Goal: Book appointment/travel/reservation

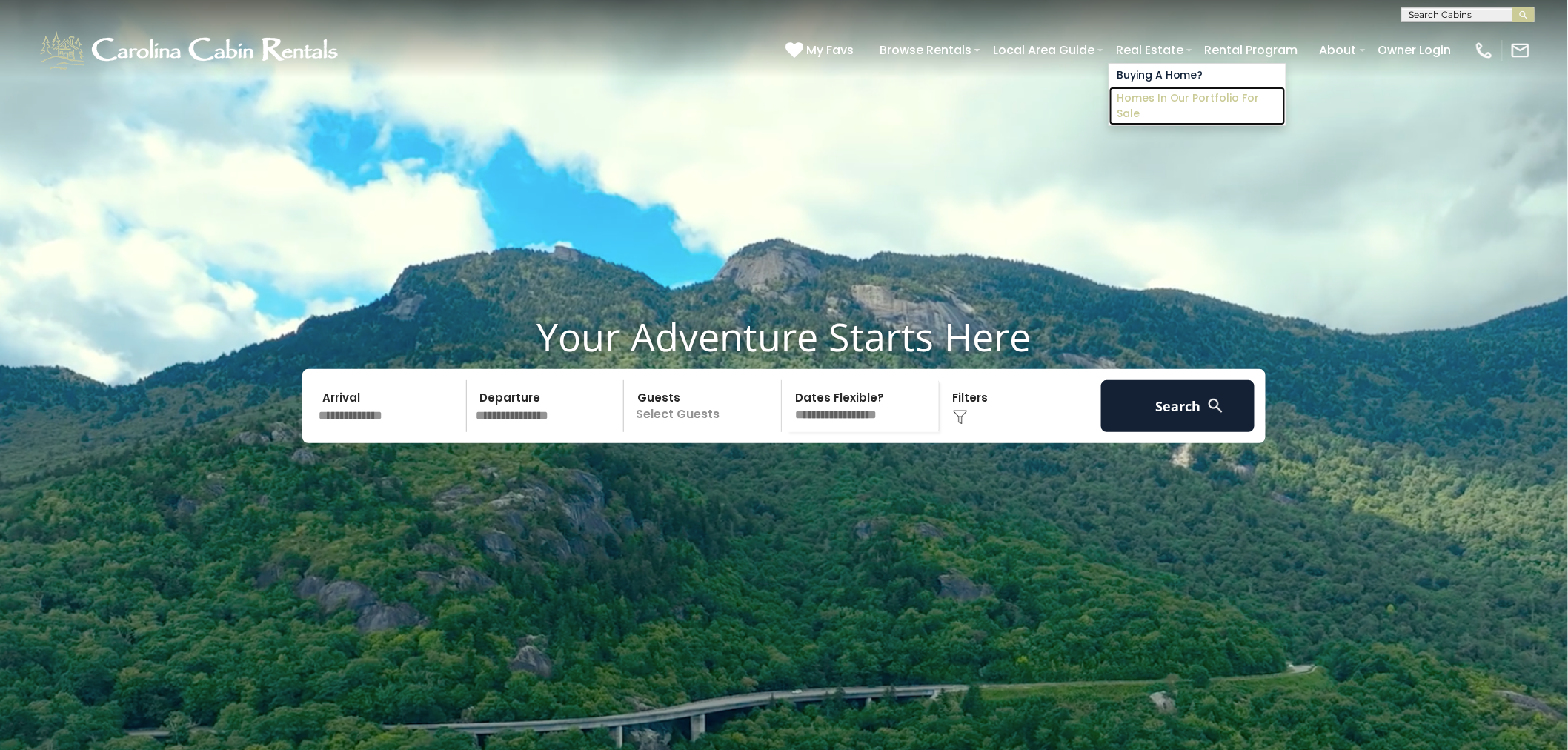
click at [1182, 94] on link "Homes in Our Portfolio For Sale" at bounding box center [1197, 106] width 177 height 38
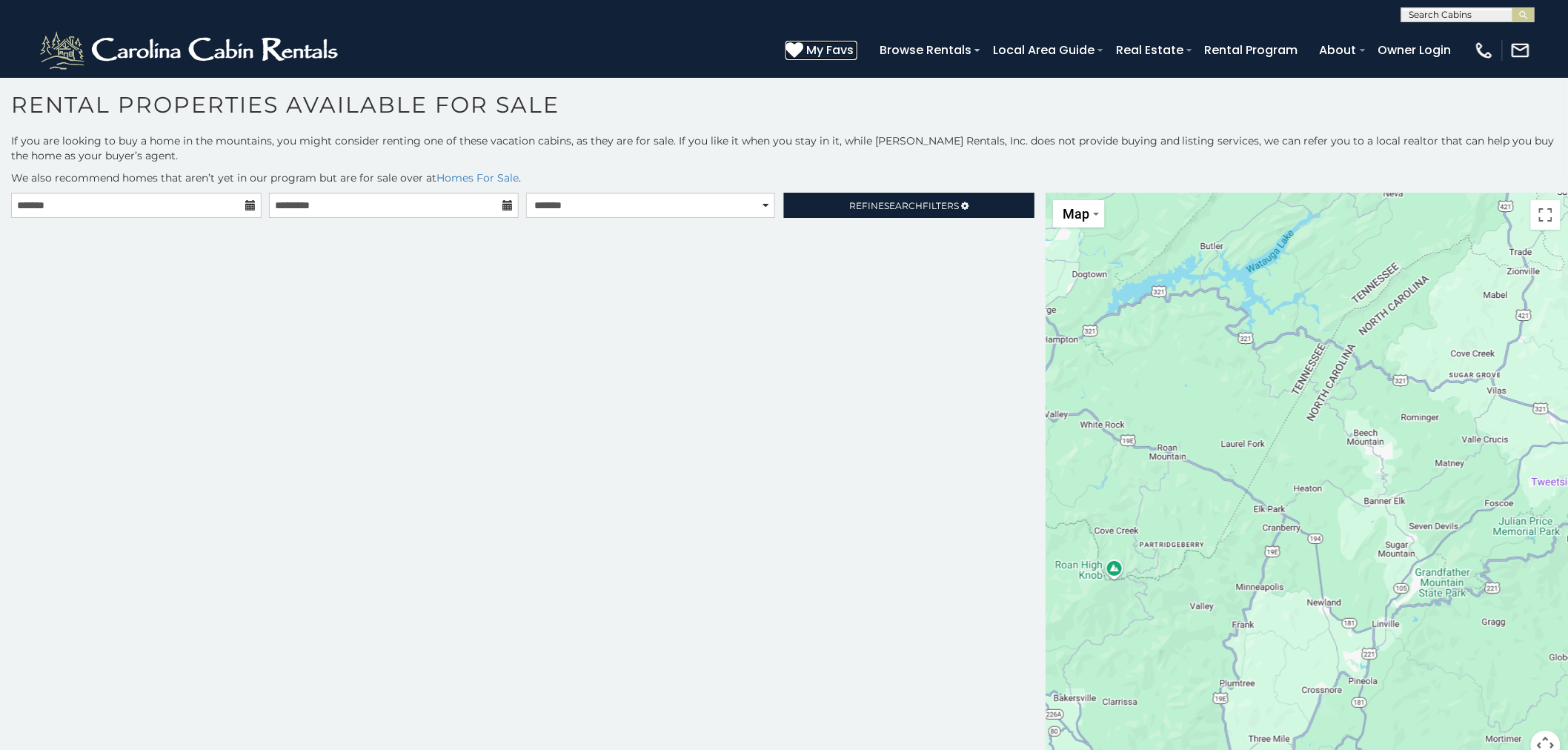
click at [834, 49] on span "My Favs" at bounding box center [830, 50] width 48 height 18
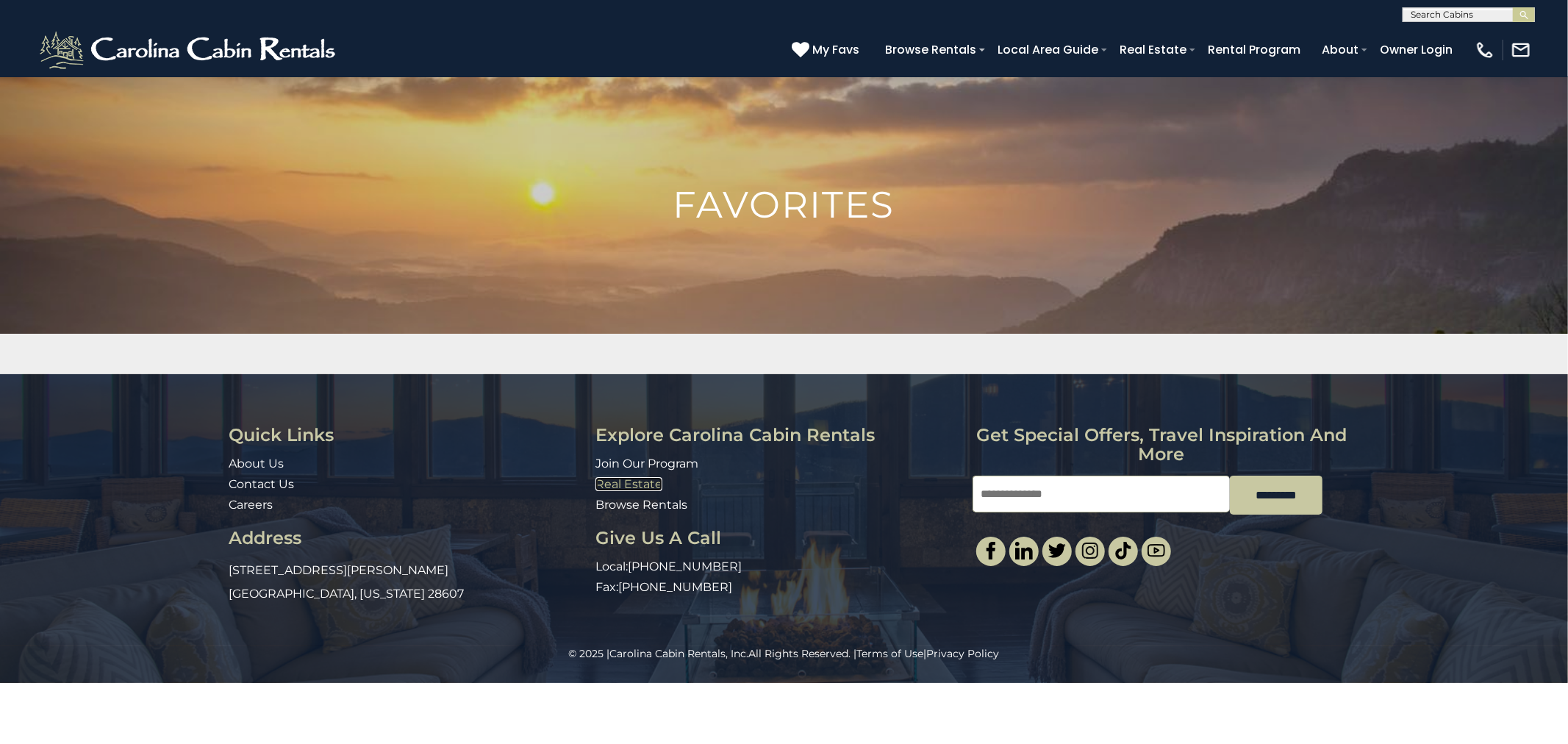
click at [640, 481] on link "Real Estate" at bounding box center [629, 484] width 67 height 14
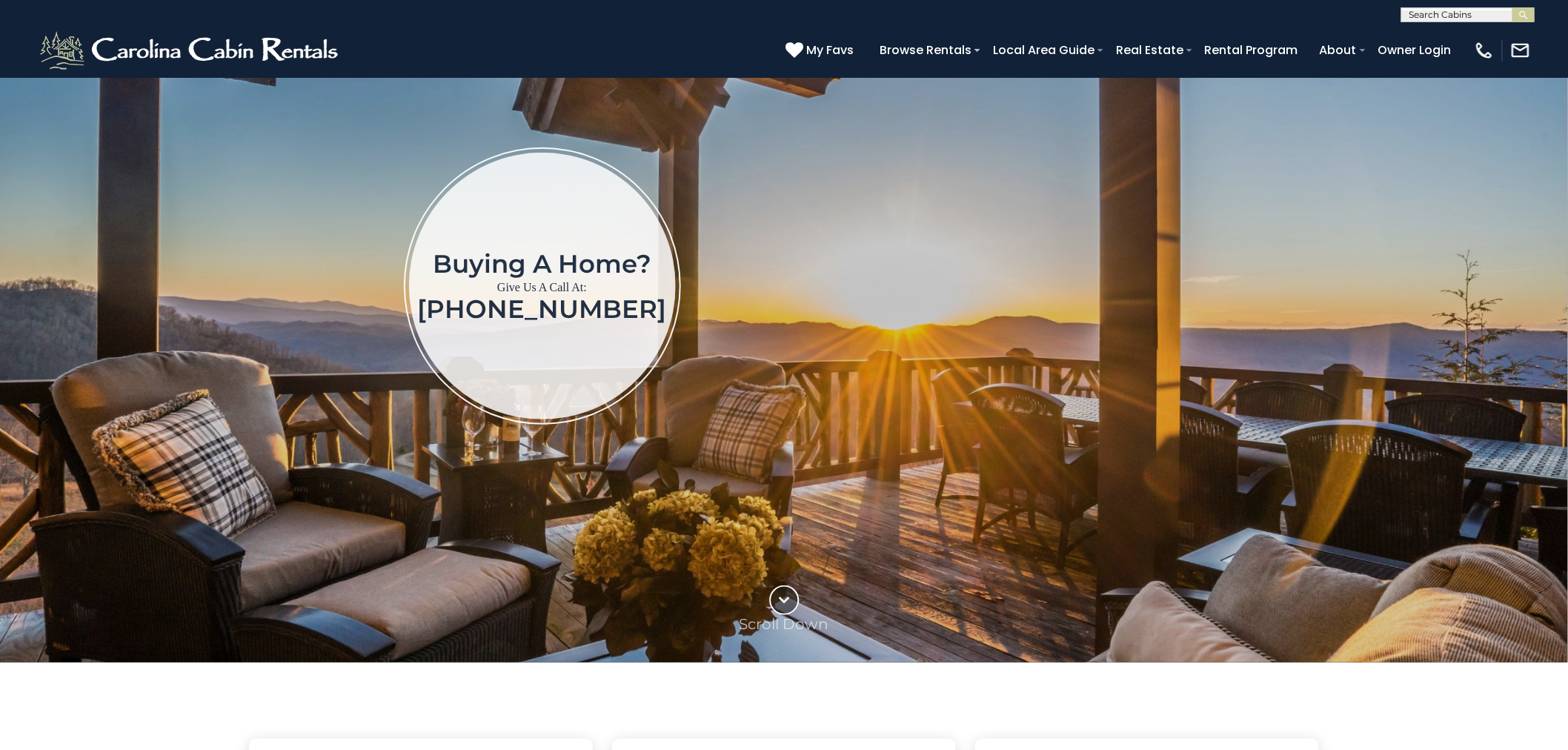
scroll to position [191, 0]
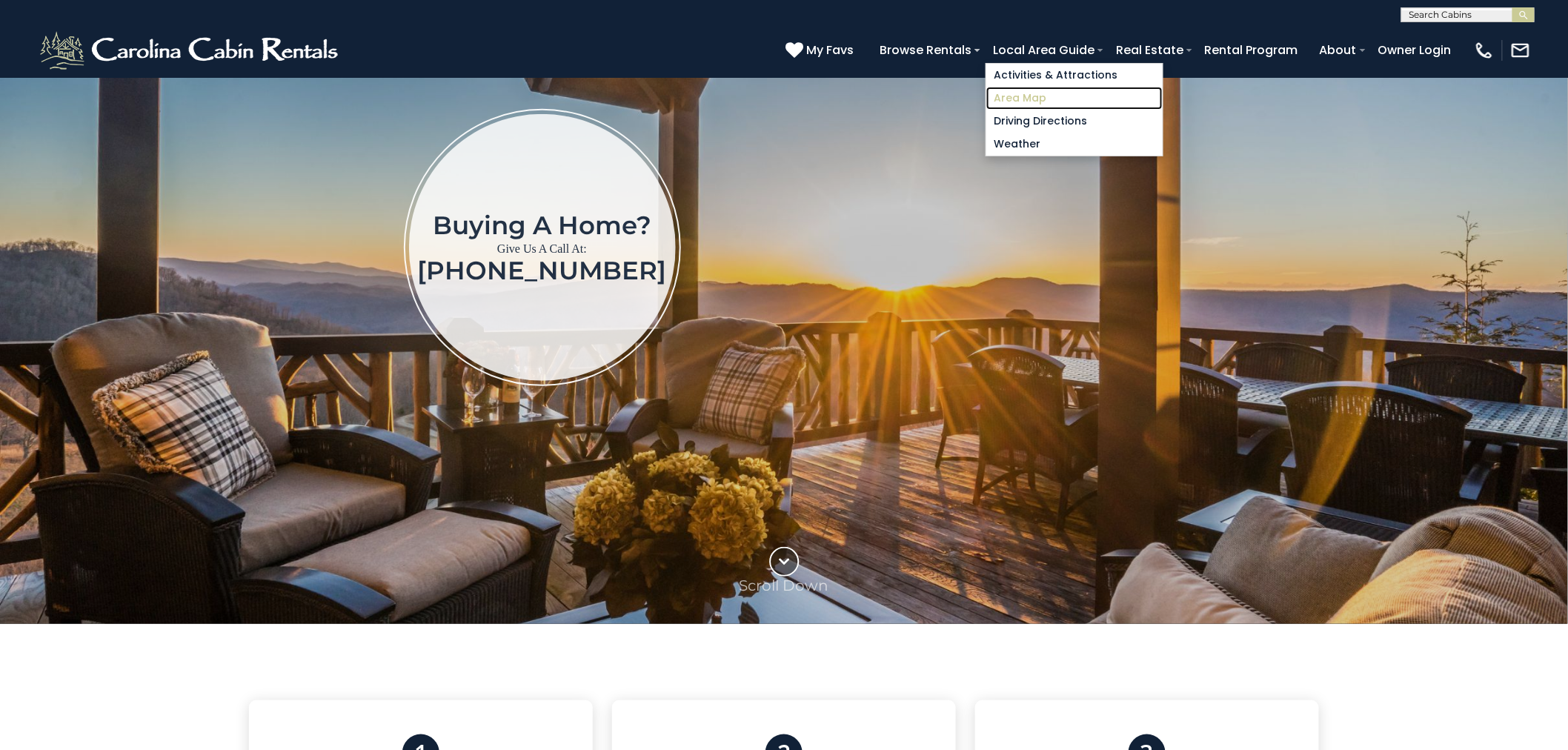
click at [1038, 98] on link "Area Map" at bounding box center [1074, 98] width 177 height 23
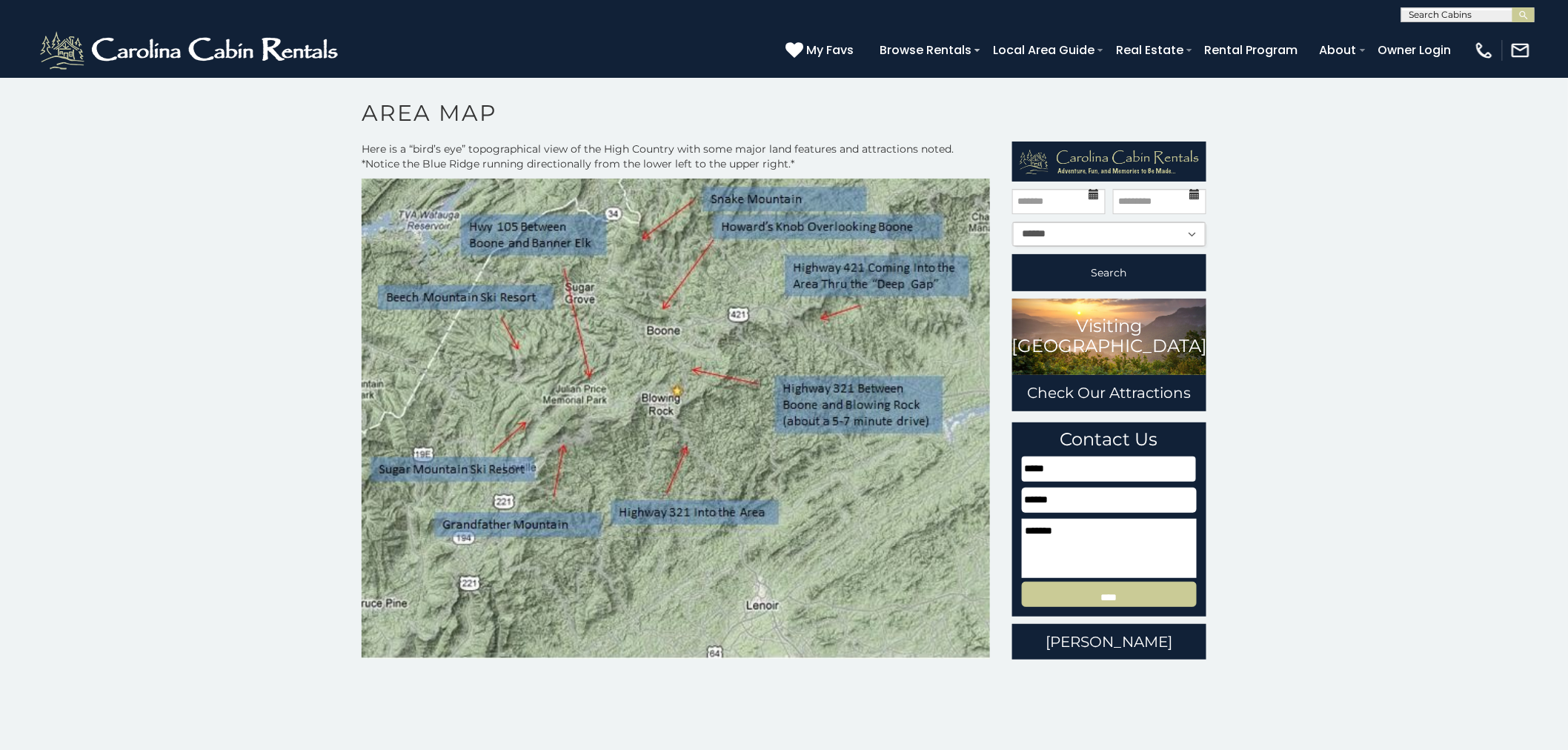
click at [1210, 234] on div "Arrival Departure Guests ****** ** ** ** ** ** ** ** ** ** *** Search Visiting …" at bounding box center [1109, 400] width 217 height 518
select select "*"
click at [1013, 223] on select "****** ** ** ** ** ** ** ** ** ** ***" at bounding box center [1110, 234] width 193 height 24
click at [1018, 198] on input "text" at bounding box center [1059, 201] width 94 height 25
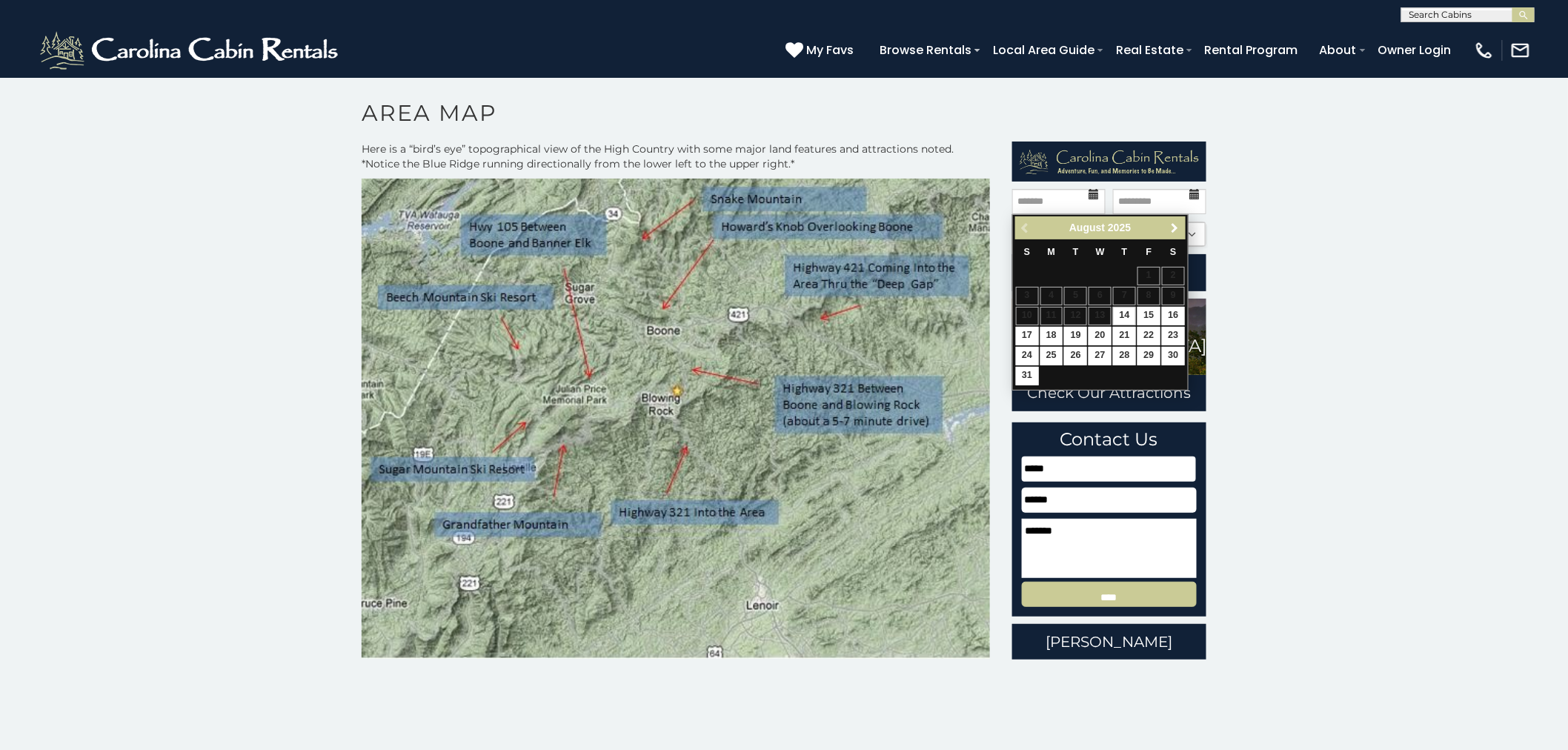
click at [1176, 224] on span "Next" at bounding box center [1174, 228] width 12 height 12
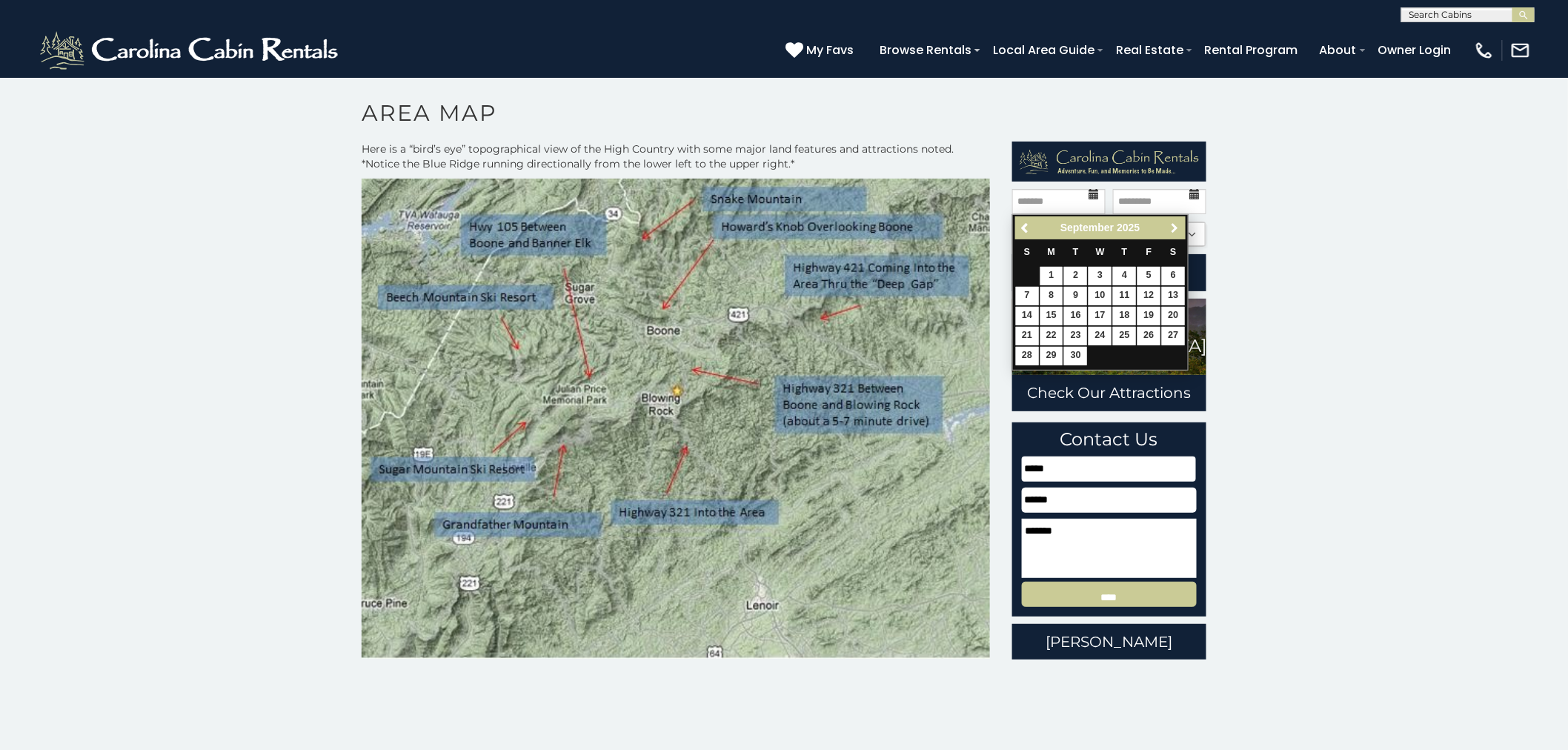
click at [1167, 226] on link "Next" at bounding box center [1174, 228] width 18 height 18
click at [1099, 274] on link "1" at bounding box center [1100, 276] width 23 height 18
type input "*******"
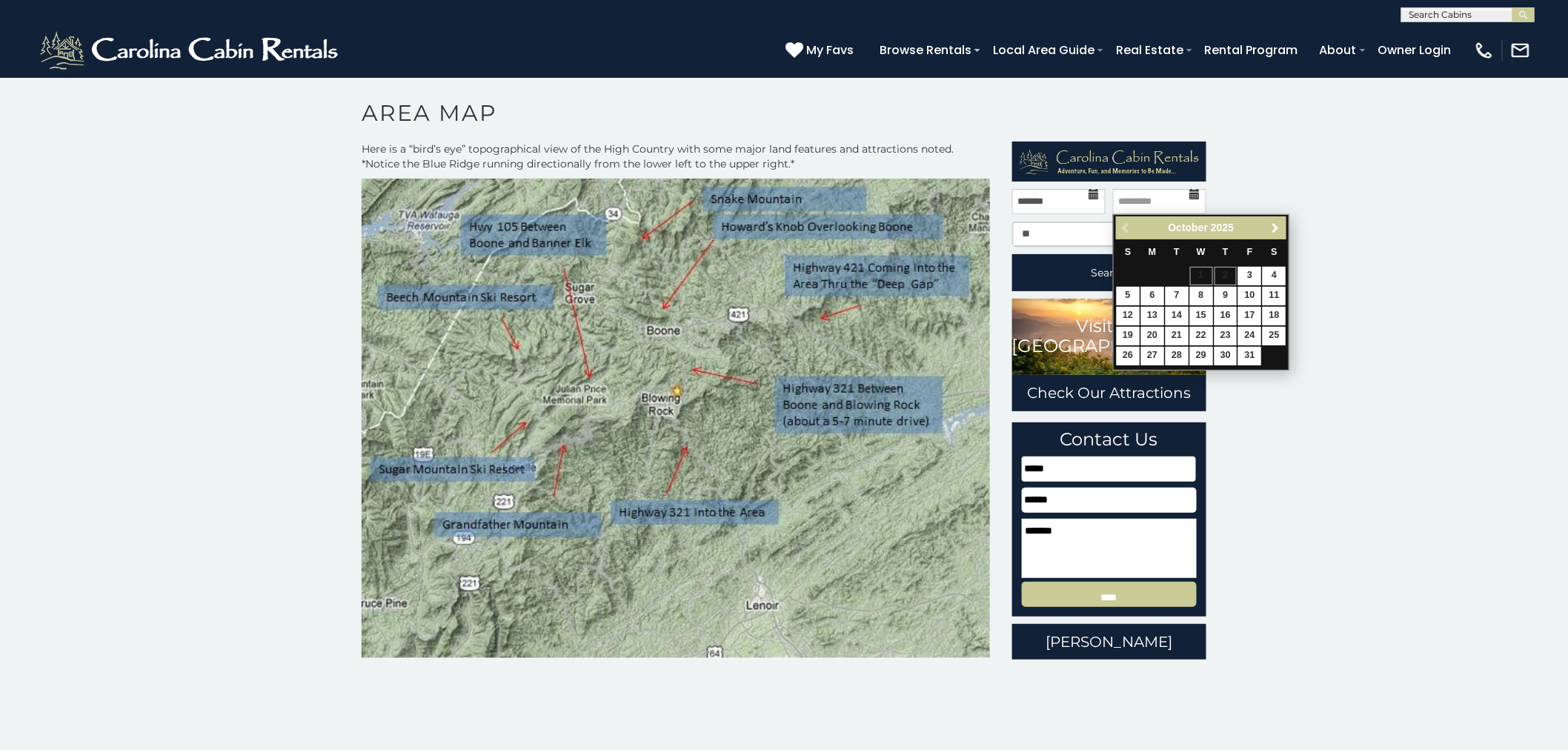
click at [1276, 223] on span "Next" at bounding box center [1276, 228] width 12 height 12
click at [1120, 225] on link "Previous" at bounding box center [1127, 228] width 18 height 18
click at [1091, 197] on icon at bounding box center [1094, 194] width 11 height 11
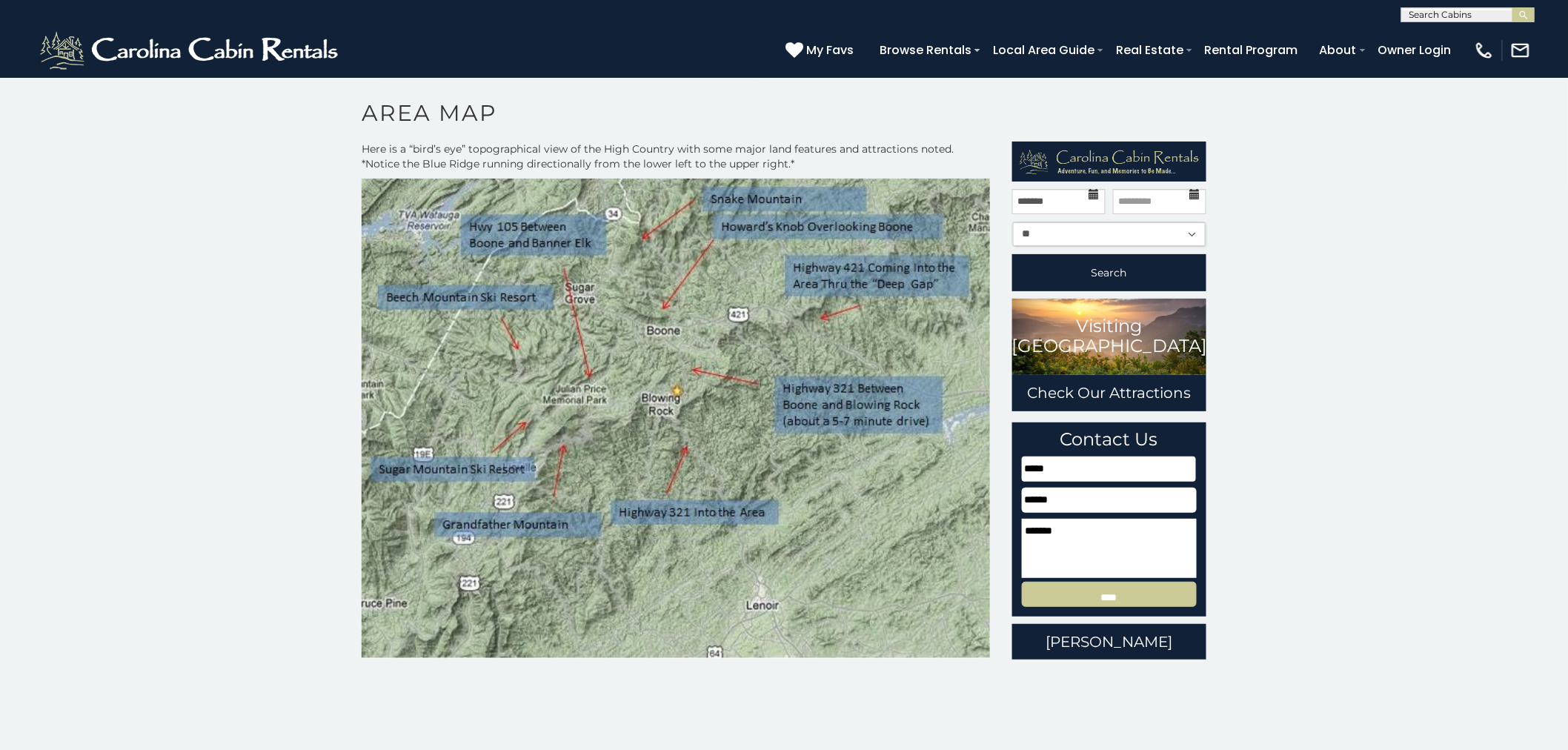
click at [1089, 198] on icon at bounding box center [1094, 194] width 11 height 11
click at [1091, 197] on icon at bounding box center [1094, 194] width 11 height 11
click at [1094, 190] on icon at bounding box center [1094, 194] width 11 height 11
click at [1116, 389] on link "Check Our Attractions" at bounding box center [1110, 392] width 195 height 36
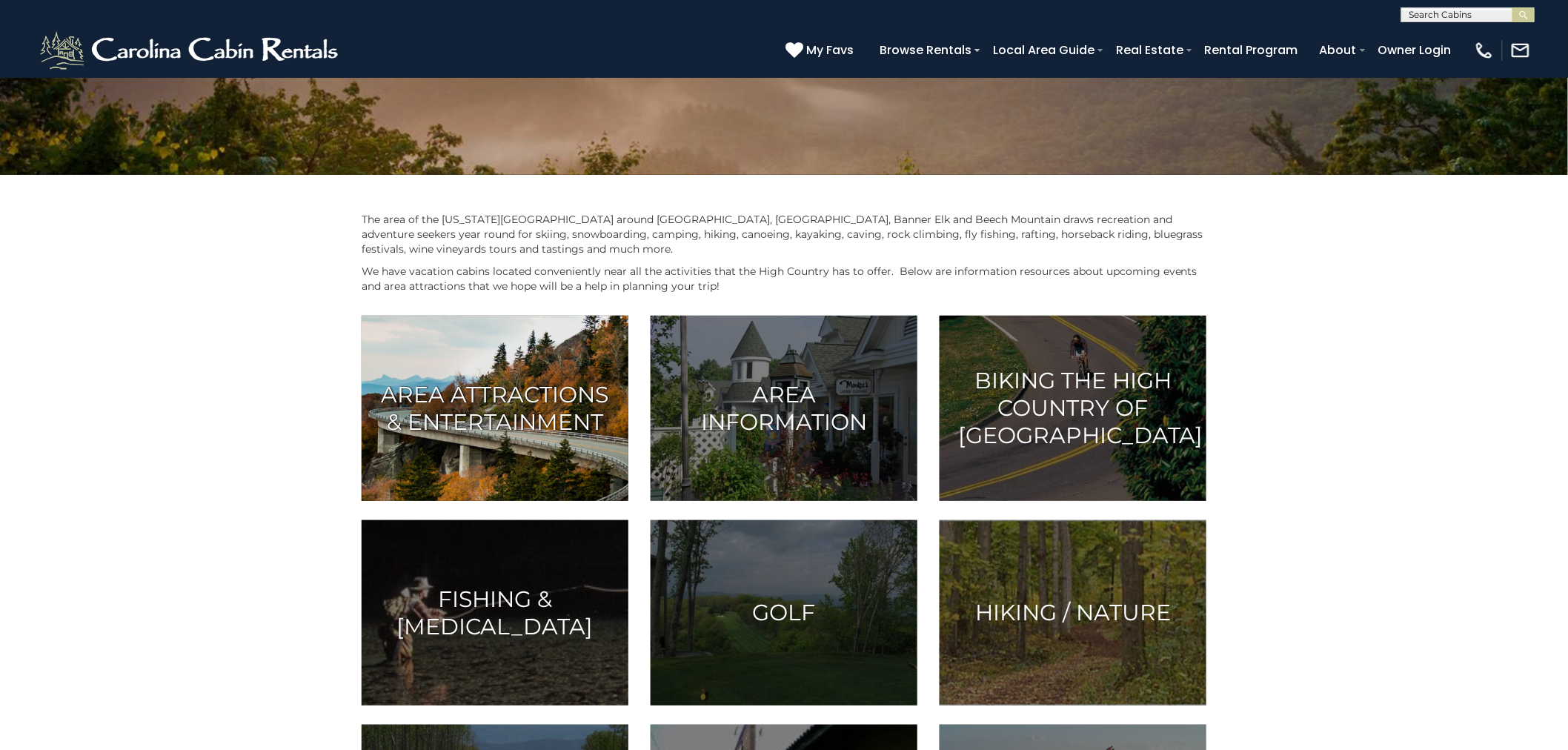
scroll to position [164, 0]
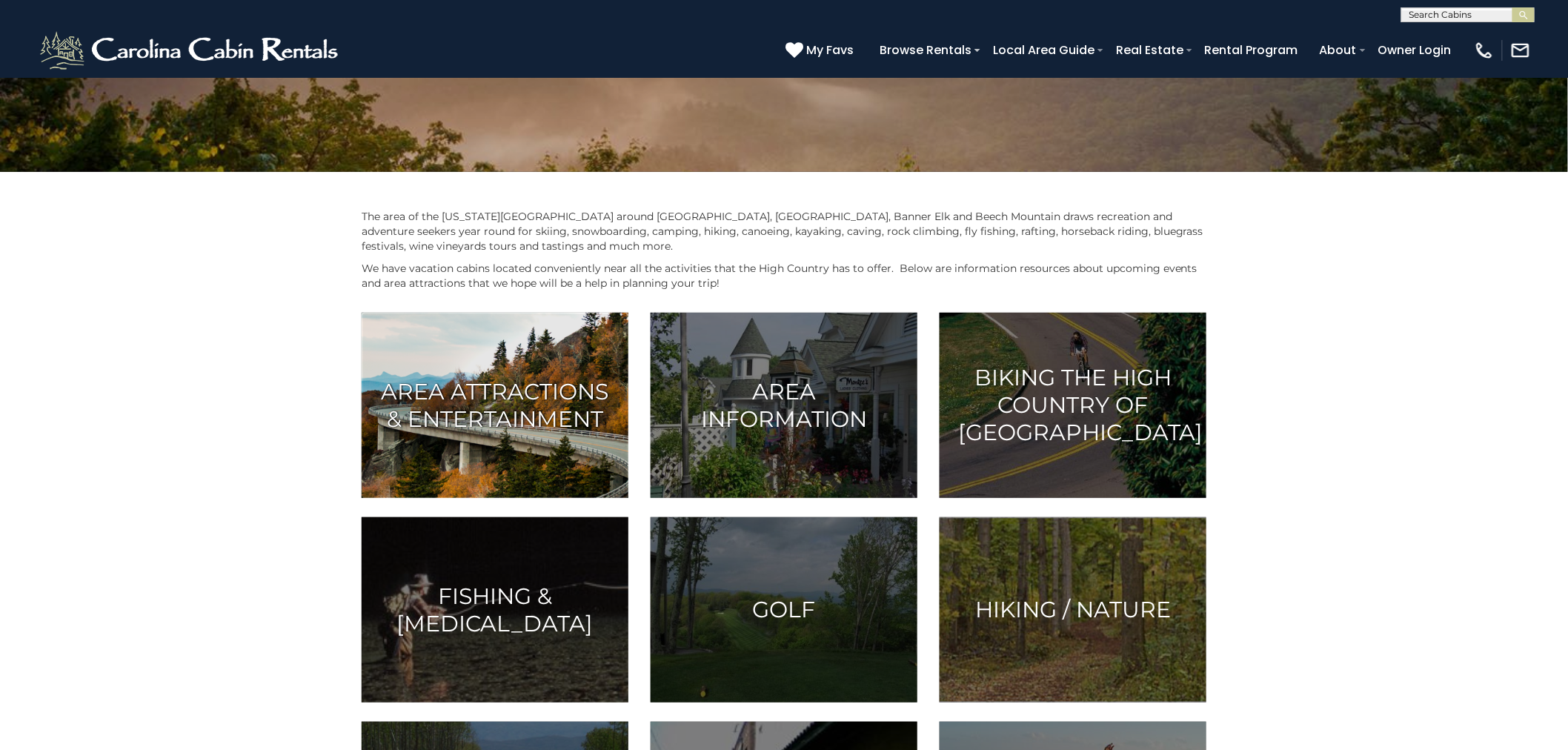
click at [467, 400] on h3 "Area Attractions & Entertainment" at bounding box center [494, 405] width 229 height 55
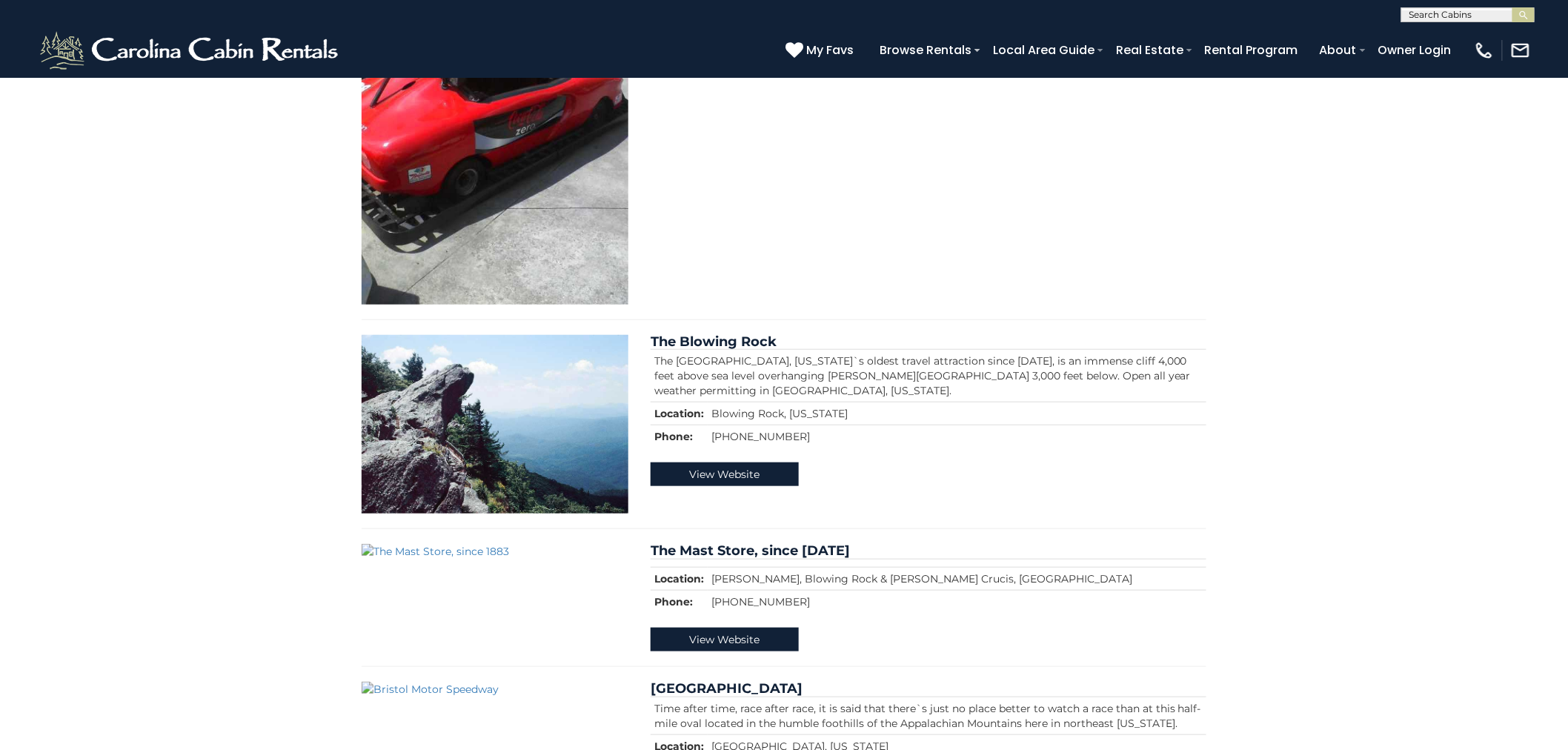
scroll to position [2746, 0]
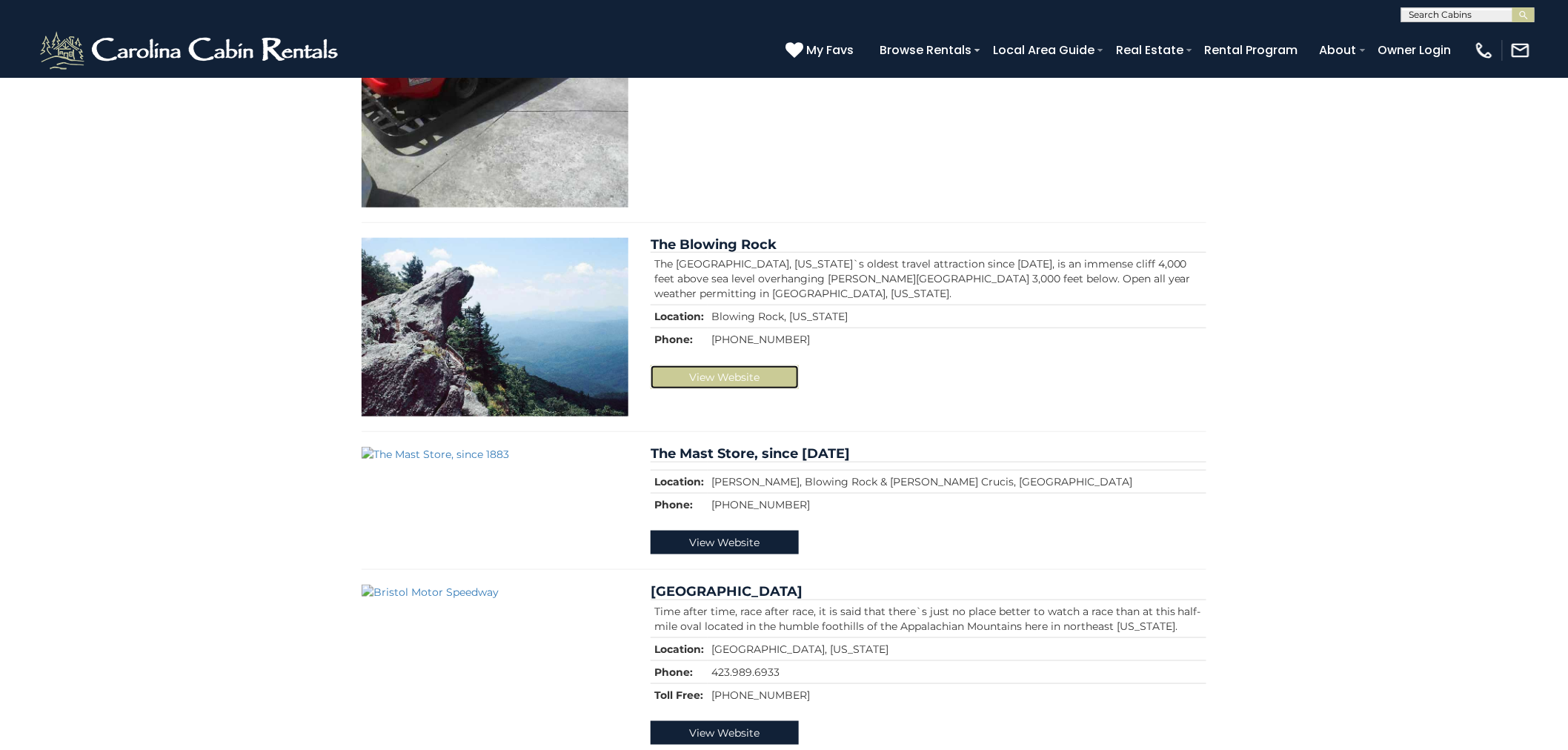
click at [743, 365] on link "View Website" at bounding box center [725, 377] width 148 height 24
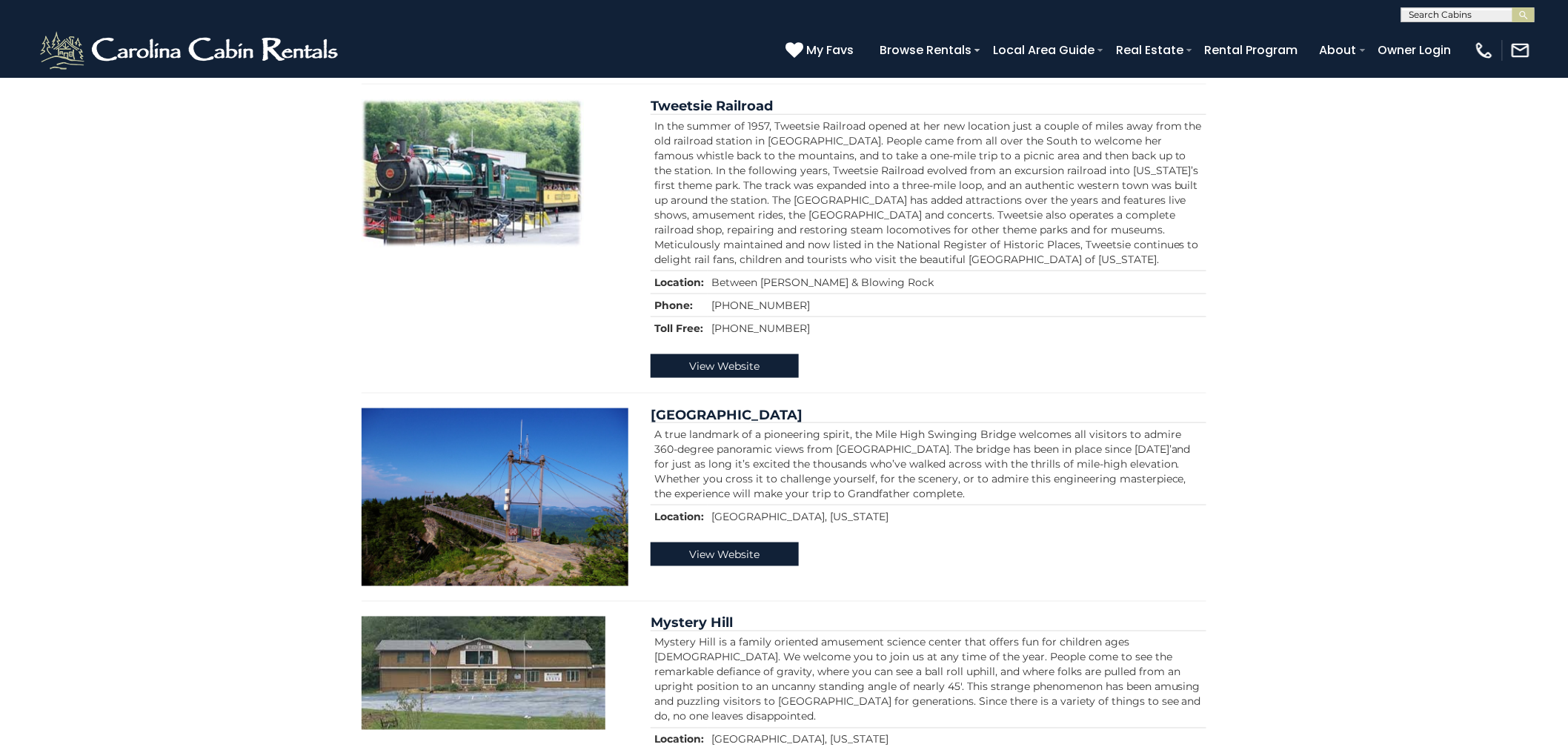
scroll to position [543, 0]
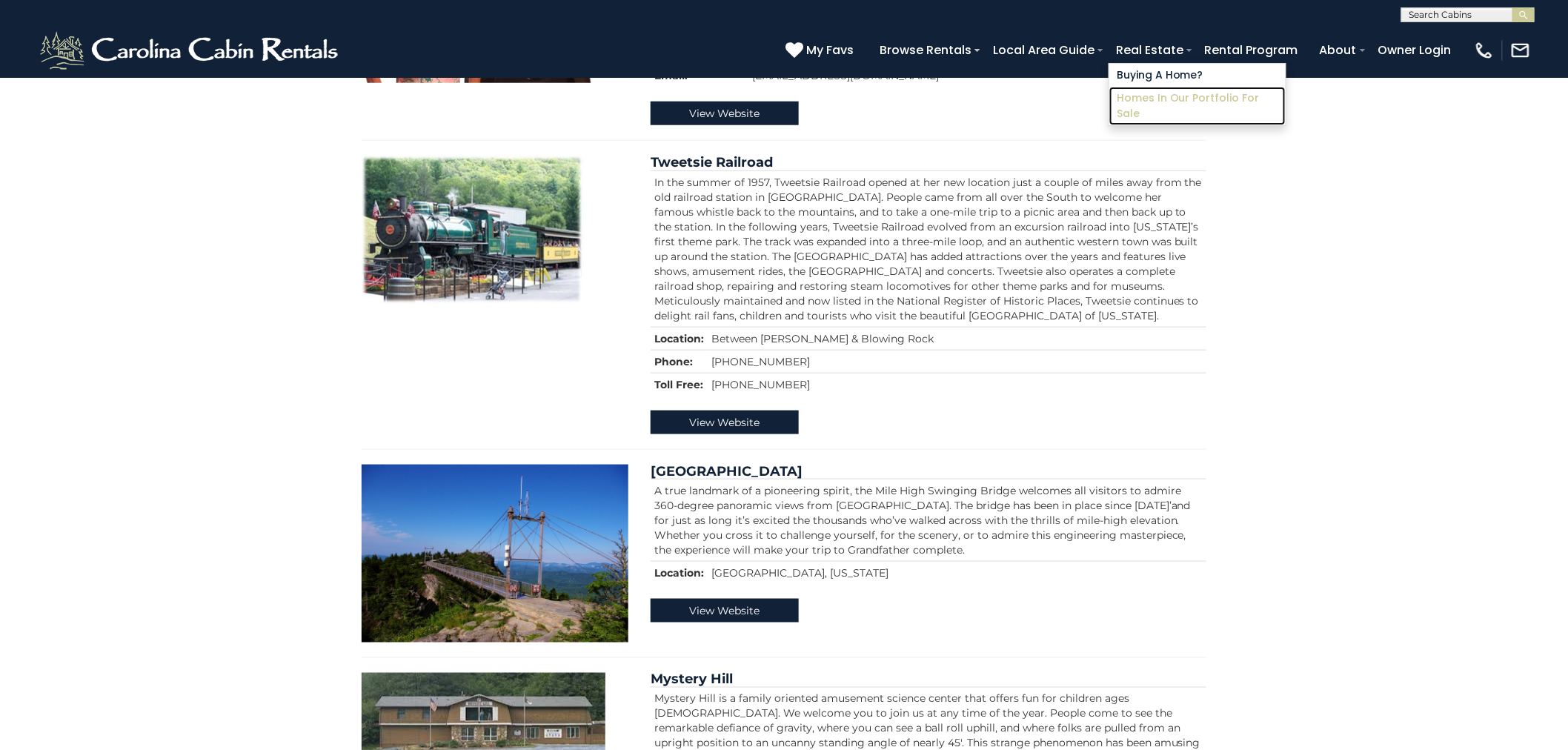
click at [1191, 93] on link "Homes in Our Portfolio For Sale" at bounding box center [1197, 106] width 177 height 38
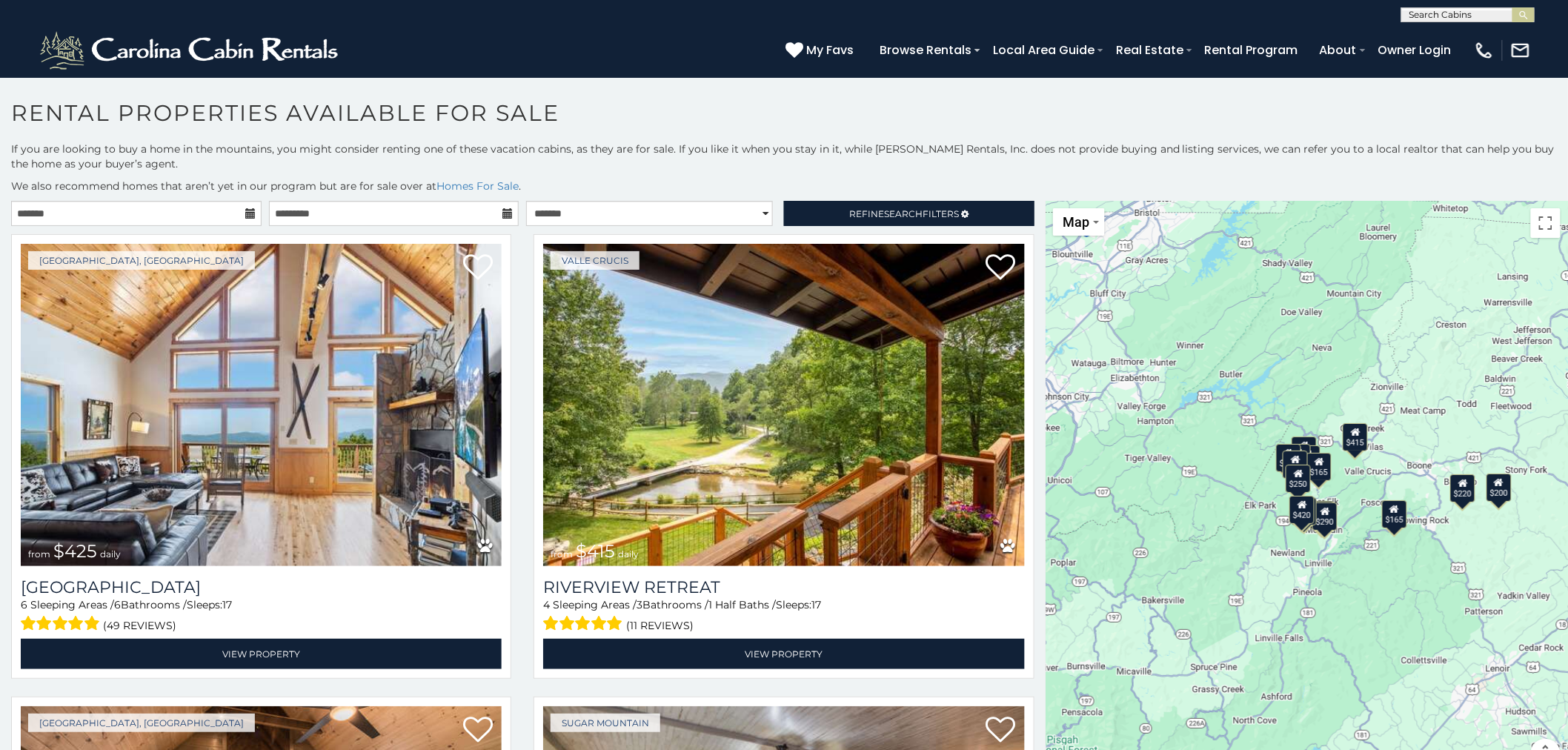
scroll to position [28, 0]
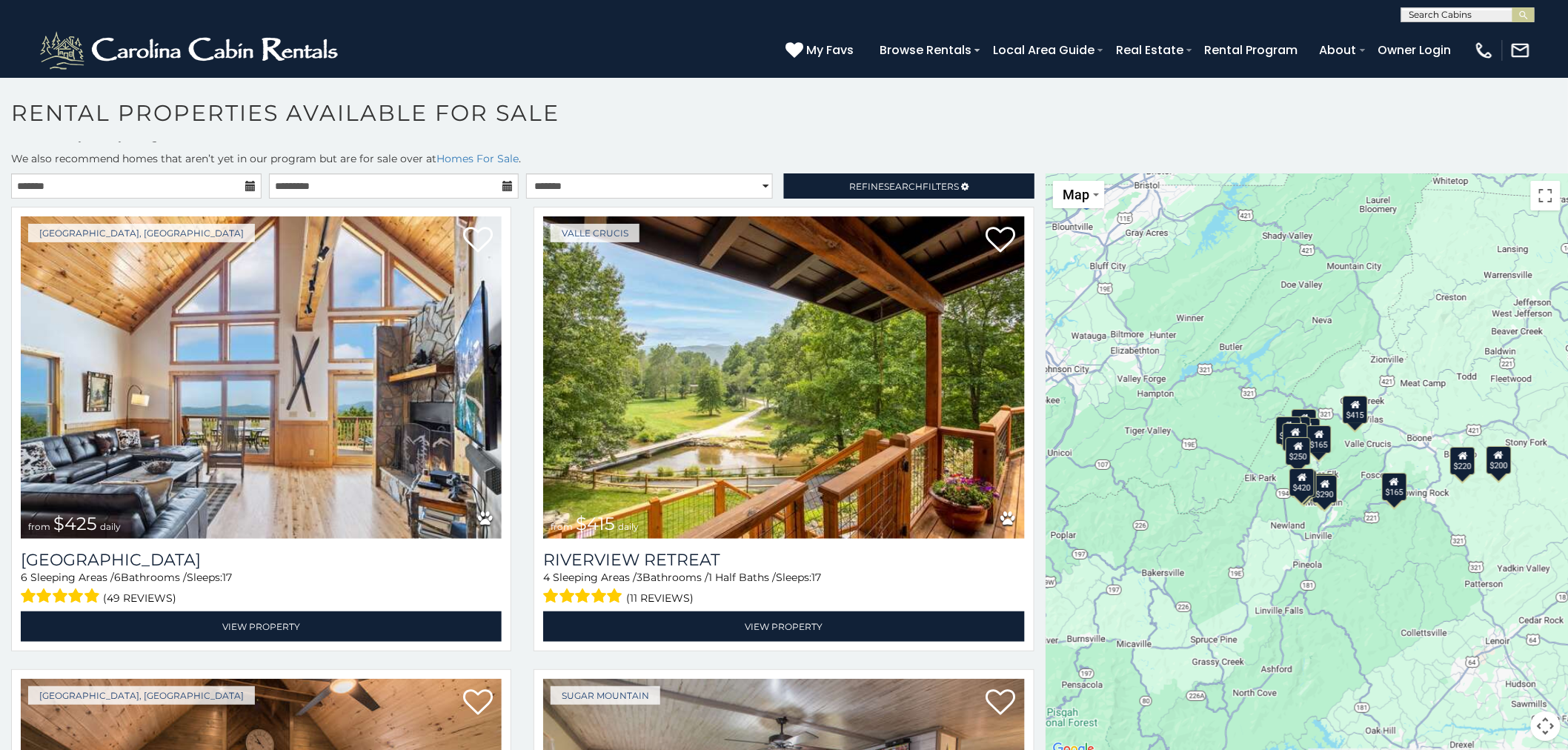
click at [1389, 494] on div "$165" at bounding box center [1394, 487] width 25 height 28
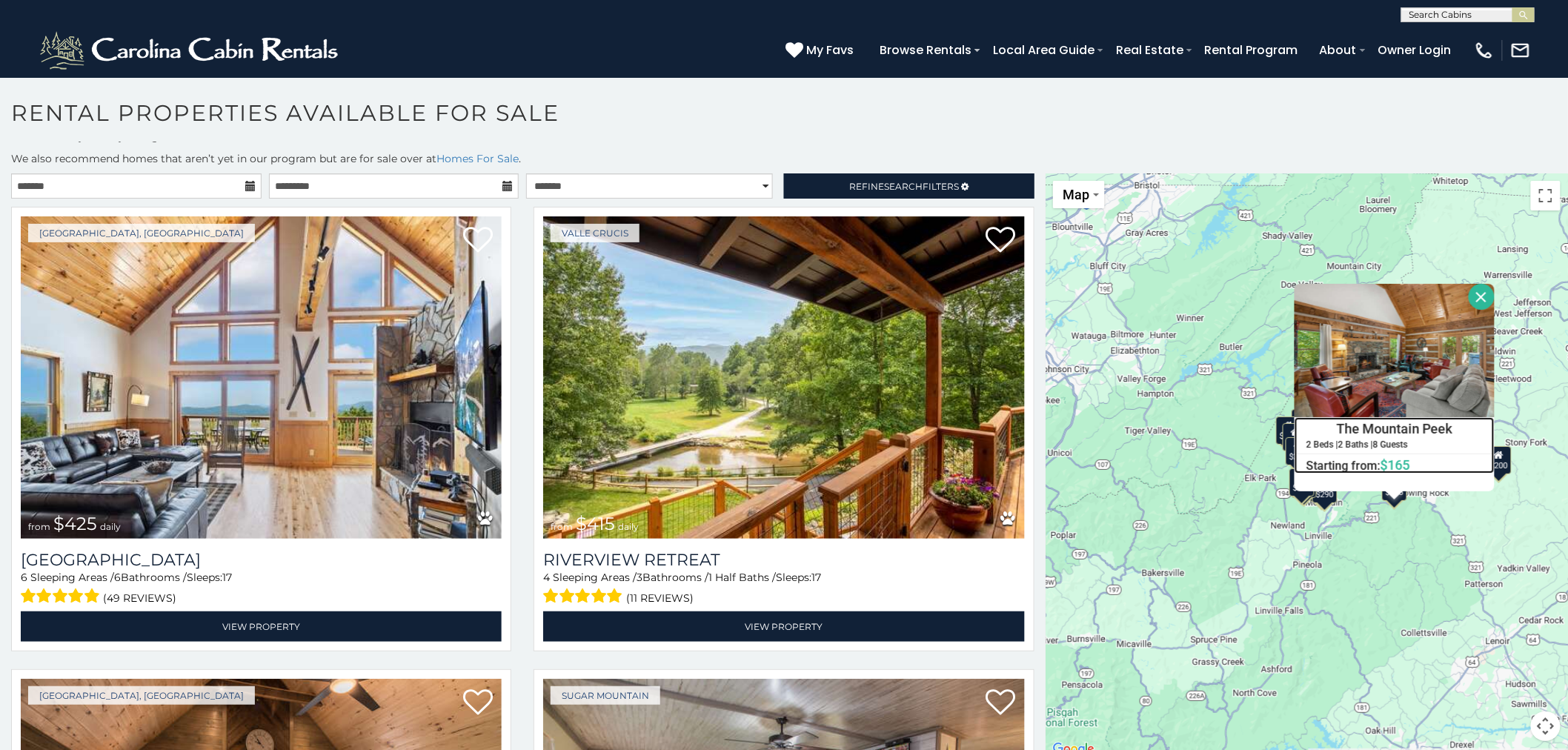
click at [1365, 431] on h4 "The Mountain Peek" at bounding box center [1394, 428] width 199 height 22
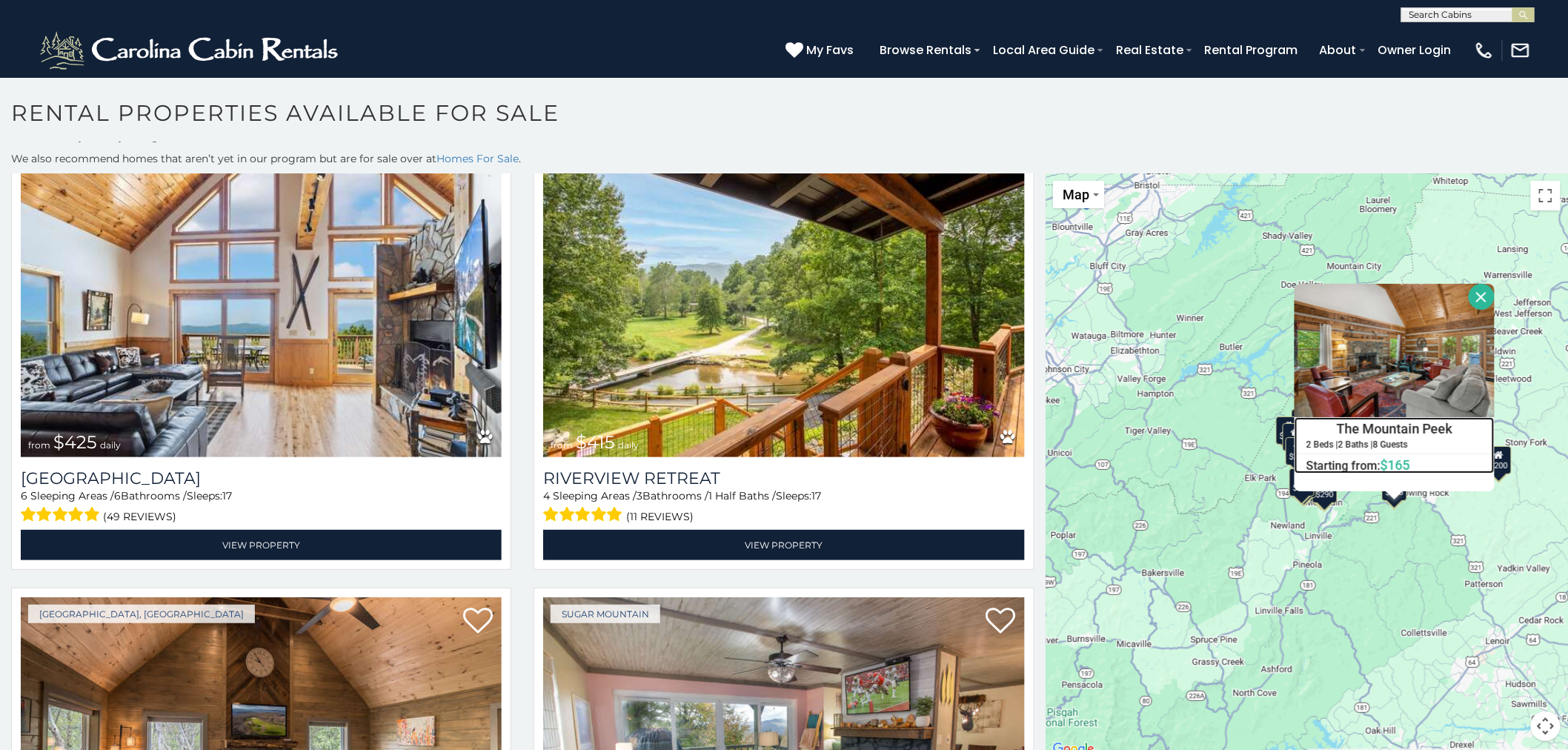
scroll to position [82, 0]
click at [1468, 297] on button "Close" at bounding box center [1481, 297] width 26 height 26
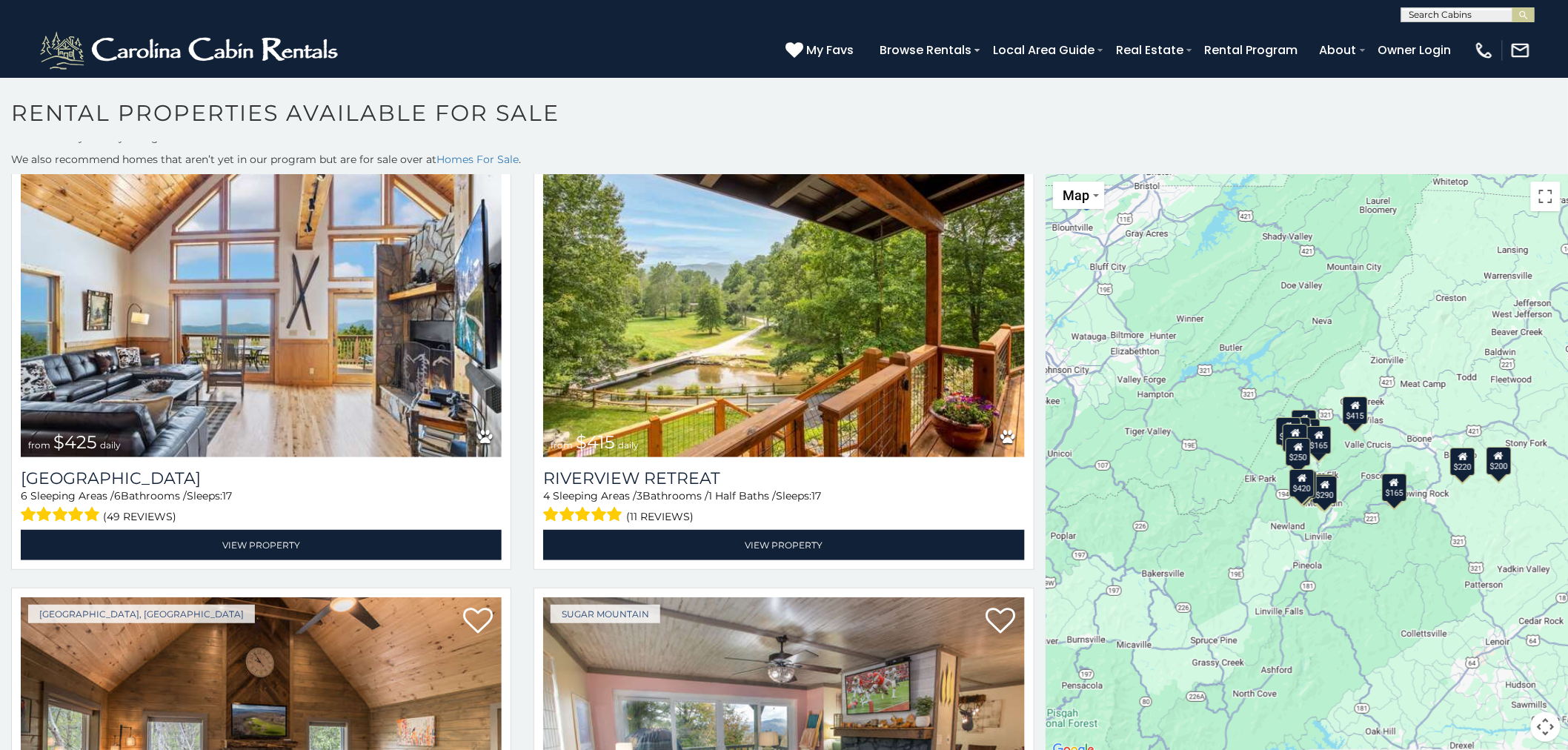
scroll to position [28, 0]
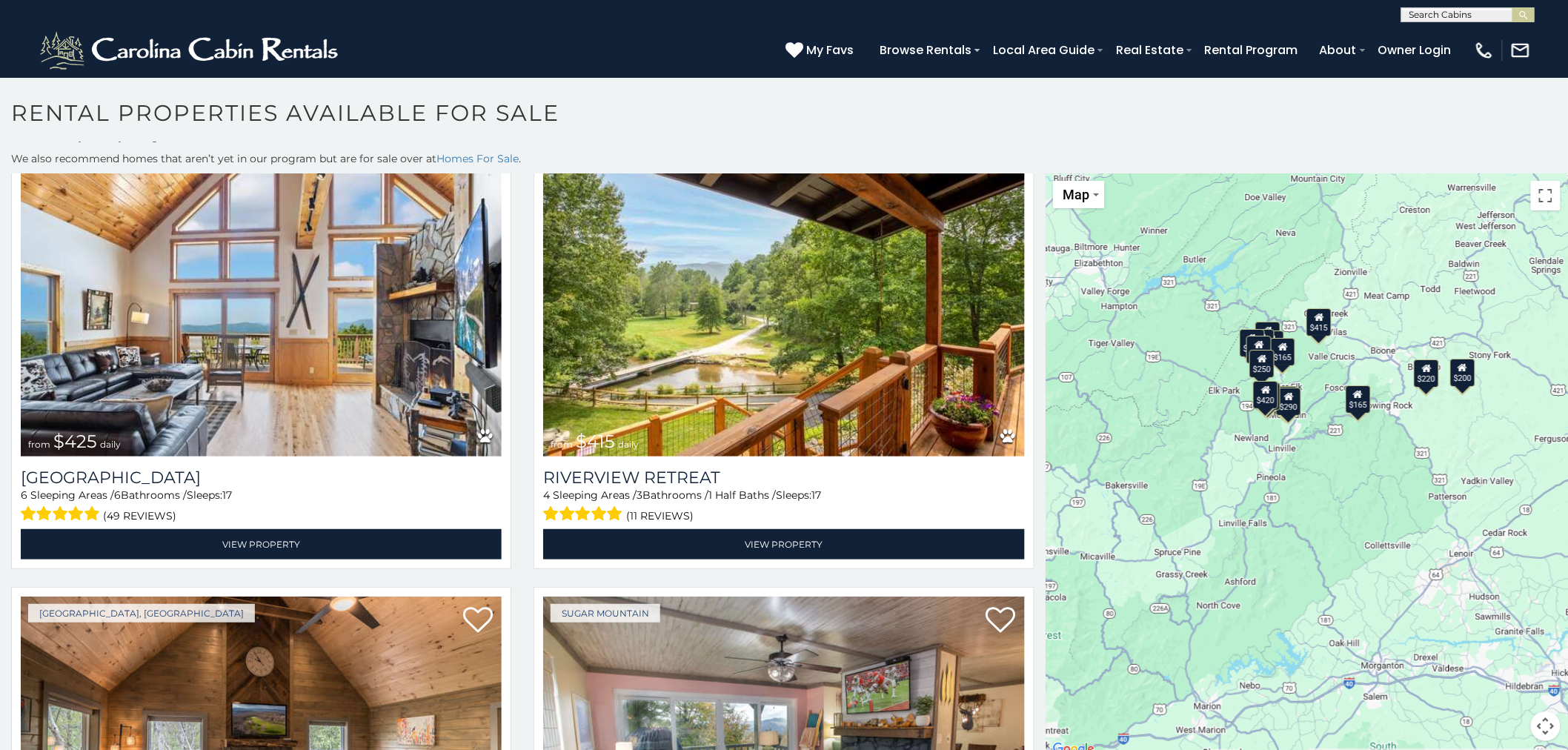
drag, startPoint x: 1220, startPoint y: 489, endPoint x: 1180, endPoint y: 401, distance: 96.7
click at [1180, 401] on div "$425 $415 $135 $195 $335 $200 $220 $290 $165 $265 $200 $165 $290 $225 $250 $420" at bounding box center [1306, 466] width 523 height 586
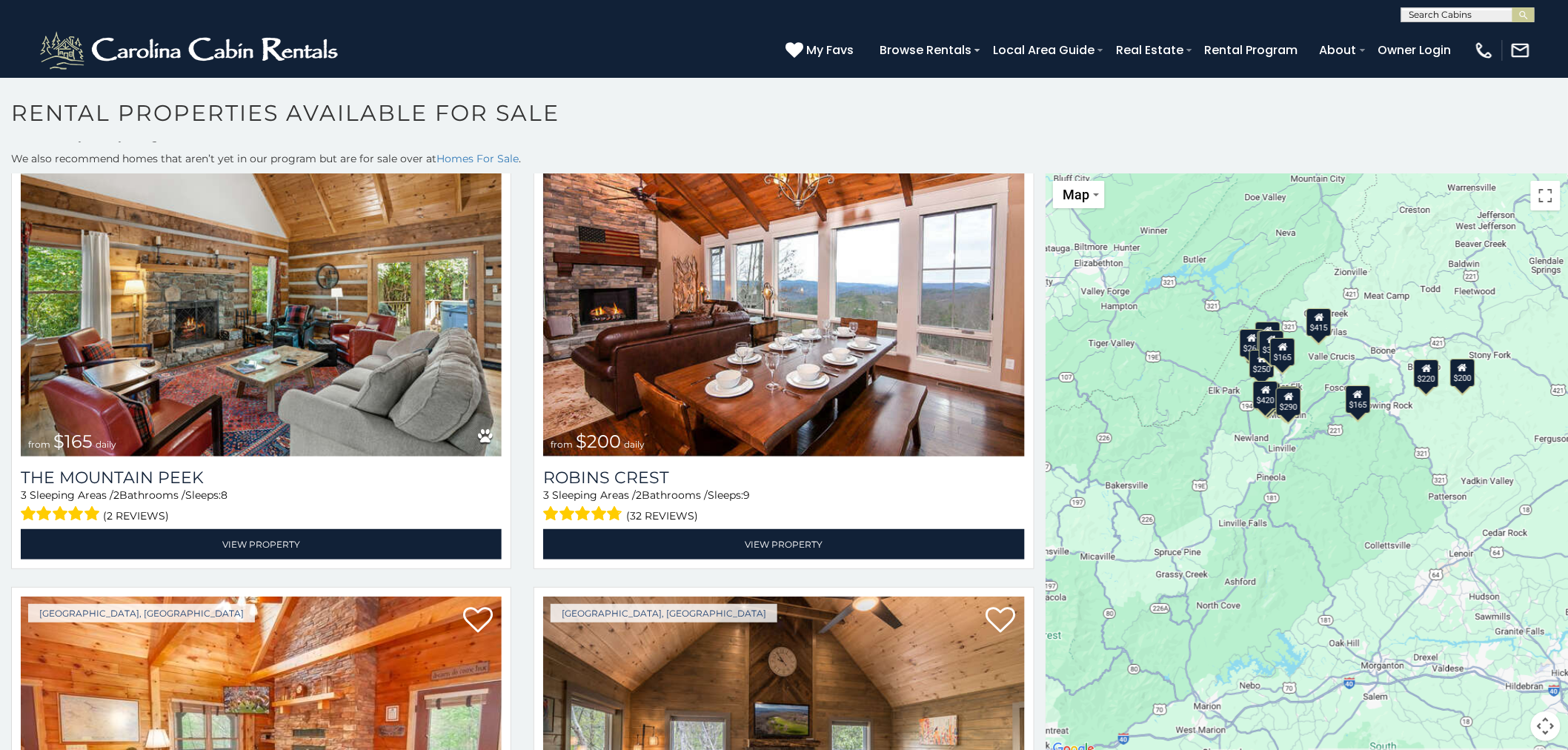
click at [1457, 384] on div "$200" at bounding box center [1462, 372] width 25 height 28
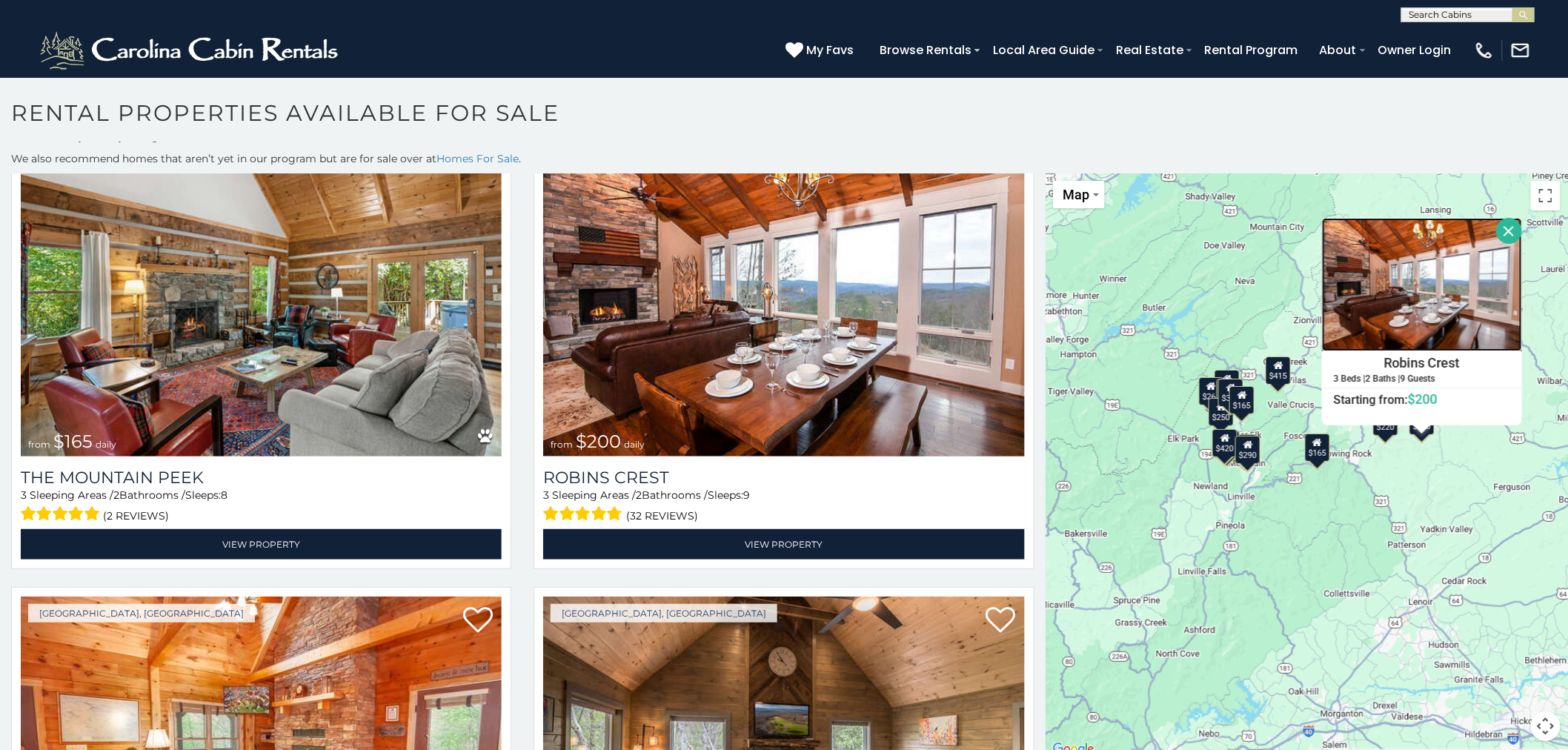
click at [1385, 290] on img at bounding box center [1422, 285] width 200 height 134
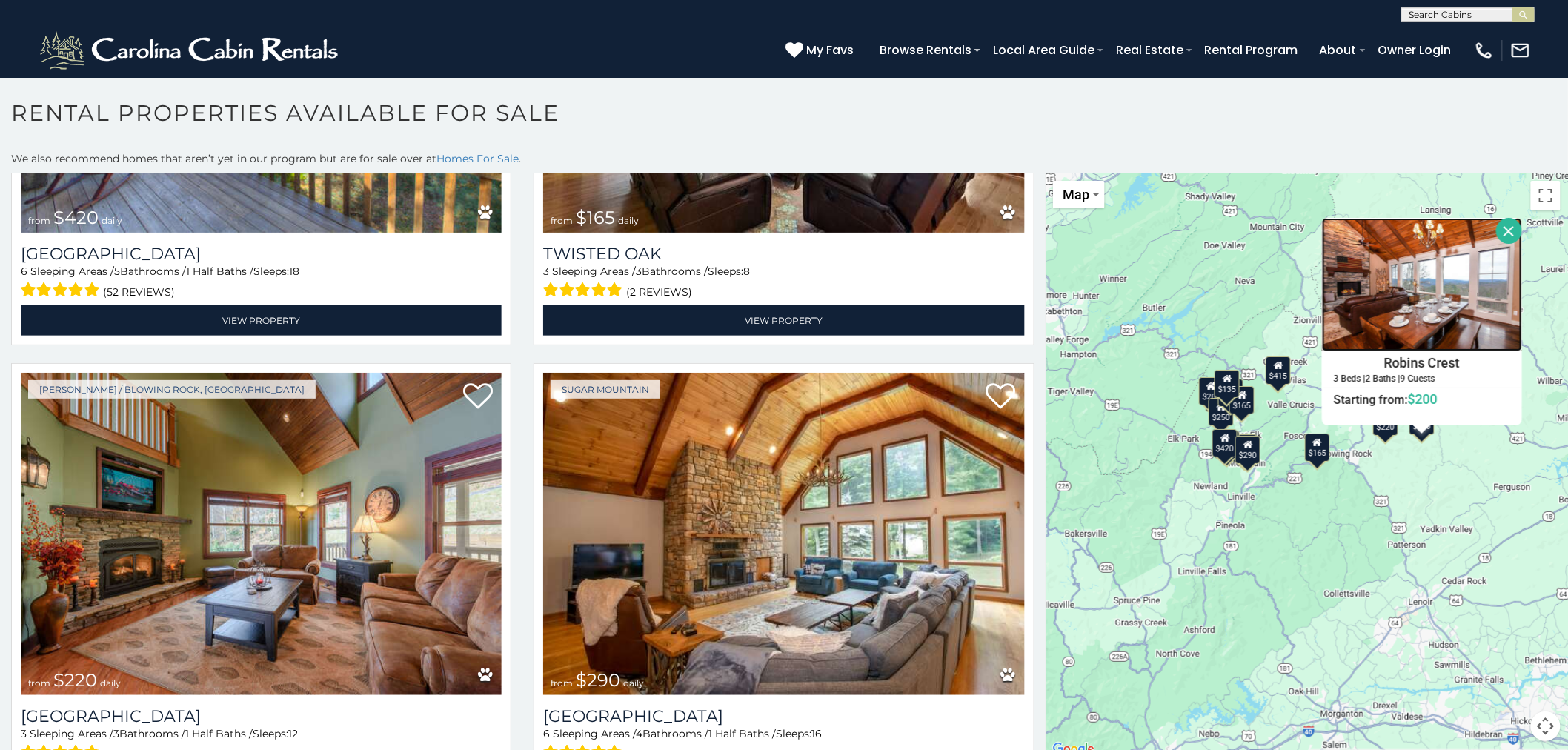
scroll to position [3110, 0]
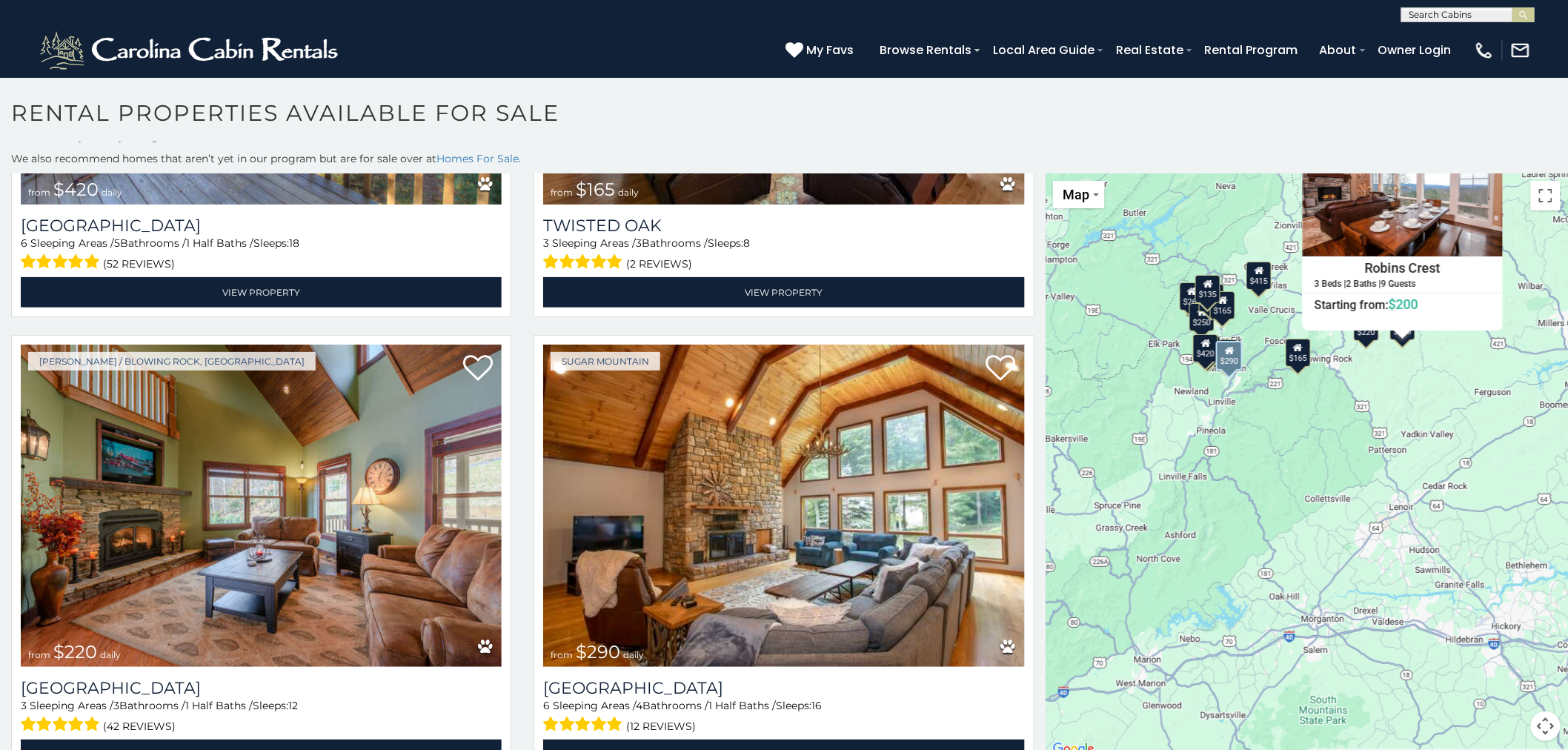
drag, startPoint x: 1039, startPoint y: 692, endPoint x: 1020, endPoint y: 595, distance: 98.8
click at [1020, 173] on main "**********" at bounding box center [784, 173] width 1568 height 0
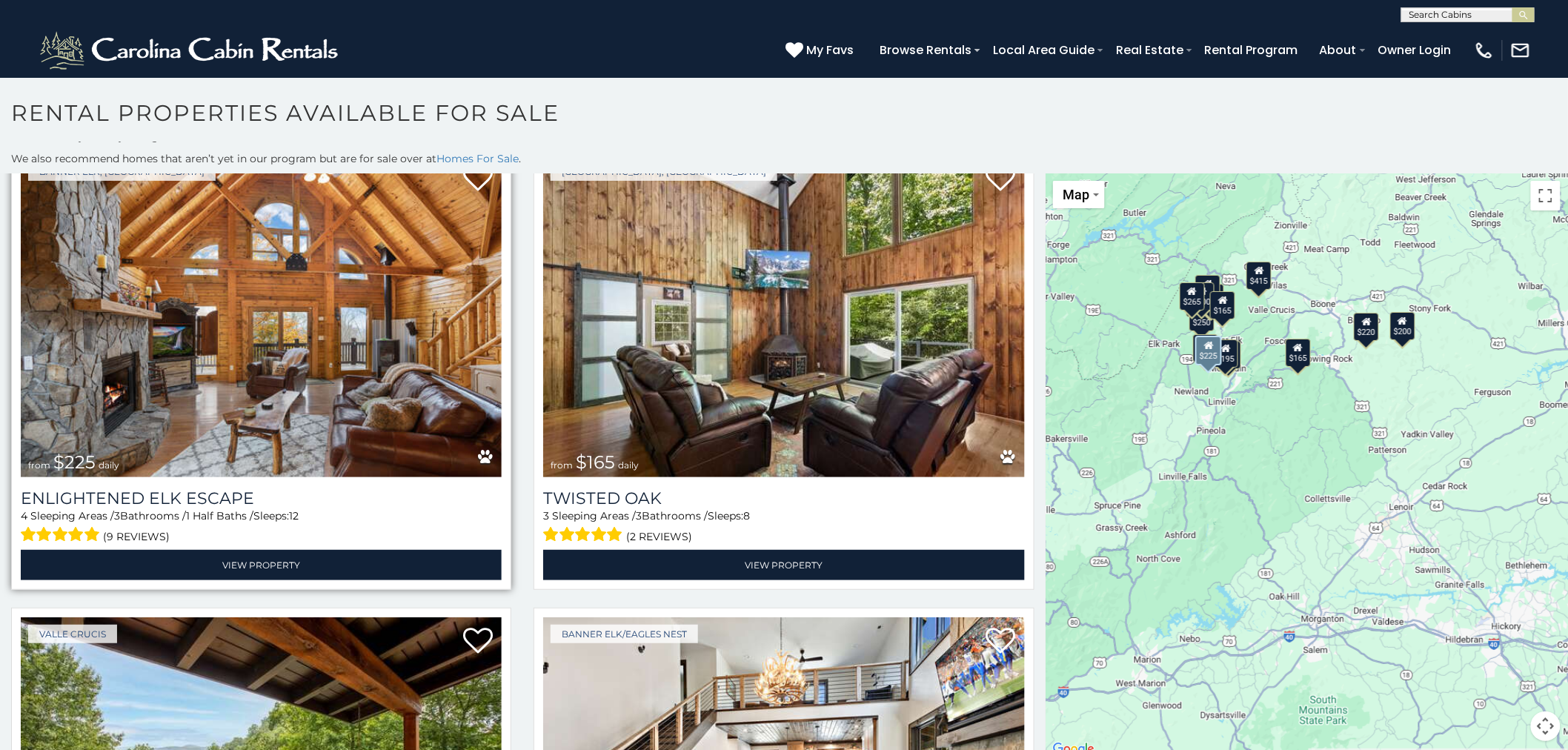
scroll to position [82, 0]
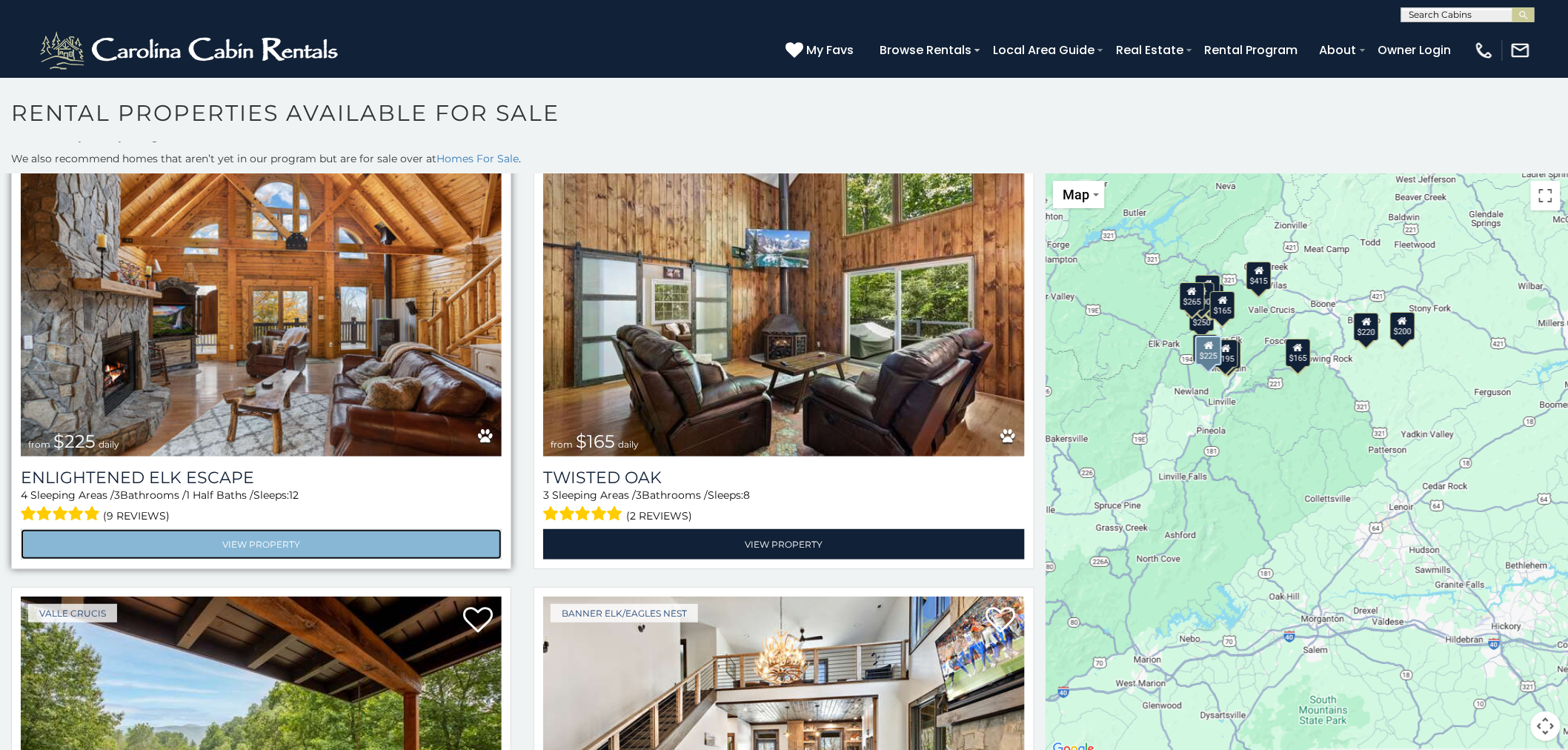
click at [269, 540] on link "View Property" at bounding box center [261, 544] width 480 height 31
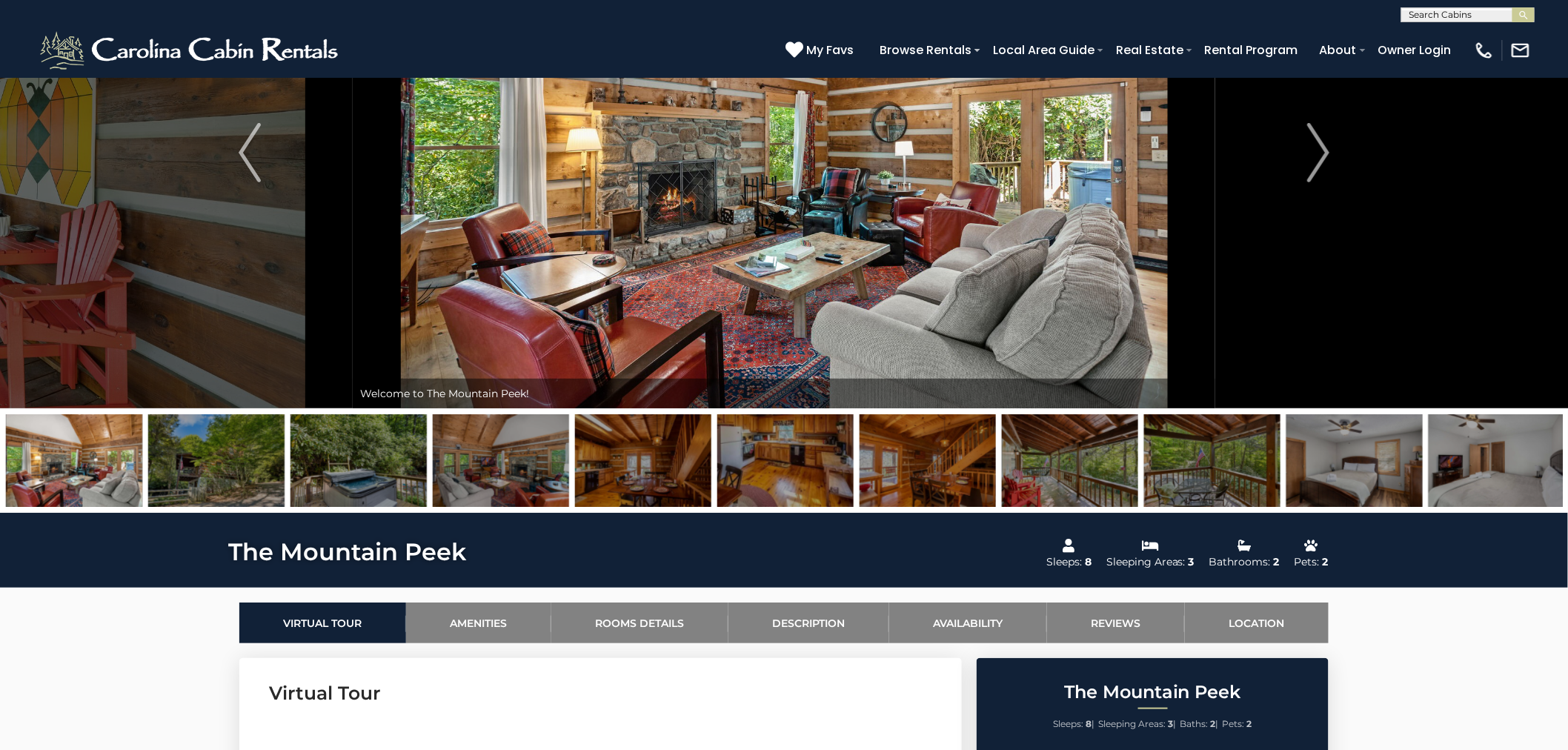
scroll to position [78, 0]
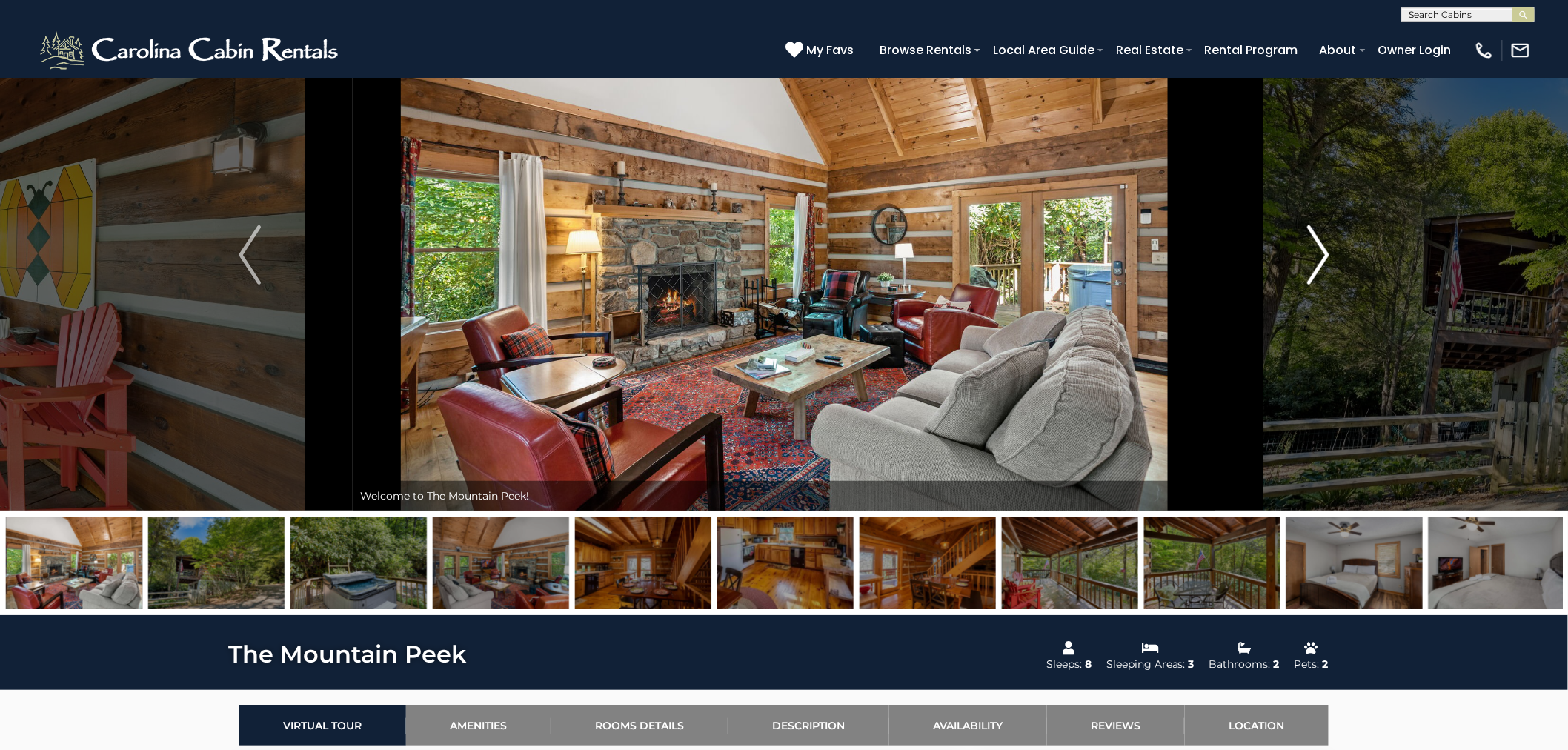
click at [1315, 256] on img "Next" at bounding box center [1318, 254] width 22 height 59
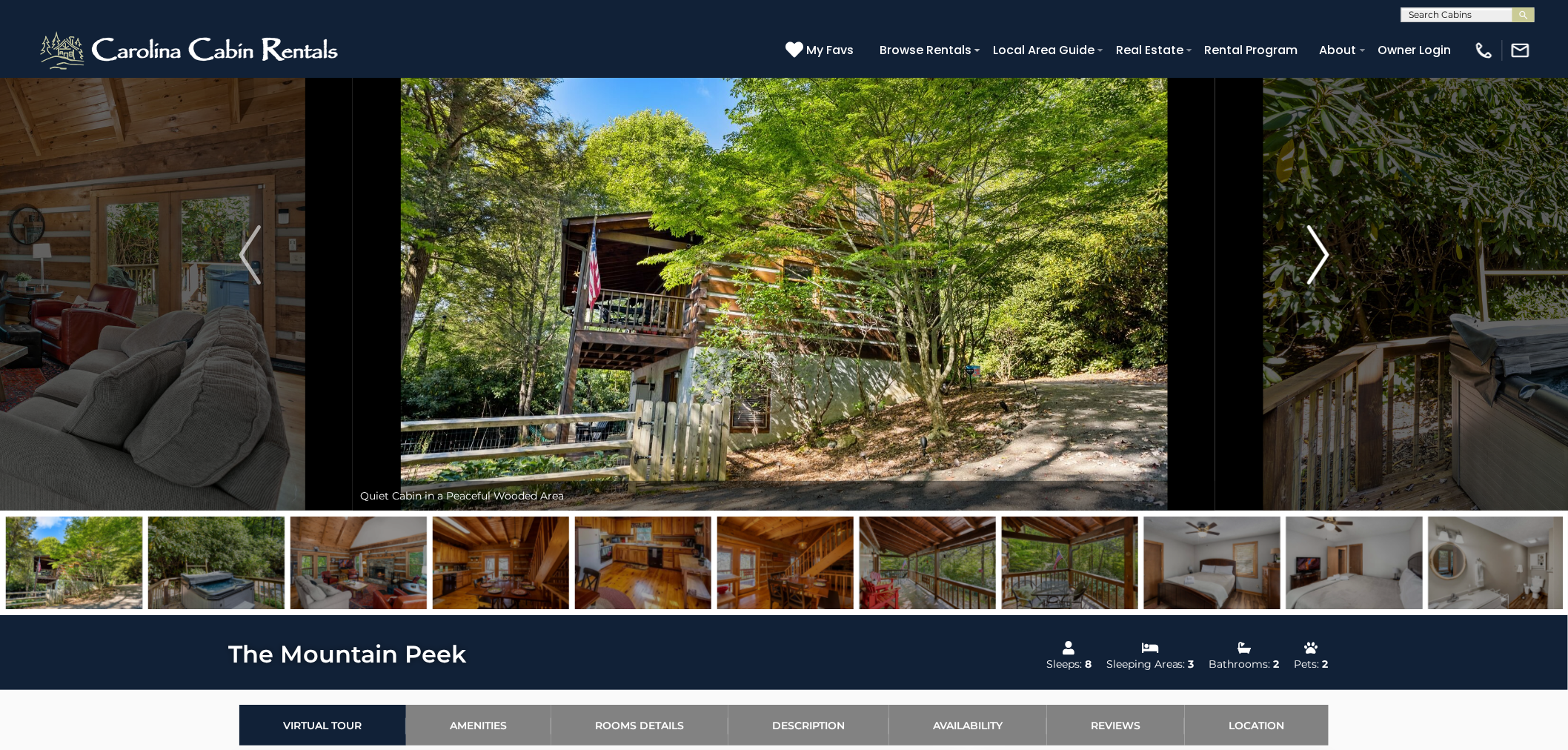
click at [1316, 256] on img "Next" at bounding box center [1318, 254] width 22 height 59
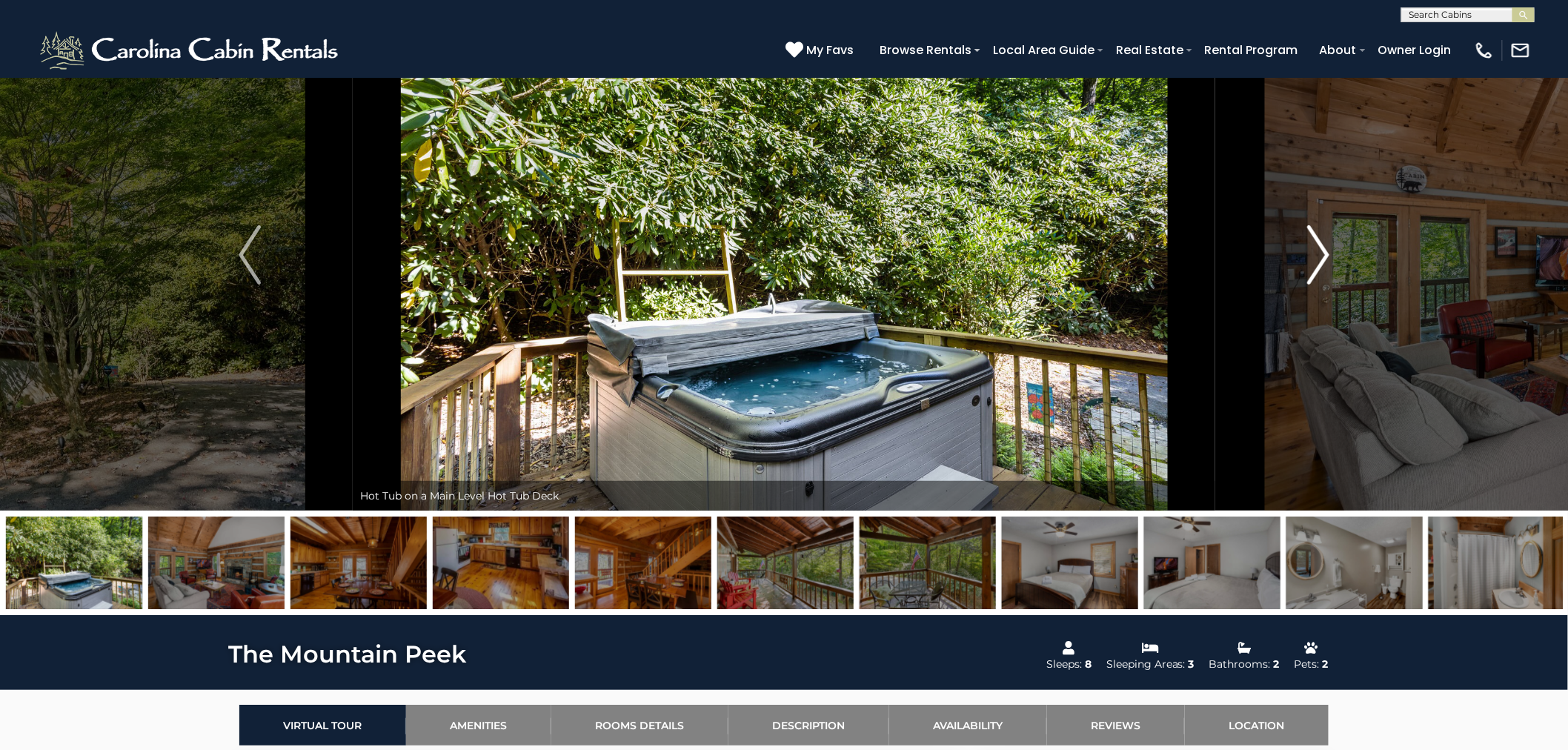
click at [1316, 256] on img "Next" at bounding box center [1318, 254] width 22 height 59
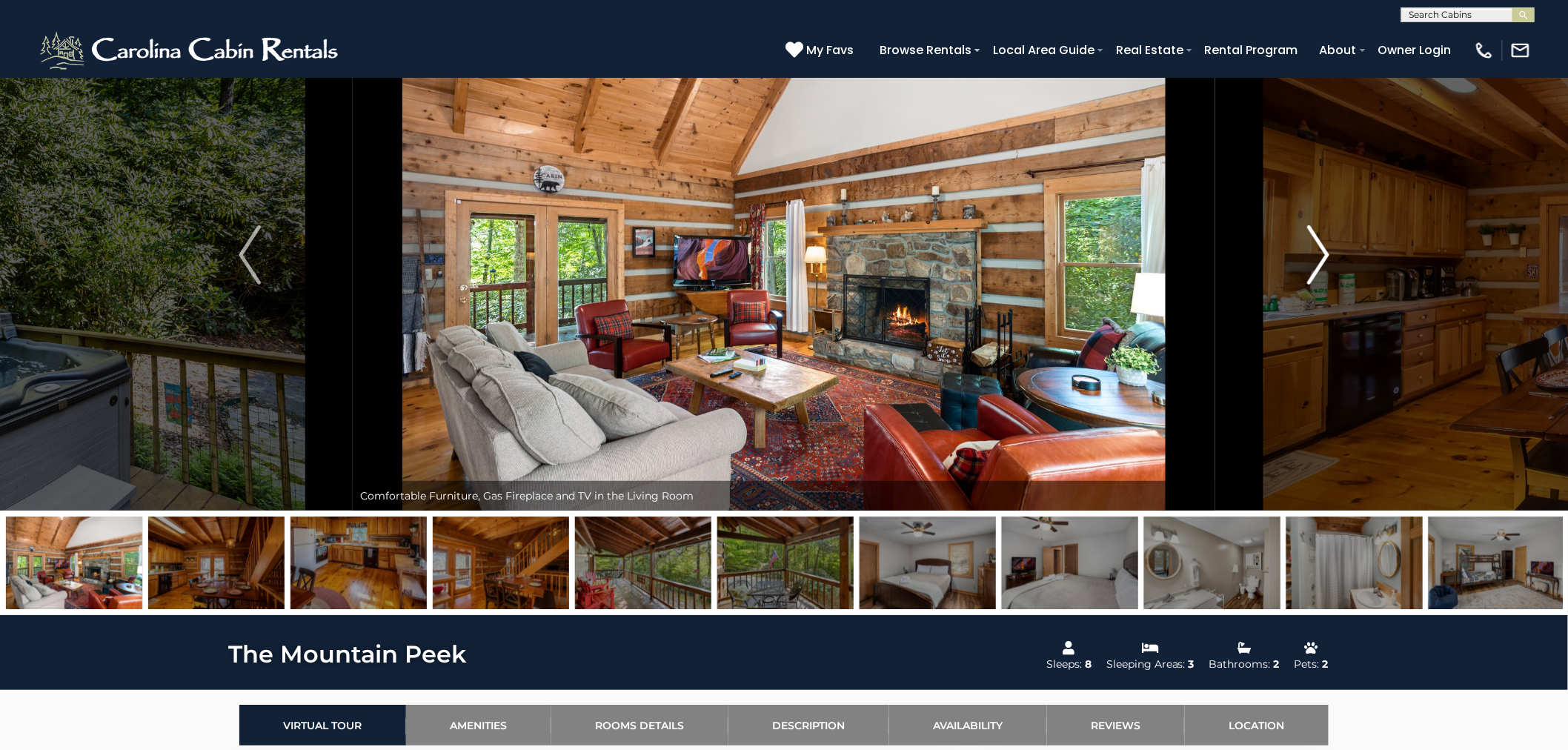
click at [1316, 256] on img "Next" at bounding box center [1318, 254] width 22 height 59
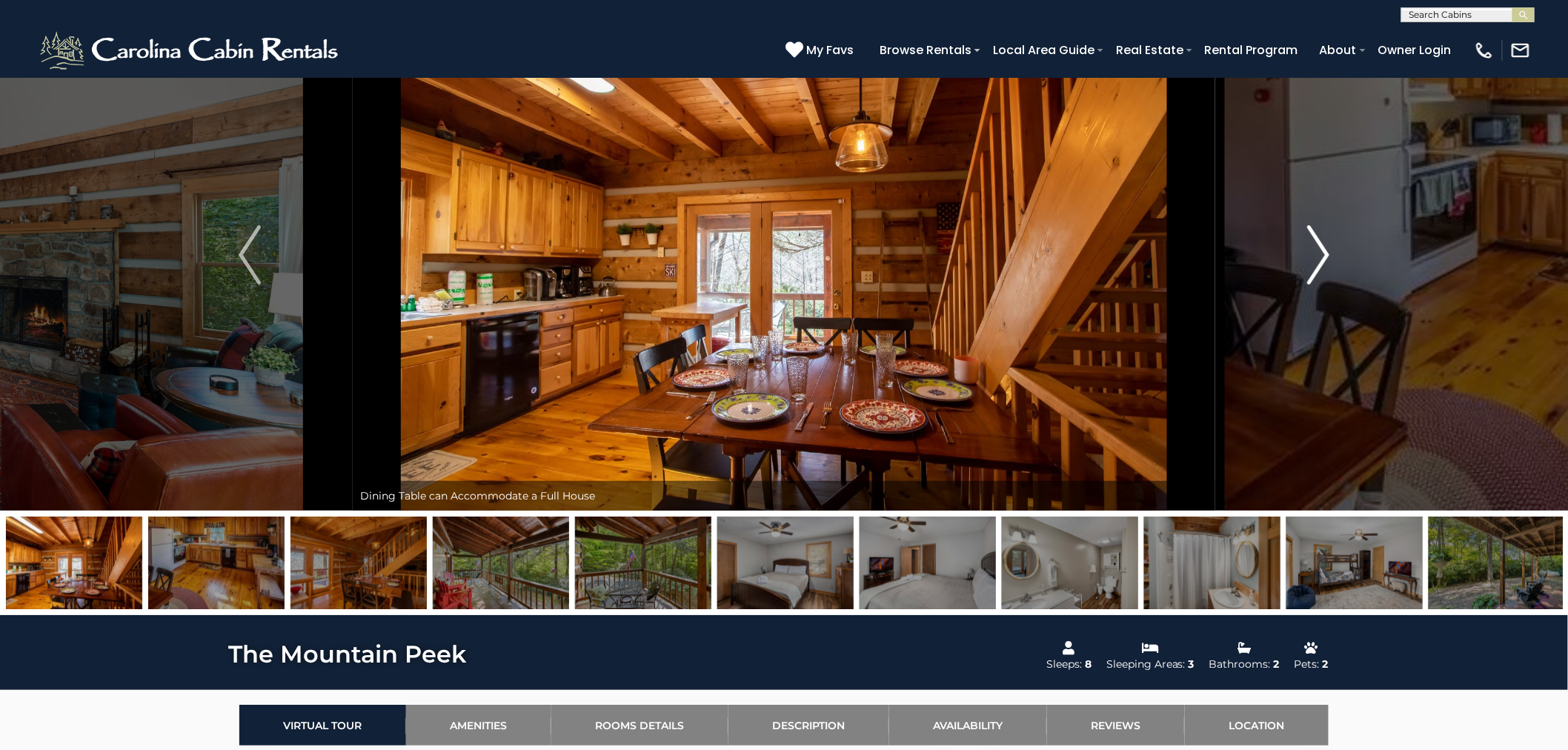
click at [1316, 256] on img "Next" at bounding box center [1318, 254] width 22 height 59
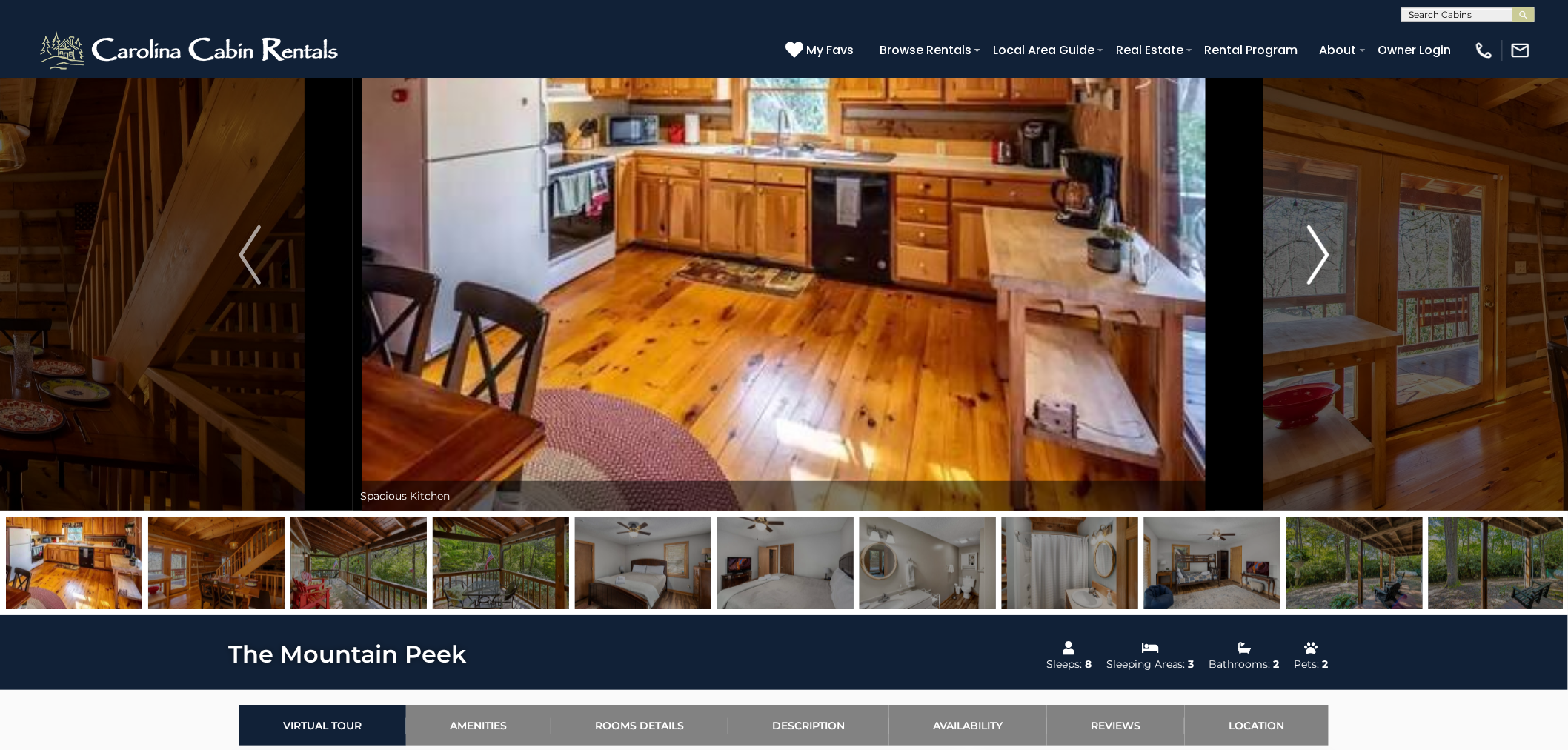
click at [1316, 256] on img "Next" at bounding box center [1318, 254] width 22 height 59
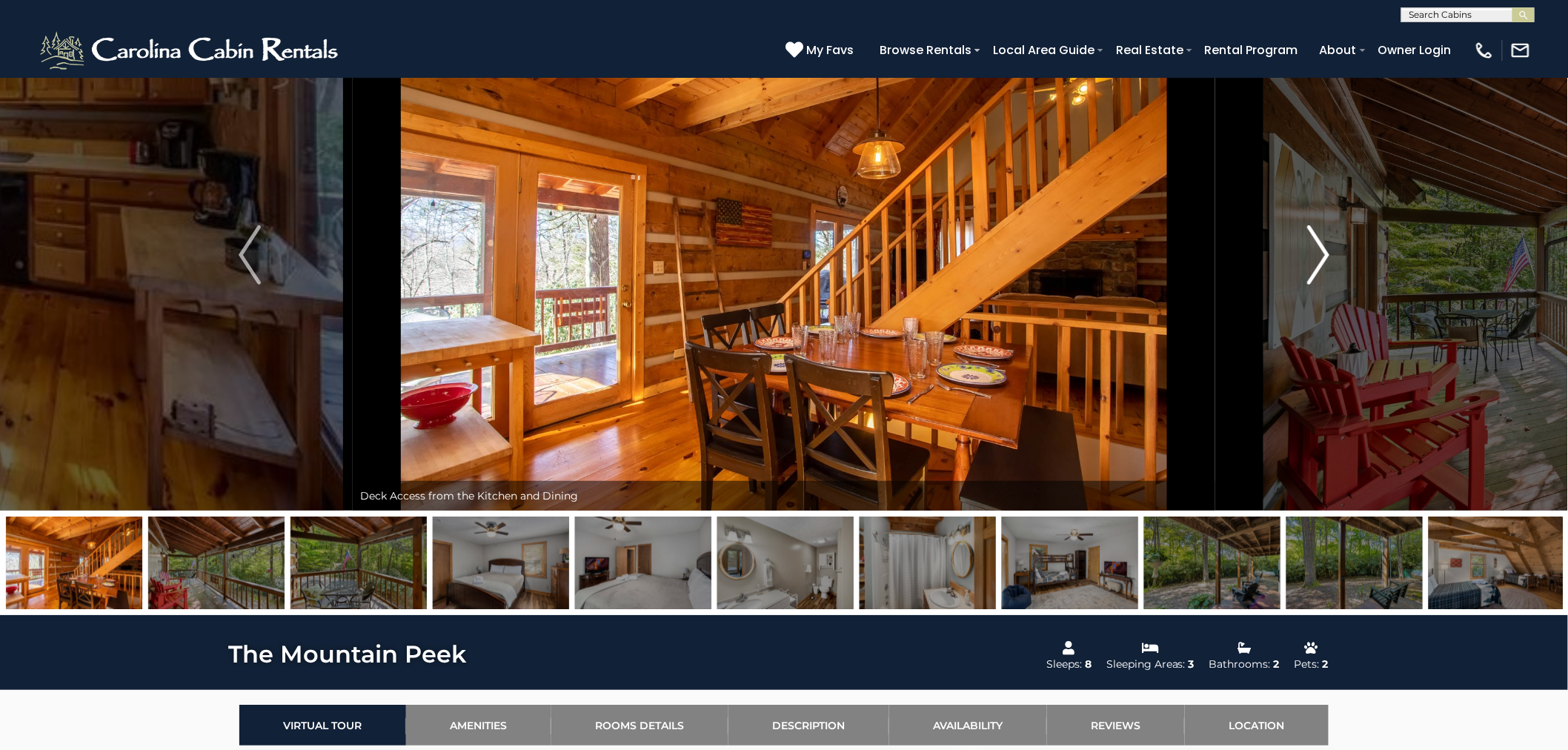
click at [1316, 256] on img "Next" at bounding box center [1318, 254] width 22 height 59
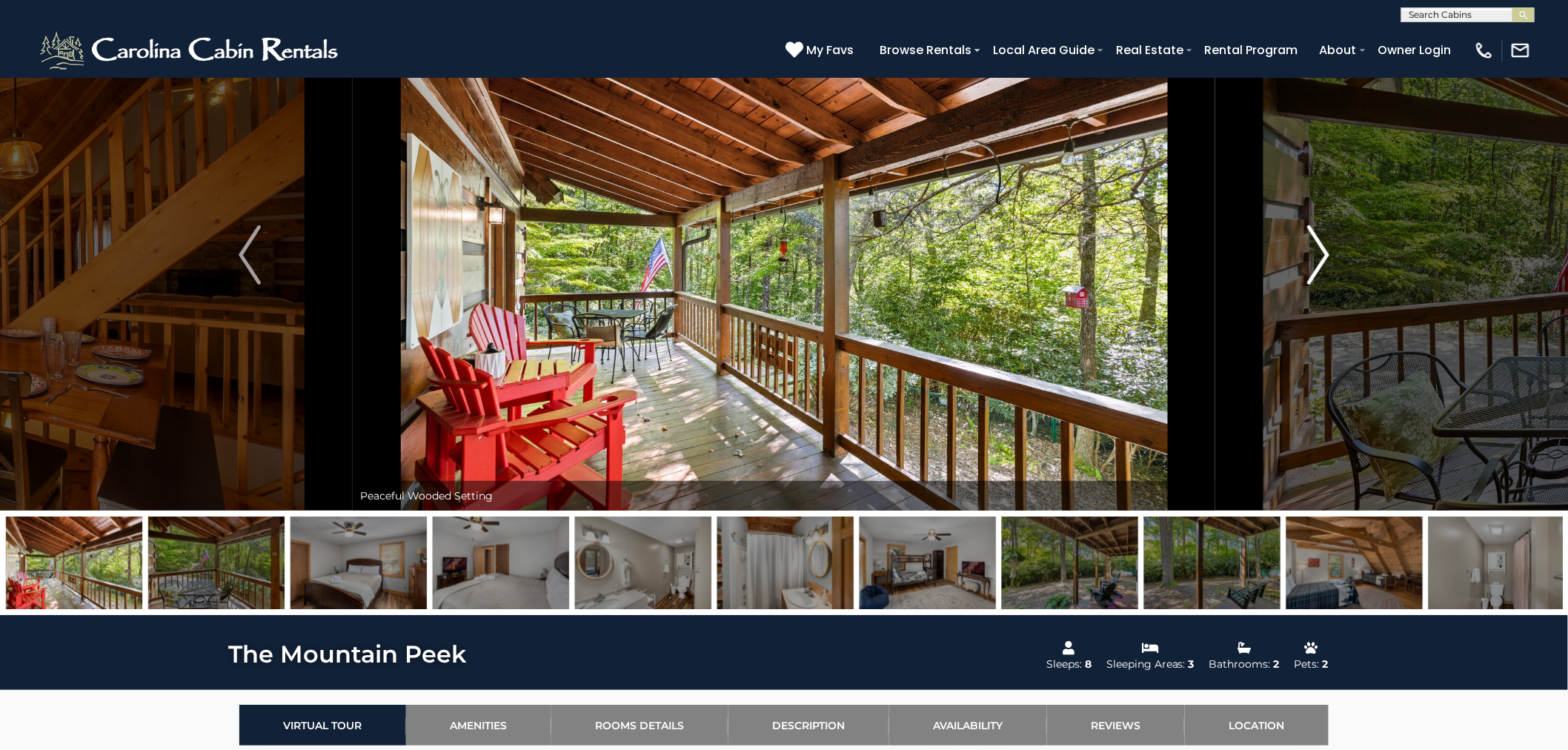
click at [1316, 256] on img "Next" at bounding box center [1318, 254] width 22 height 59
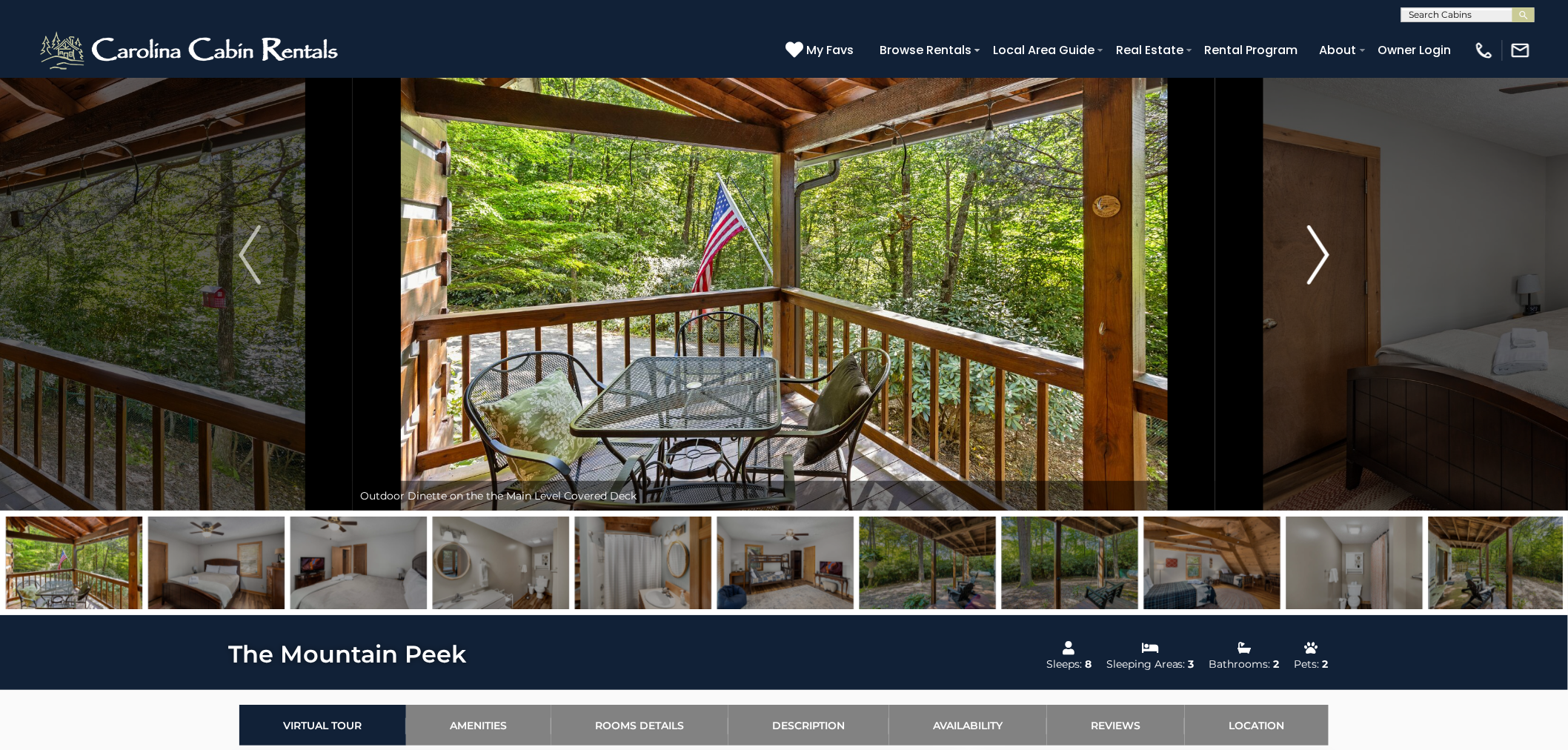
click at [1316, 256] on img "Next" at bounding box center [1318, 254] width 22 height 59
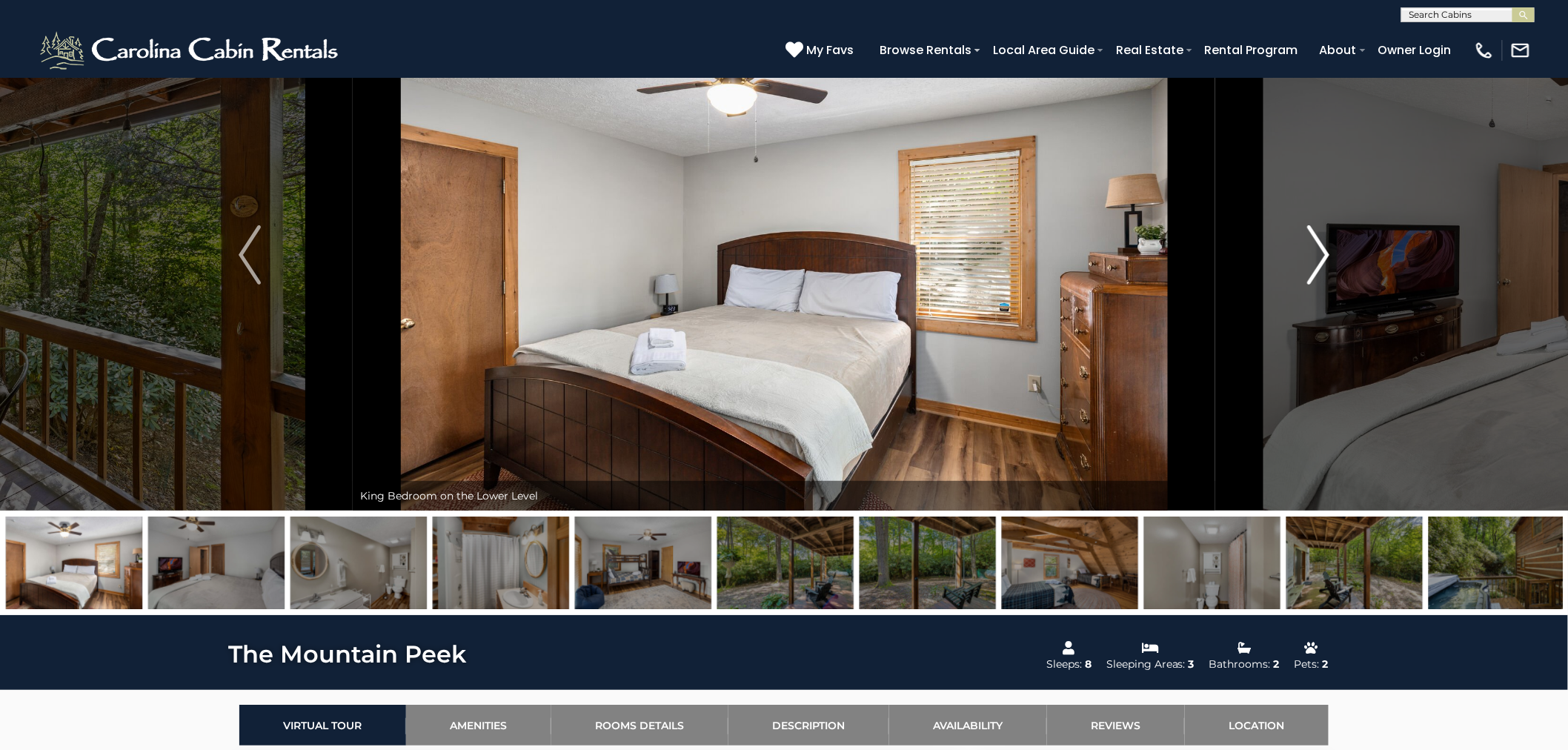
click at [1315, 256] on img "Next" at bounding box center [1318, 254] width 22 height 59
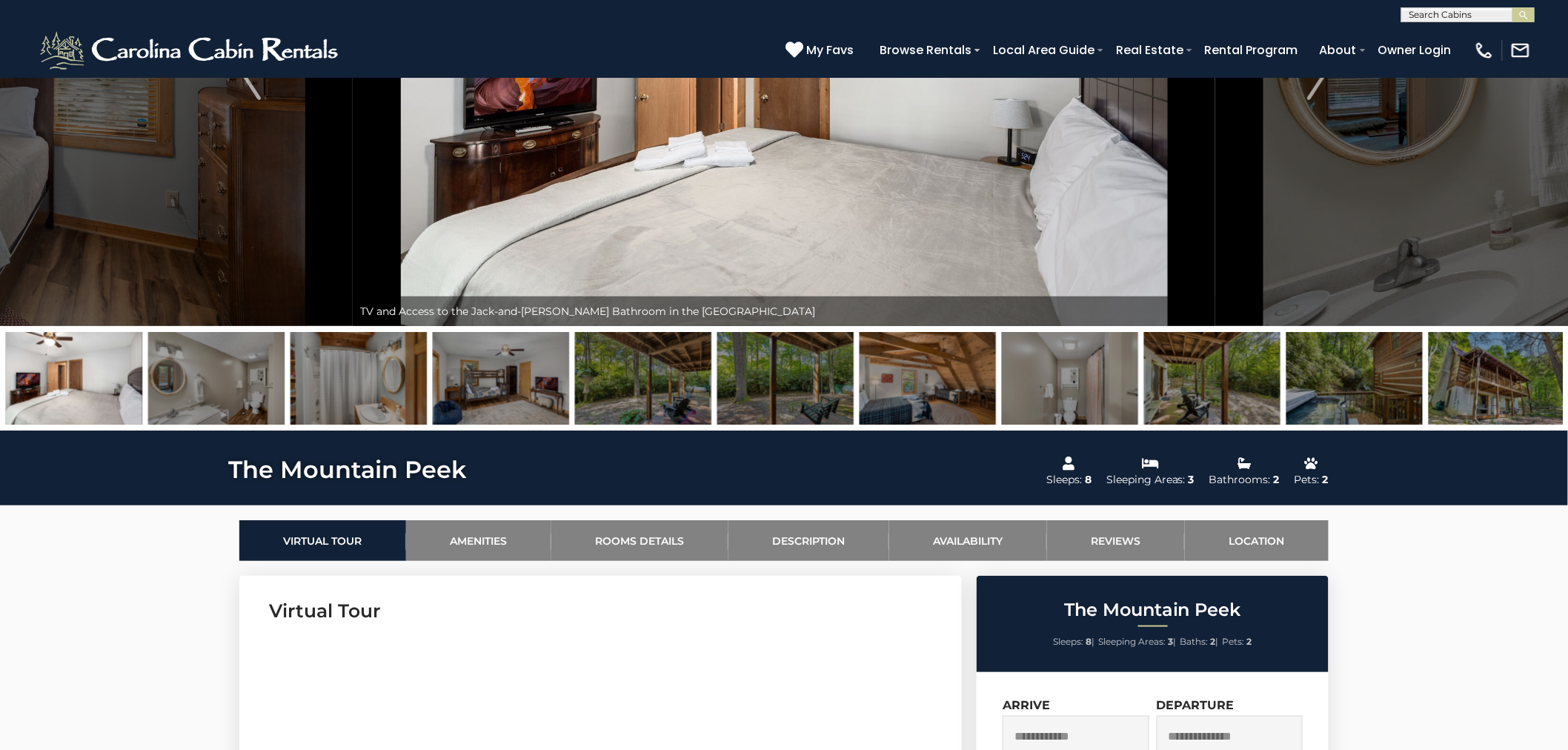
scroll to position [95, 0]
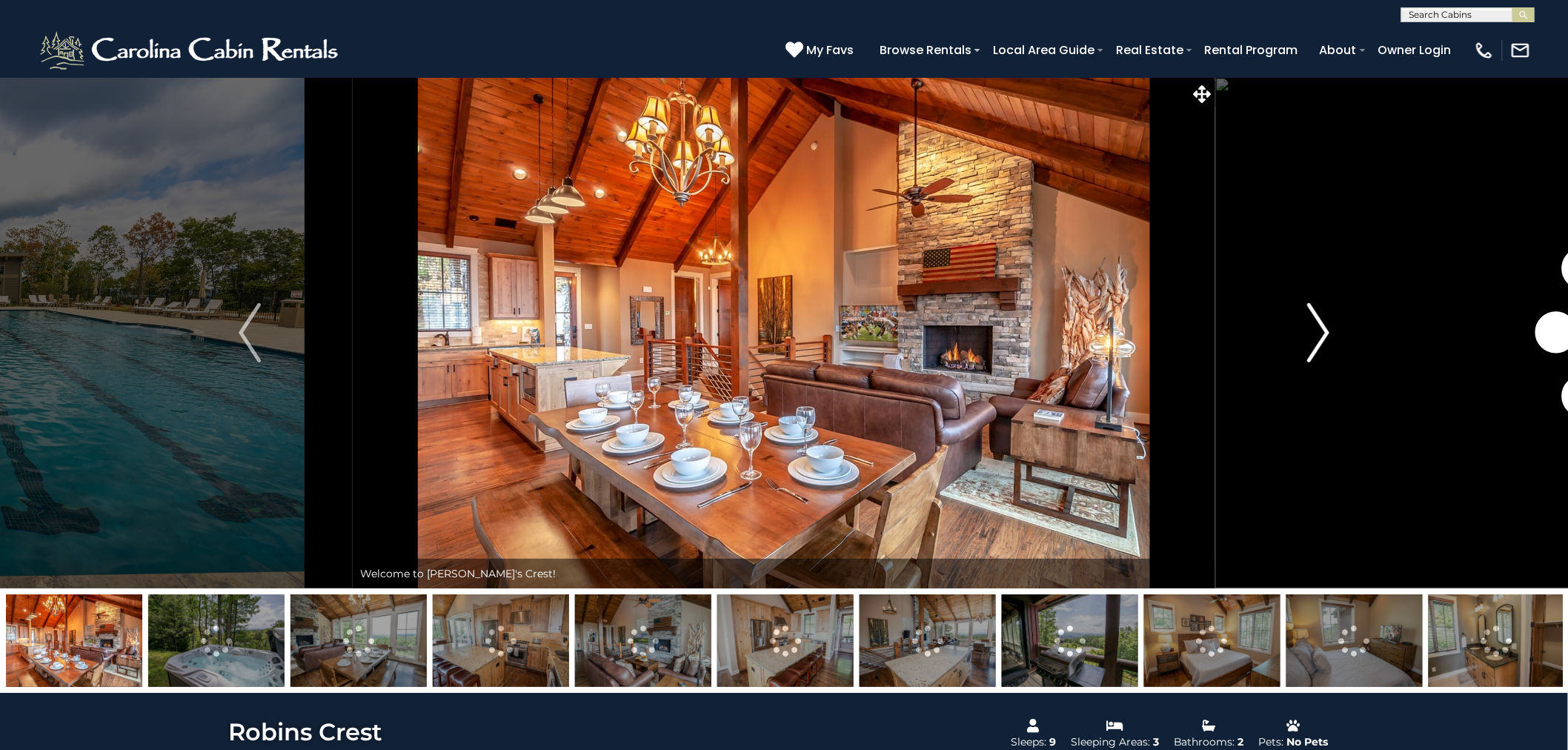
click at [1322, 330] on img "Next" at bounding box center [1318, 332] width 22 height 59
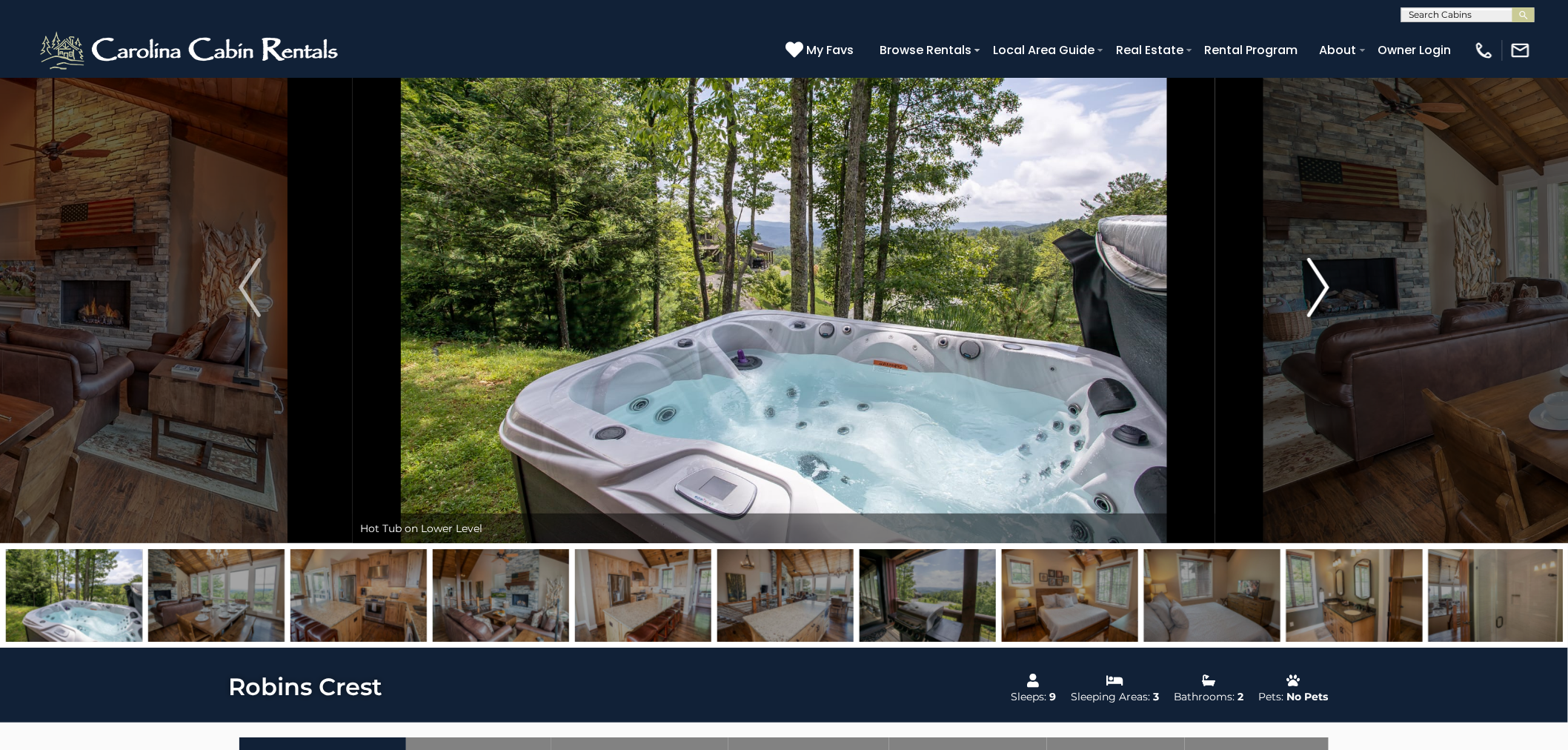
scroll to position [55, 0]
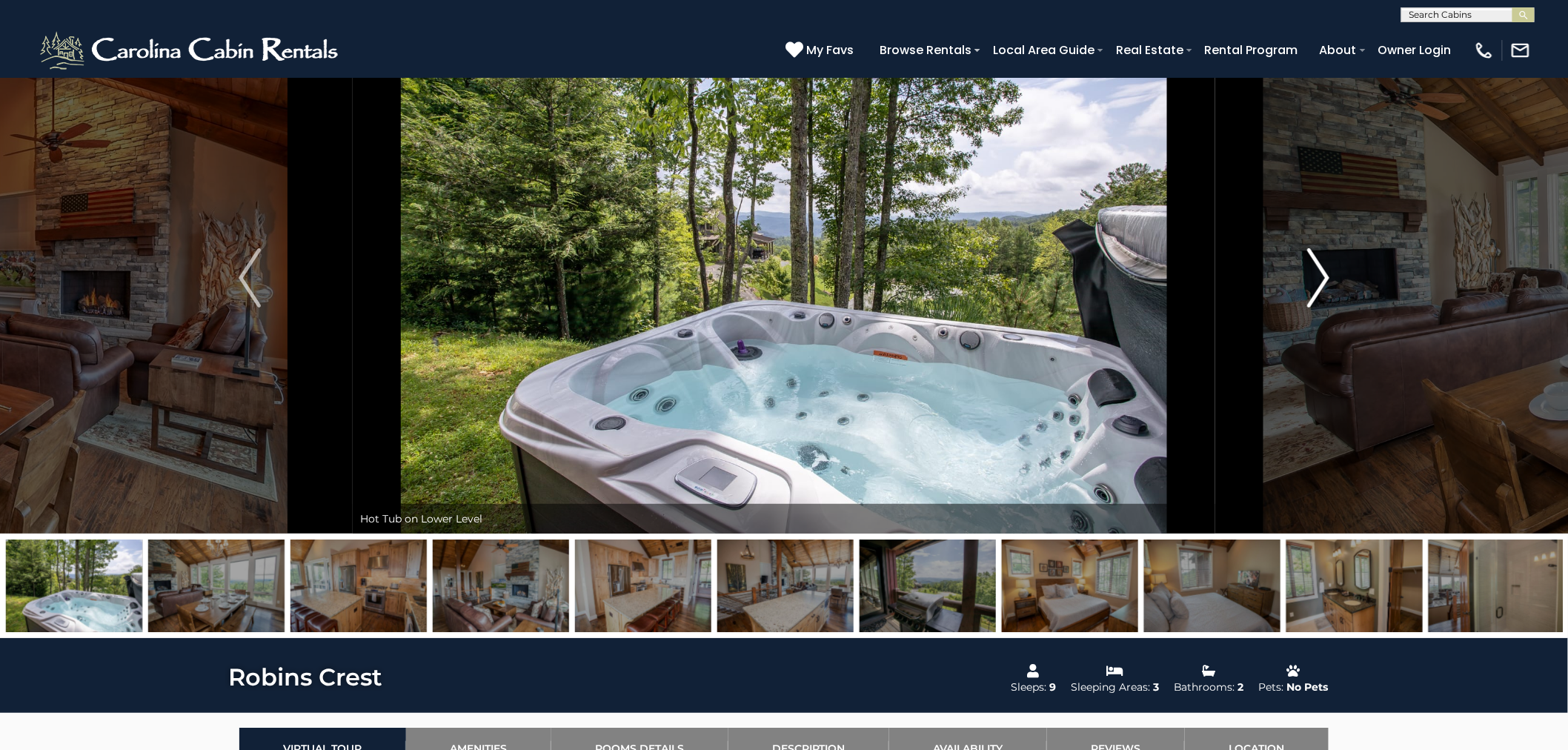
click at [1315, 273] on img "Next" at bounding box center [1318, 277] width 22 height 59
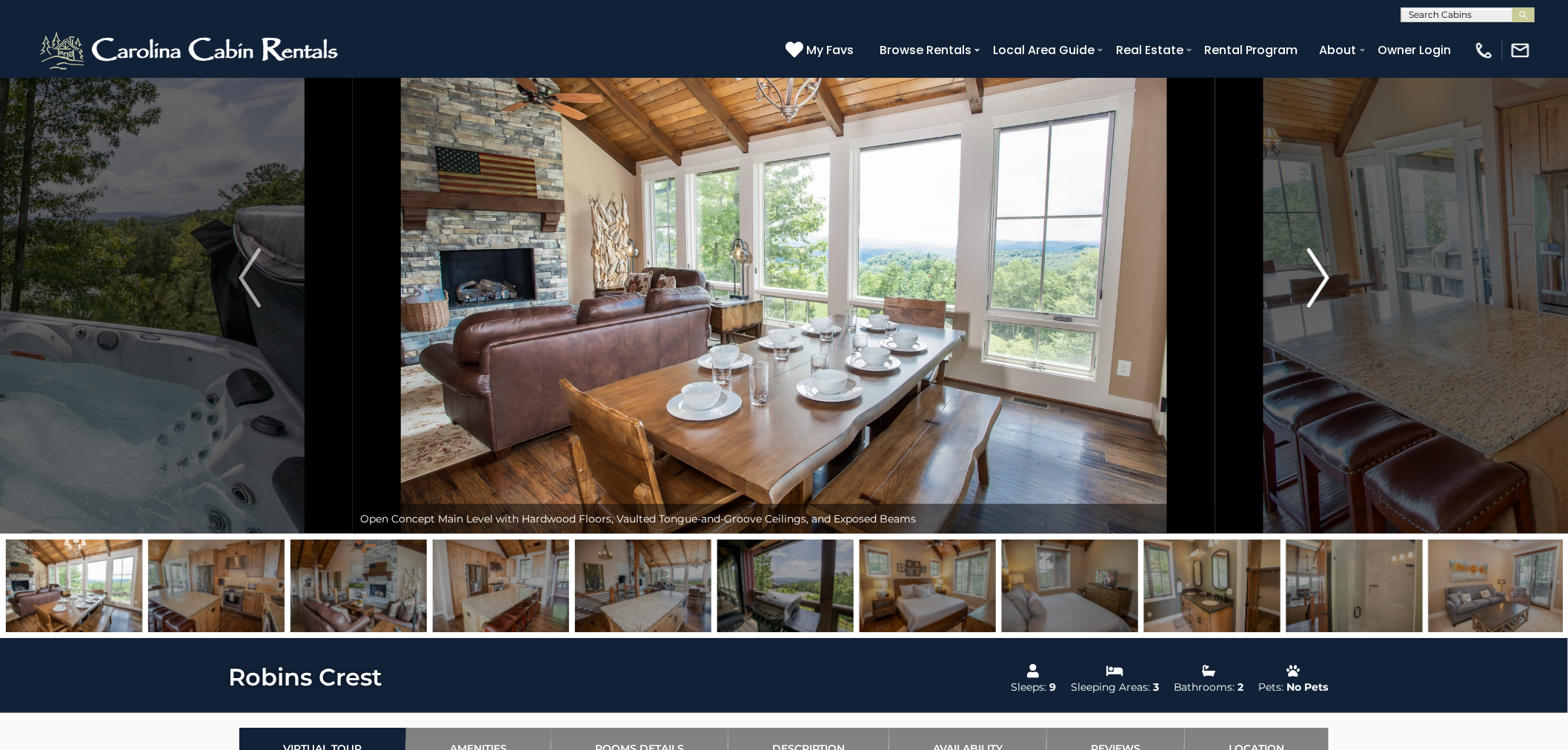
click at [1315, 272] on img "Next" at bounding box center [1318, 277] width 22 height 59
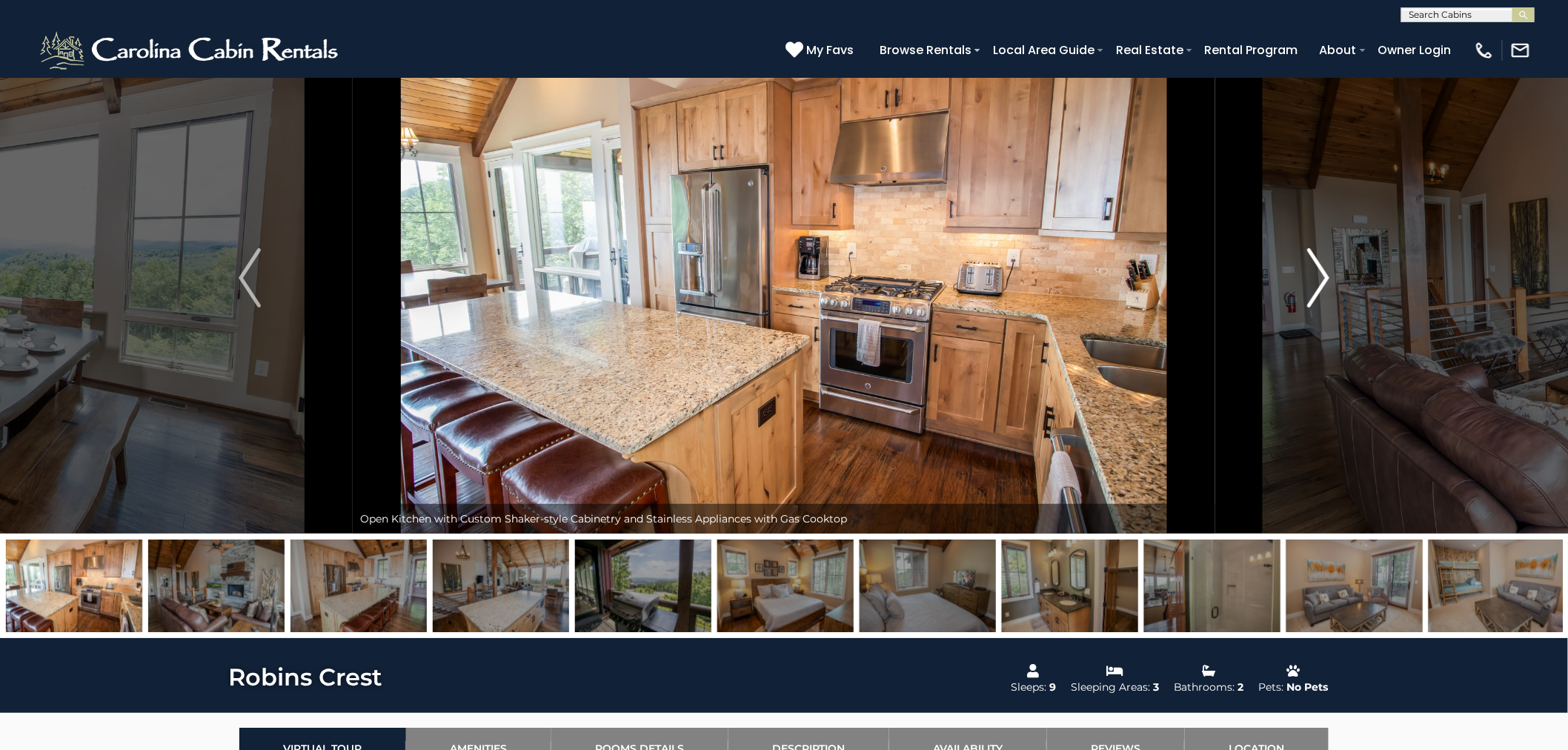
click at [1315, 272] on img "Next" at bounding box center [1318, 277] width 22 height 59
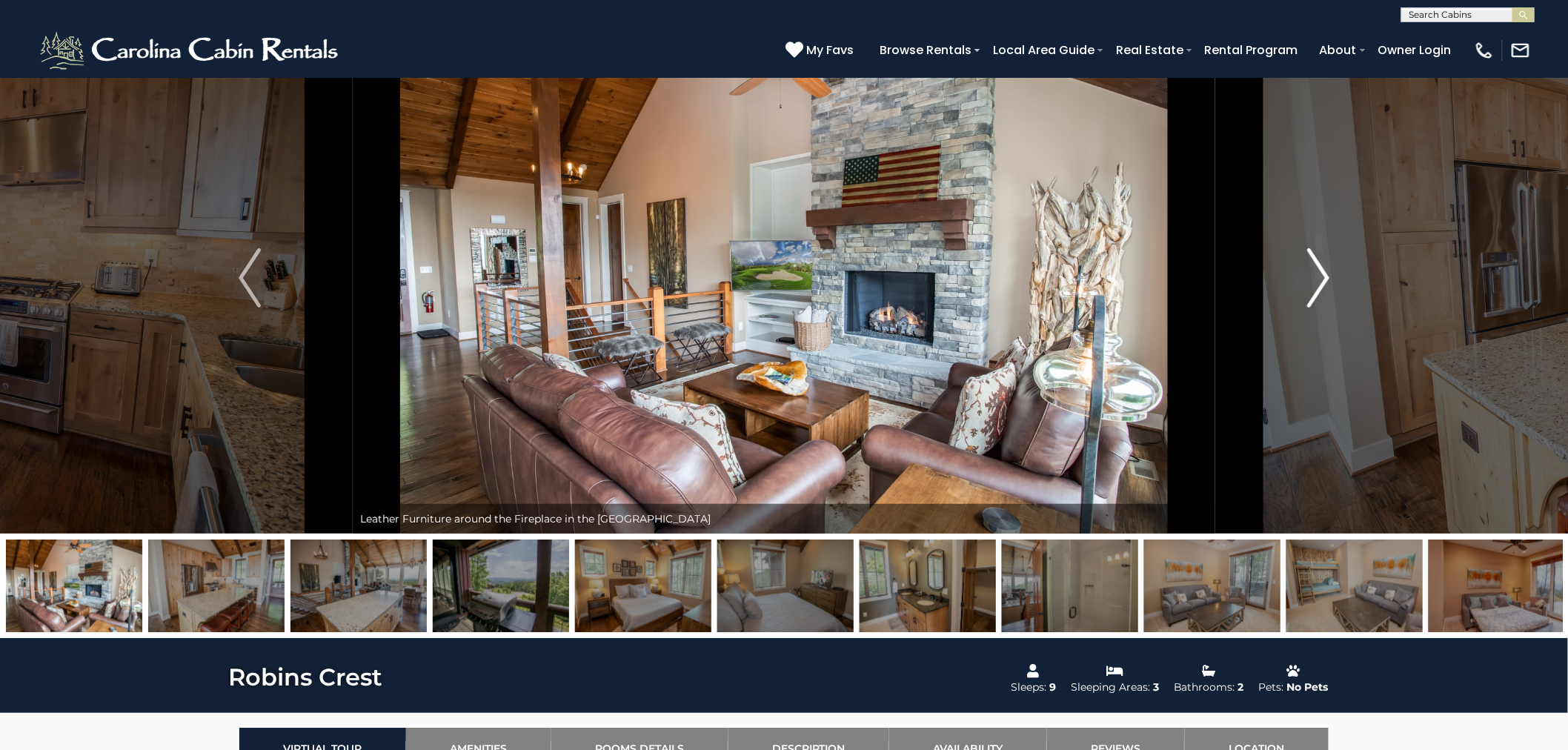
click at [1315, 272] on img "Next" at bounding box center [1318, 277] width 22 height 59
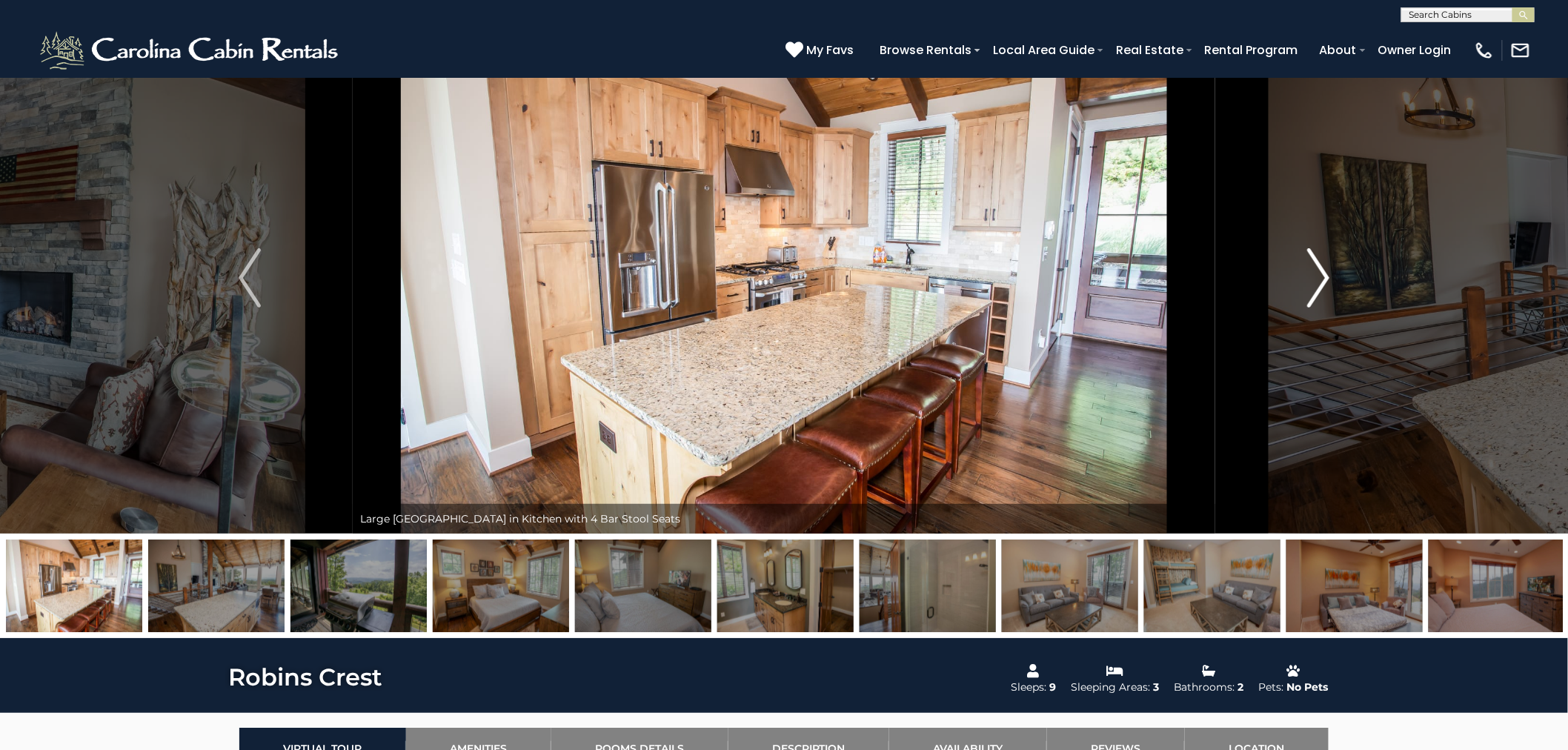
click at [1315, 272] on img "Next" at bounding box center [1318, 277] width 22 height 59
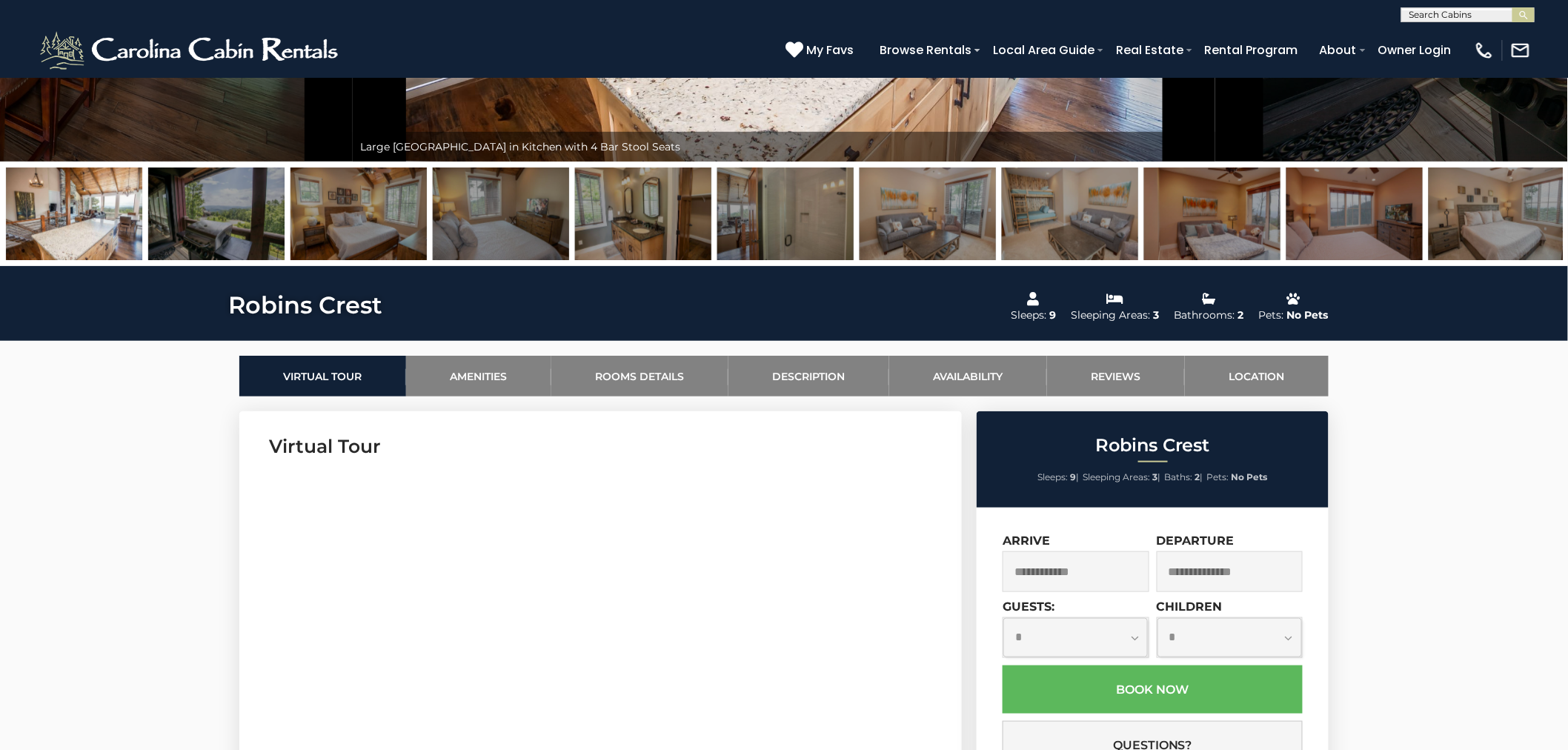
scroll to position [438, 0]
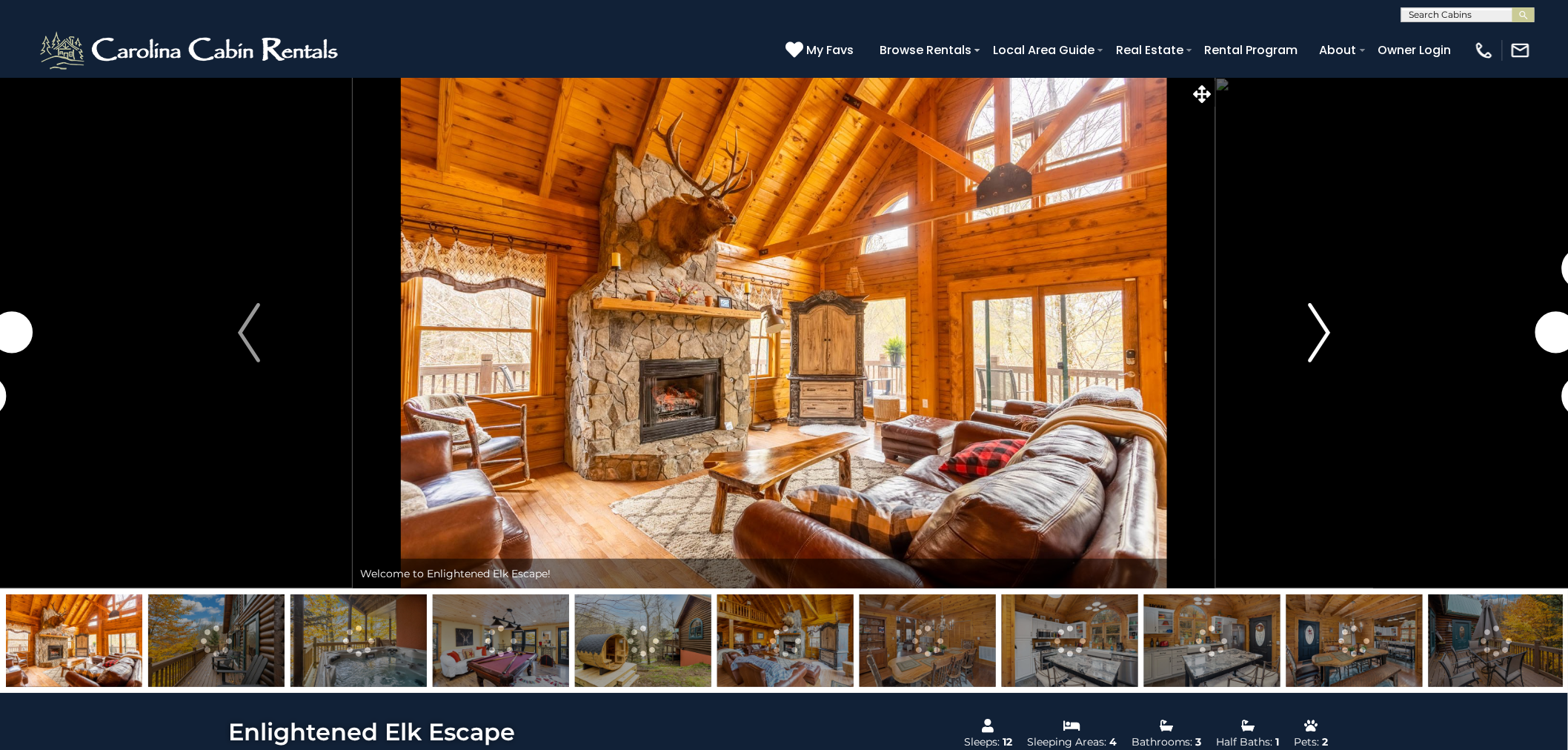
click at [1321, 336] on img "Next" at bounding box center [1319, 332] width 22 height 59
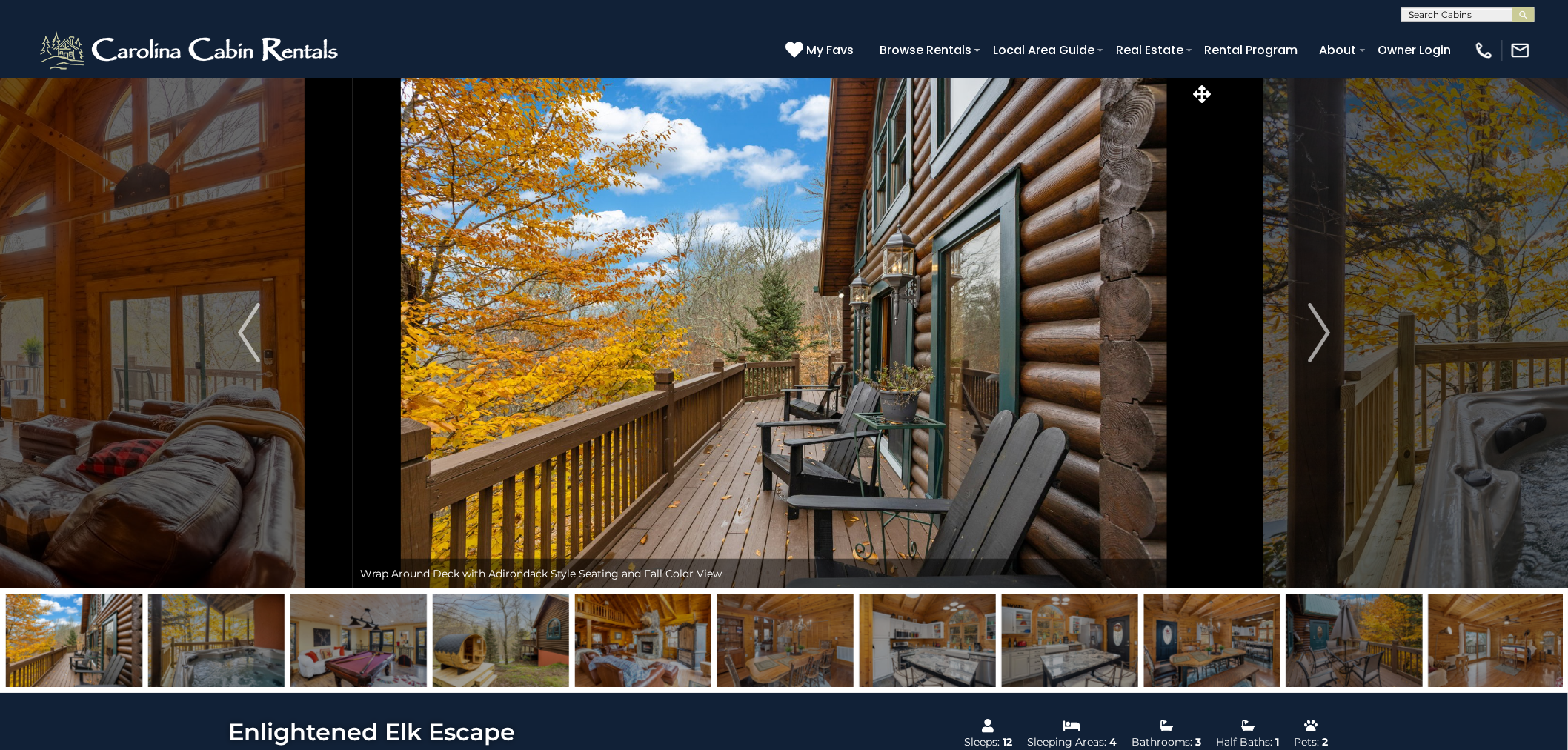
click at [1473, 642] on img at bounding box center [1497, 640] width 137 height 93
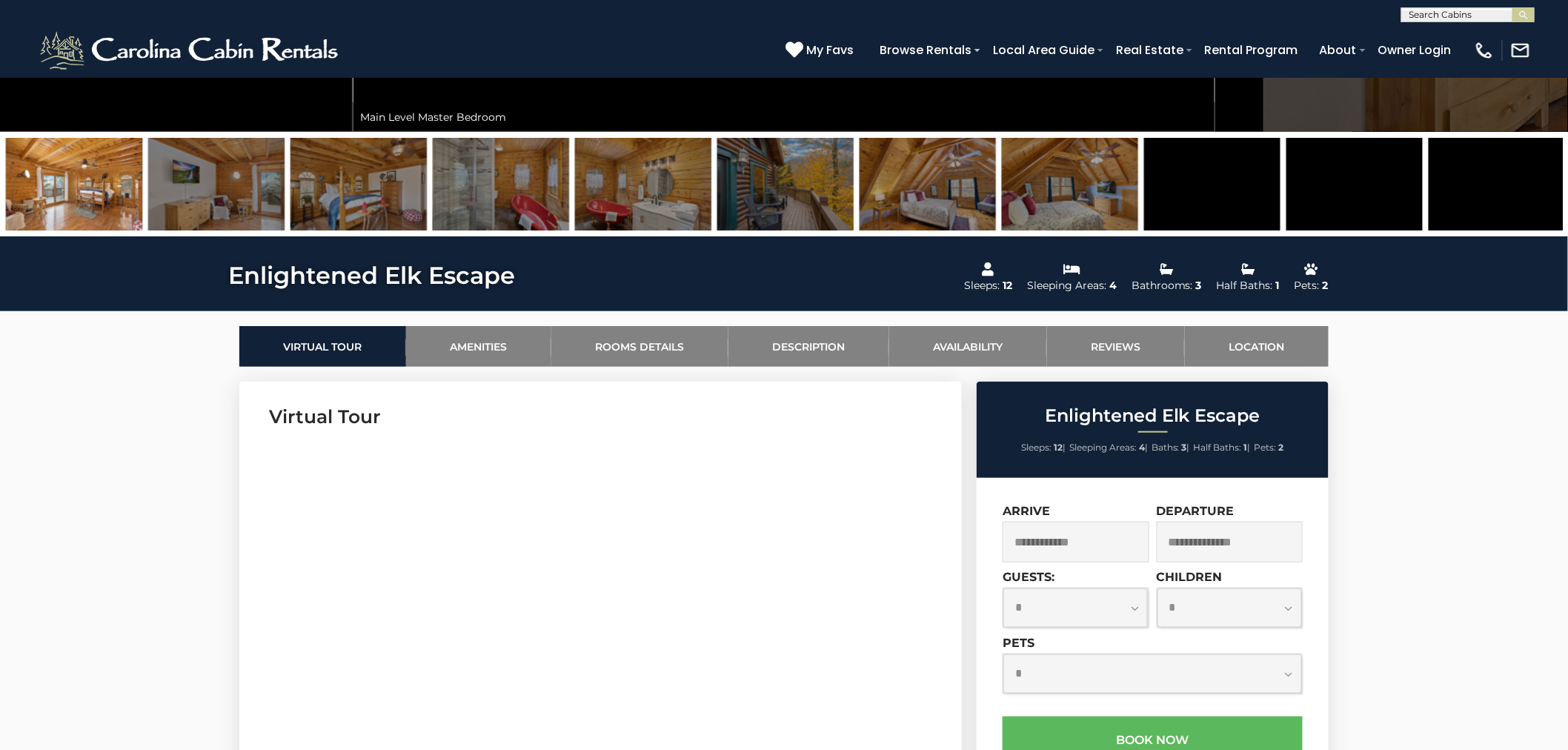
scroll to position [438, 0]
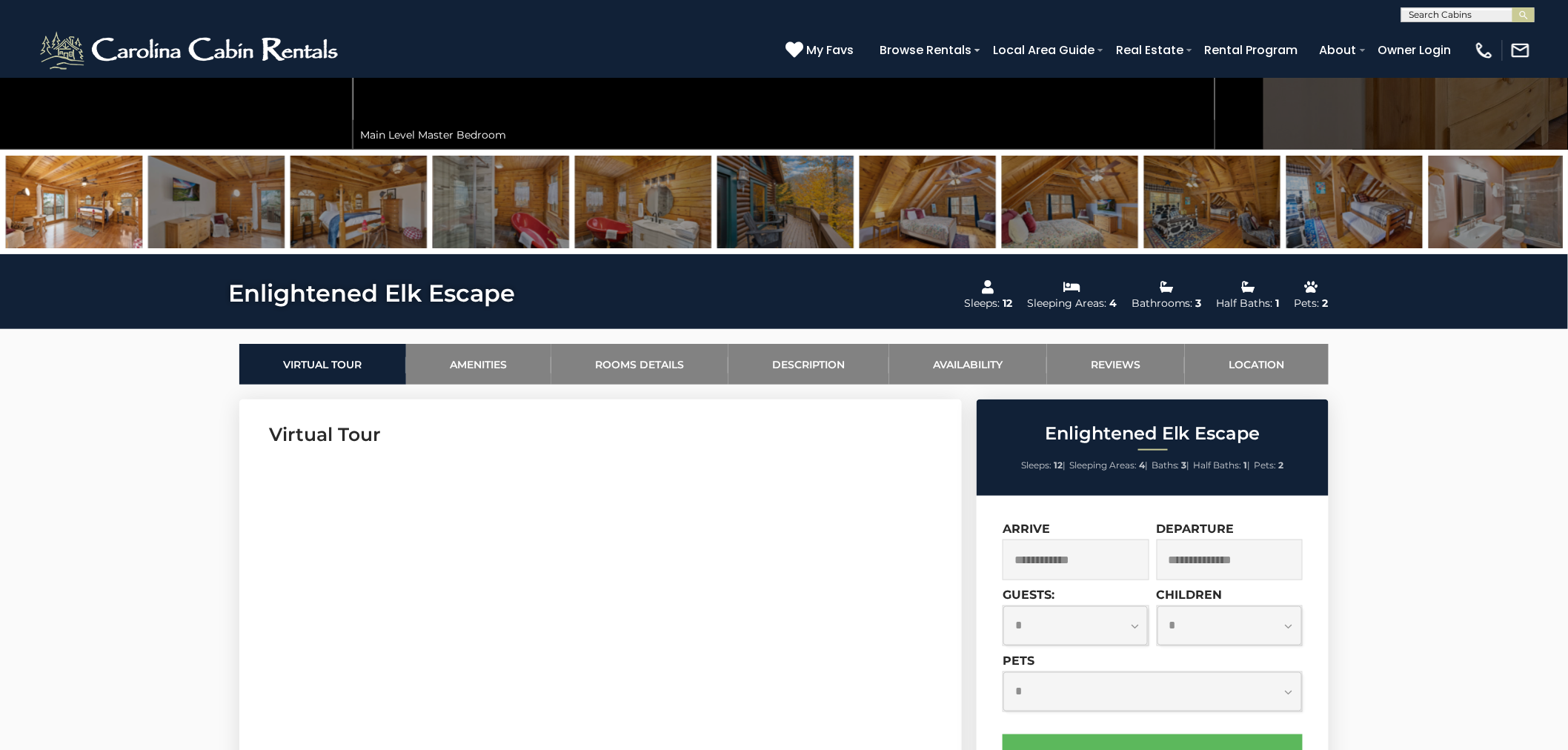
click at [1135, 625] on select "**********" at bounding box center [1075, 626] width 144 height 39
click at [998, 378] on link "Availability" at bounding box center [968, 364] width 158 height 41
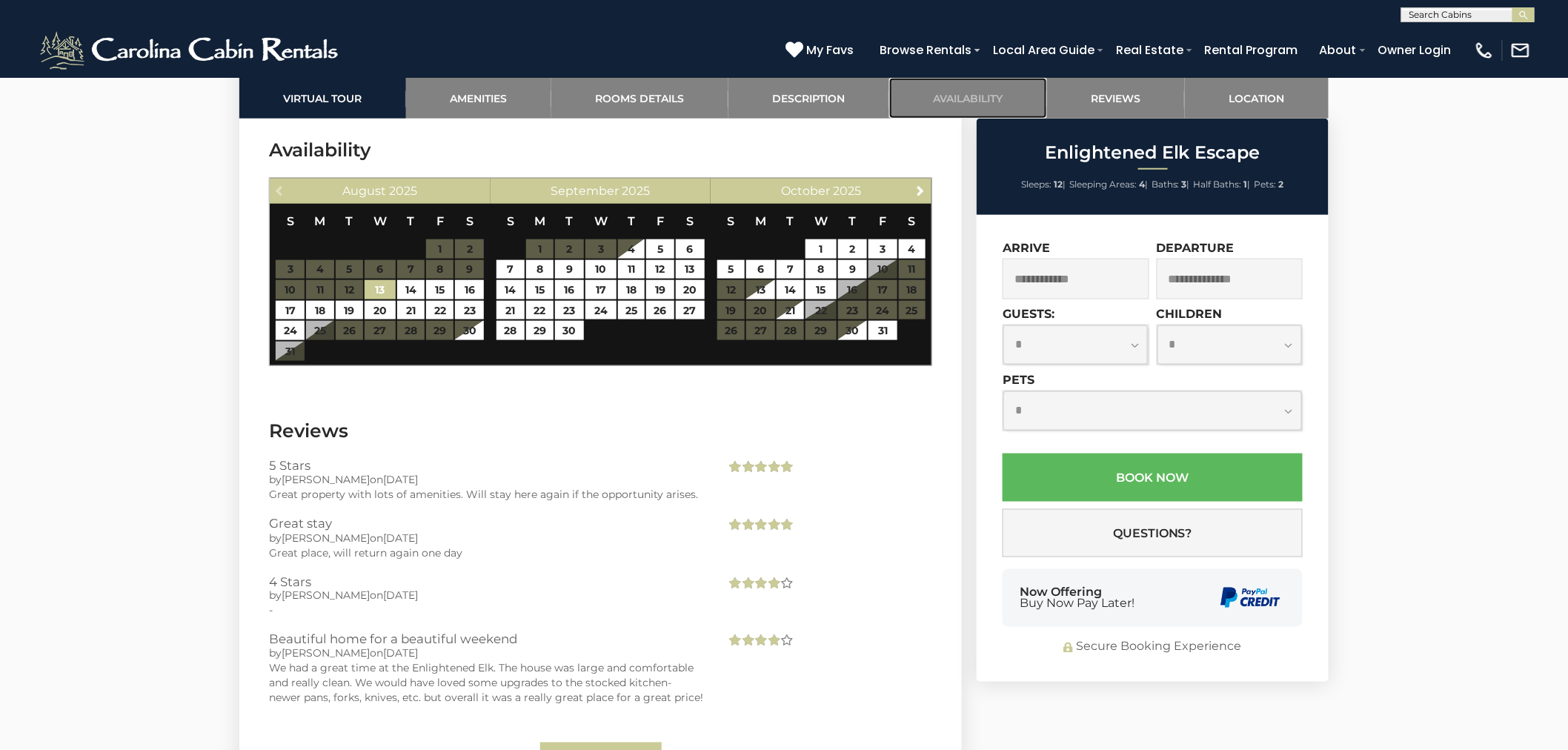
scroll to position [2937, 0]
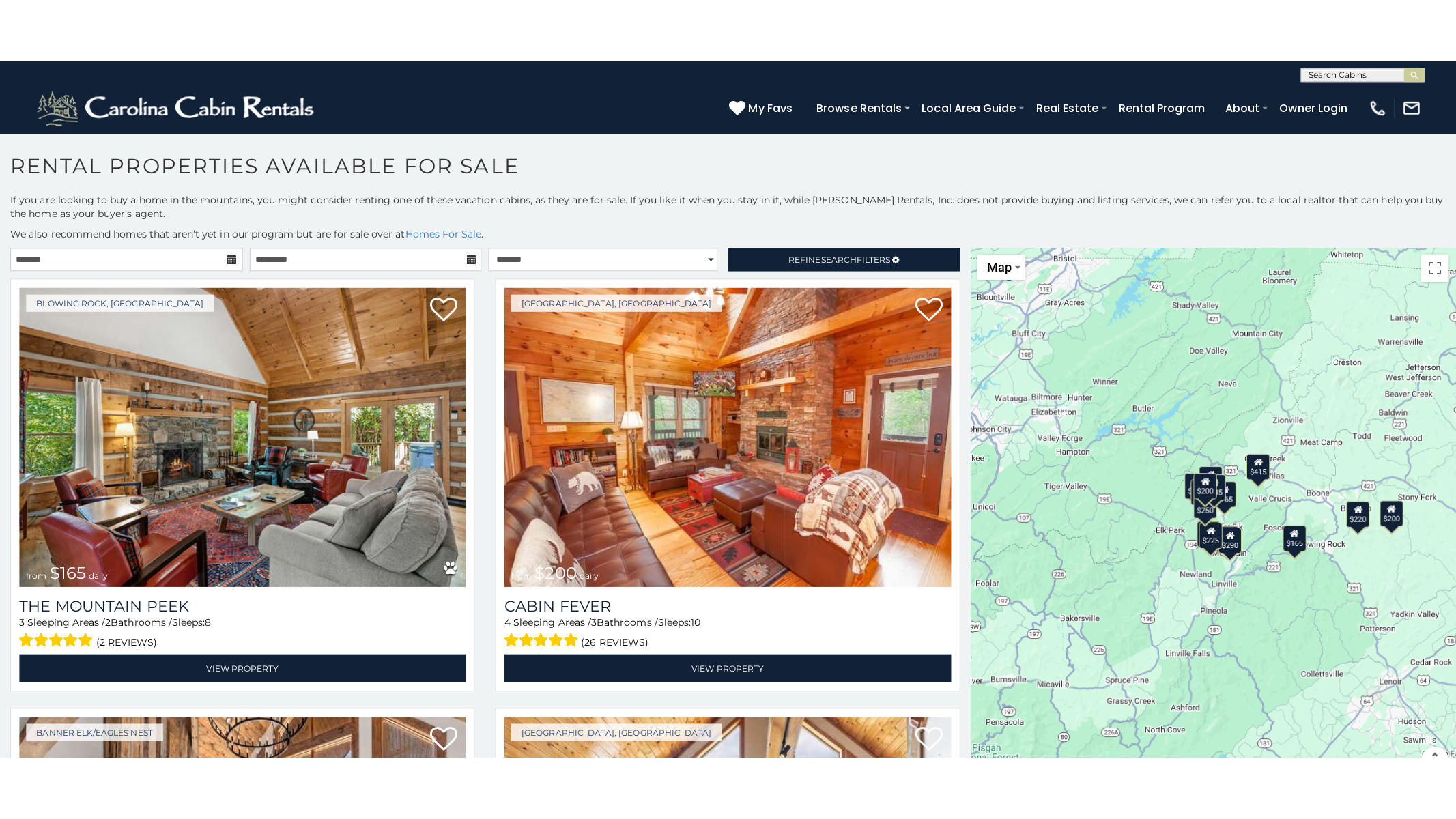
scroll to position [25, 0]
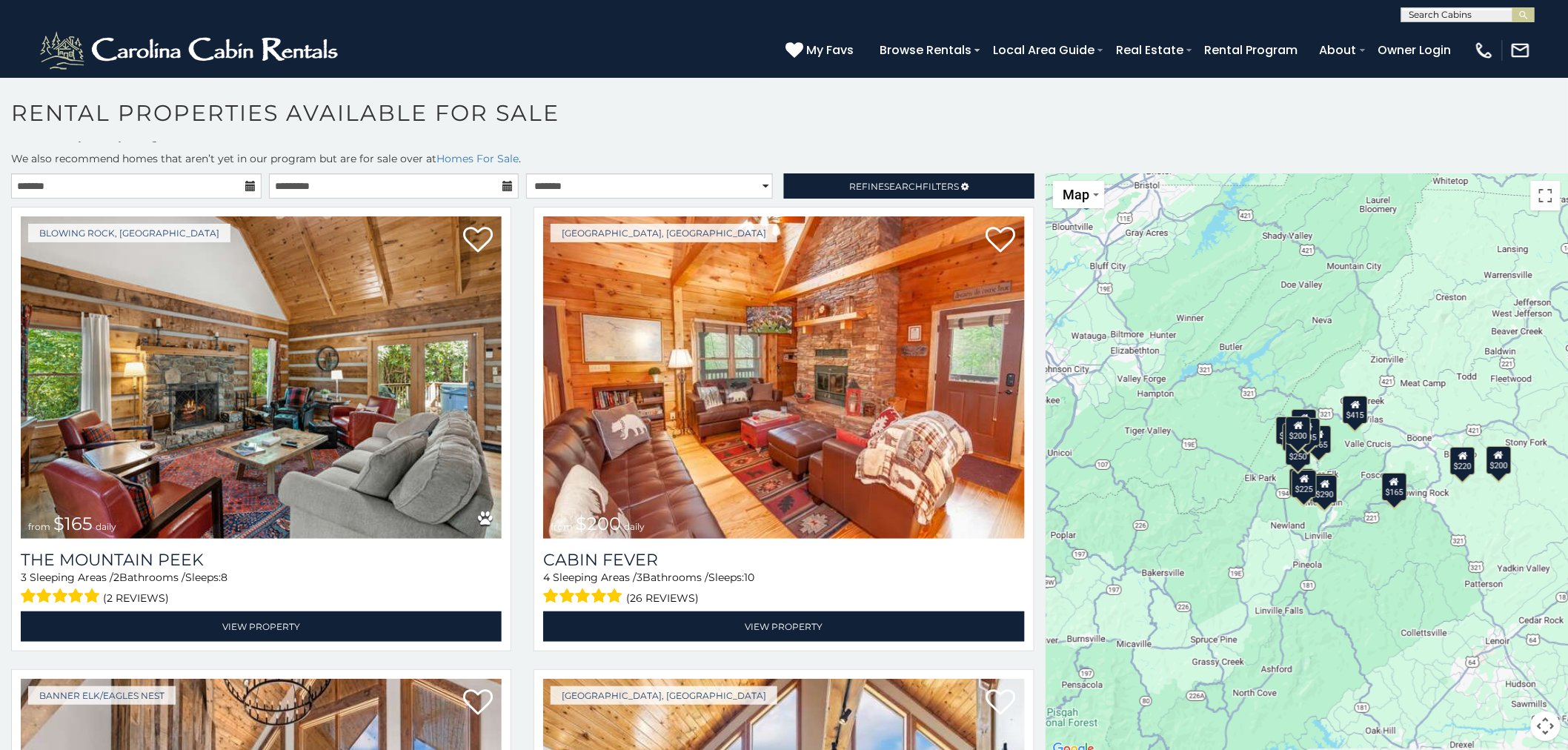
click at [1232, 471] on div "$165 $200 $265 $425 $195 $135 $290 $420 $220 $415 $165 $225 $290 $200 $250 $335" at bounding box center [1306, 466] width 523 height 586
click at [1530, 190] on button "Toggle fullscreen view" at bounding box center [1545, 196] width 30 height 30
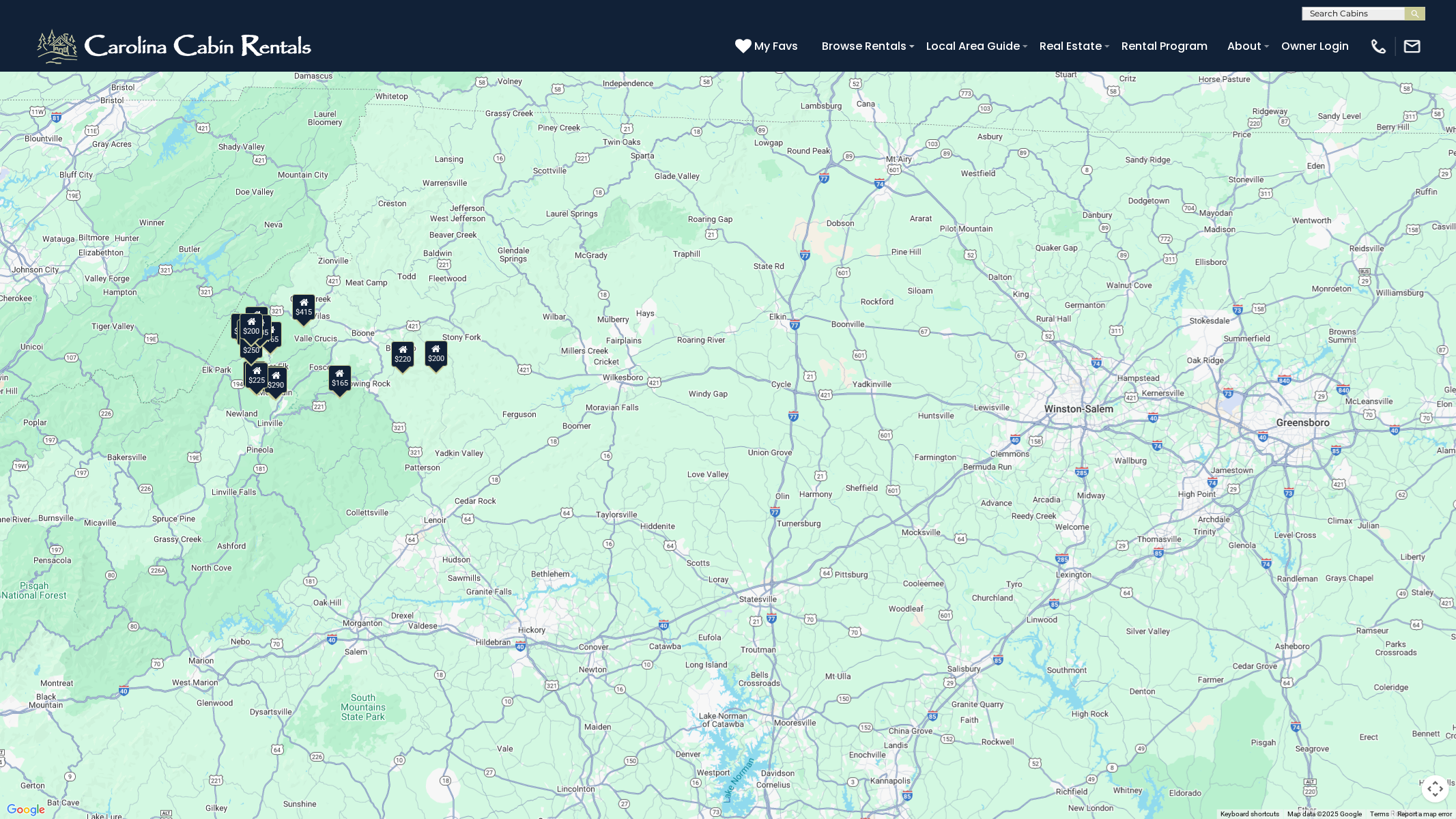
drag, startPoint x: 1254, startPoint y: 475, endPoint x: 784, endPoint y: 427, distance: 472.4
click at [784, 427] on div "$165 $200 $265 $425 $195 $135 $290 $420 $220 $415 $165 $225 $290 $200 $250 $335" at bounding box center [728, 410] width 1456 height 819
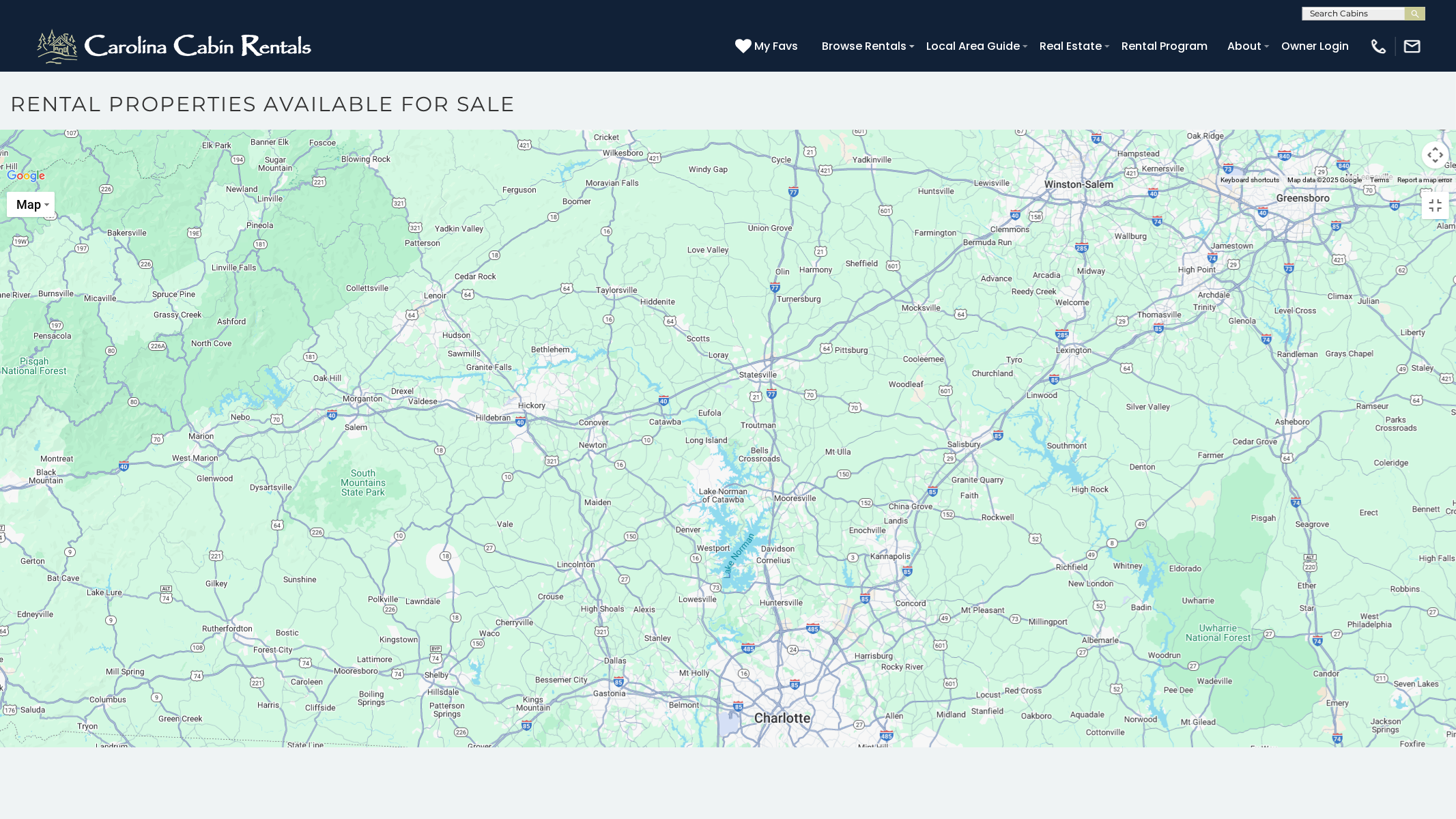
click at [452, 185] on div at bounding box center [728, 185] width 1456 height 0
click at [373, 185] on div at bounding box center [728, 185] width 1456 height 0
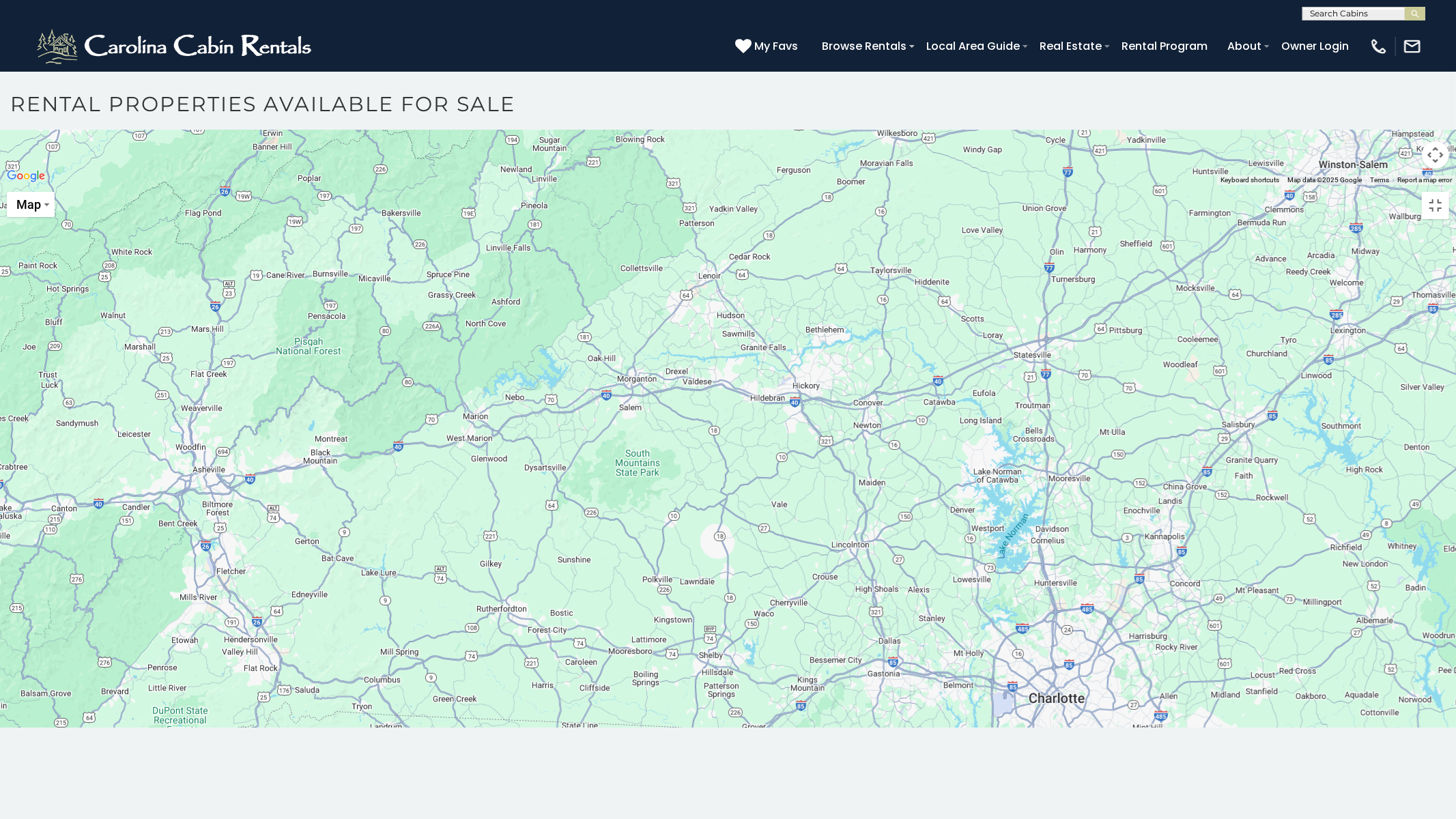
drag, startPoint x: 593, startPoint y: 404, endPoint x: 861, endPoint y: 387, distance: 268.5
click at [868, 185] on div at bounding box center [728, 185] width 1456 height 0
click at [651, 185] on div at bounding box center [728, 185] width 1456 height 0
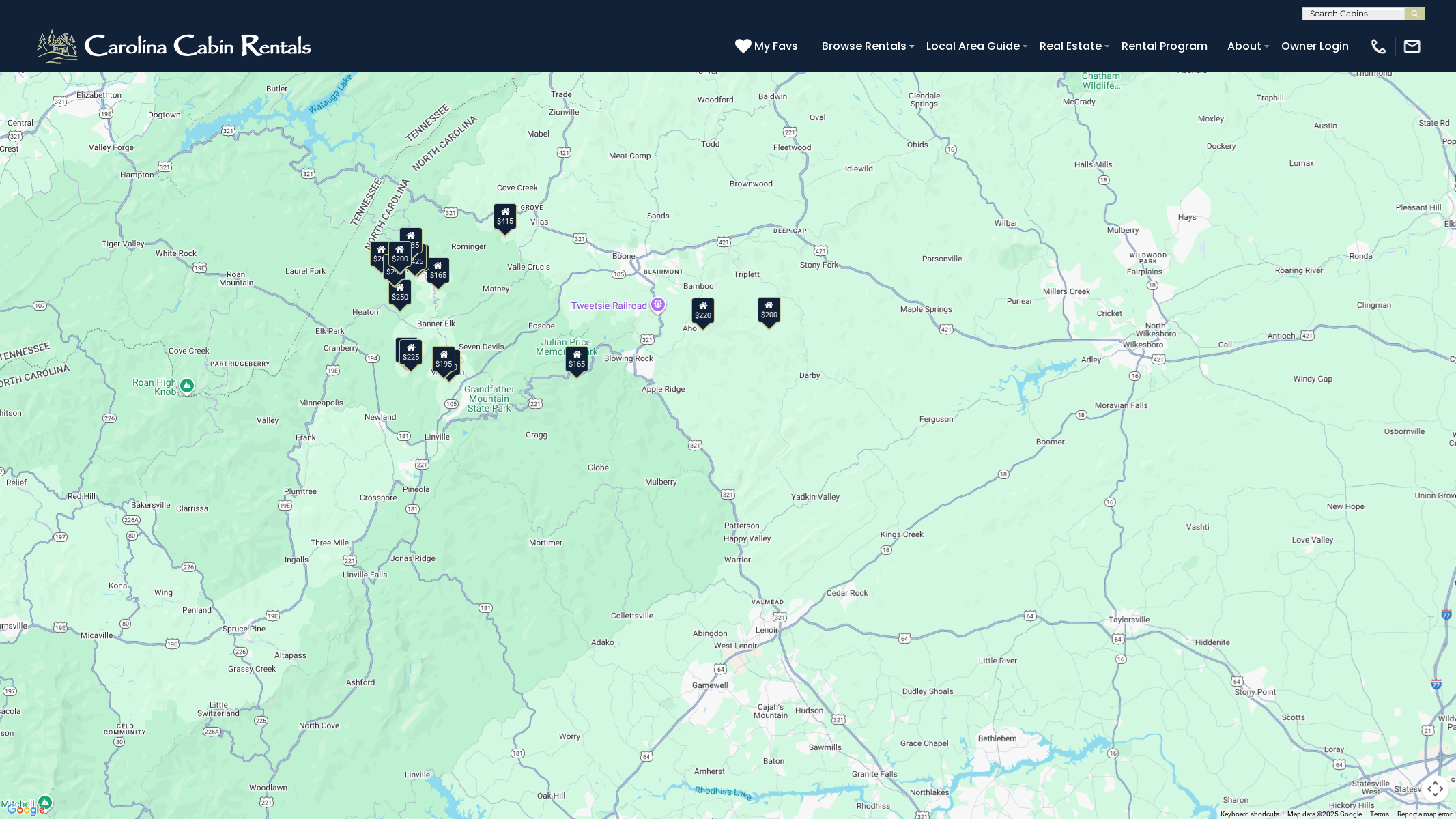
click at [578, 370] on div "$165" at bounding box center [576, 359] width 23 height 26
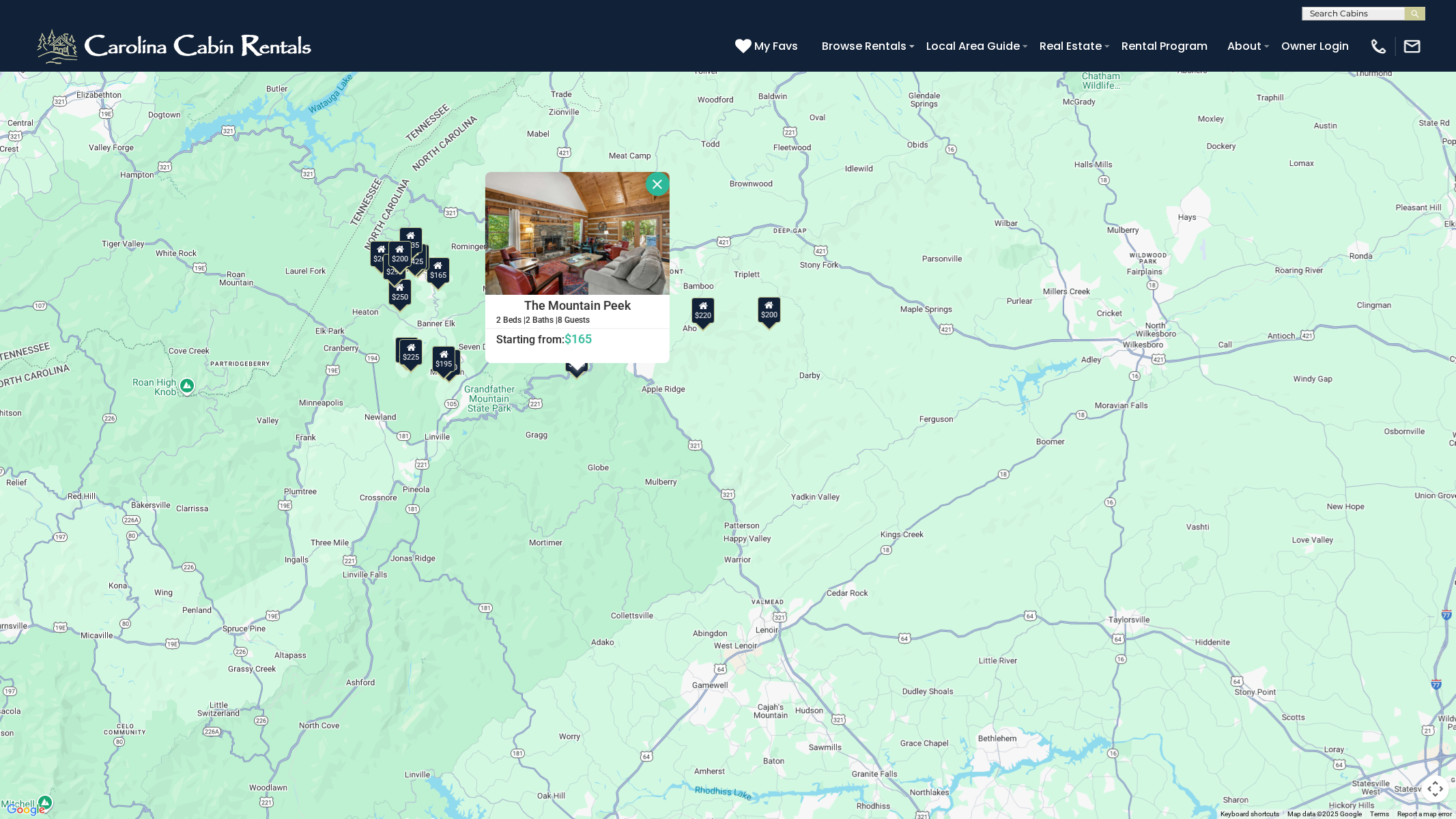
click at [578, 370] on div at bounding box center [577, 368] width 17 height 8
click at [708, 315] on div "$220" at bounding box center [703, 310] width 23 height 26
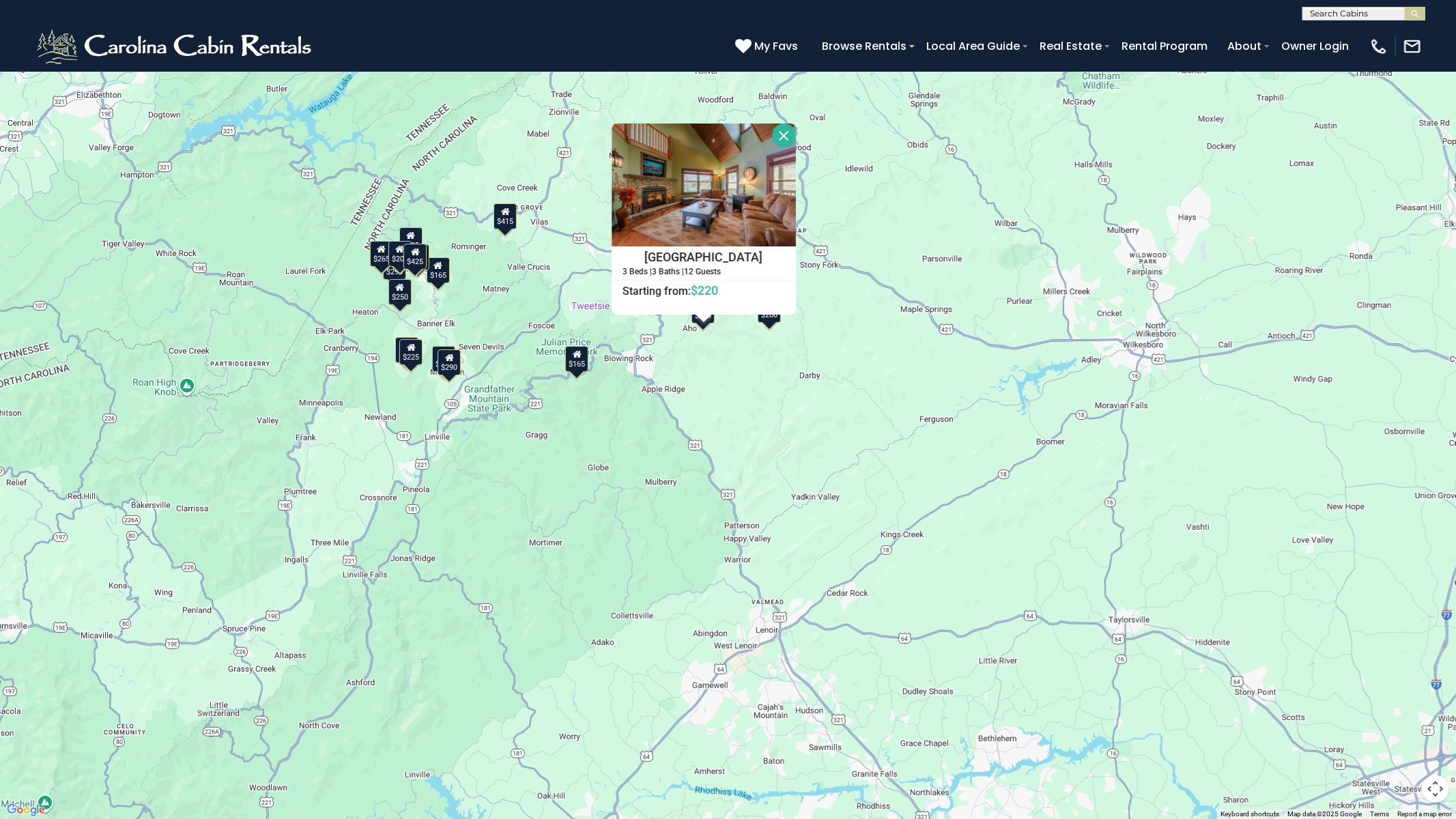
click at [769, 329] on div "$420 $250 $225 $165 $200 $335 $415 $265 $425 $220 $165 $290 $135 $290 $195 $200…" at bounding box center [728, 410] width 1456 height 819
click at [769, 325] on div "$420 $250 $225 $165 $200 $335 $415 $265 $425 $220 $165 $290 $135 $290 $195 $200…" at bounding box center [728, 410] width 1456 height 819
click at [1433, 31] on button "Toggle fullscreen view" at bounding box center [1435, 21] width 28 height 28
